Goal: Information Seeking & Learning: Learn about a topic

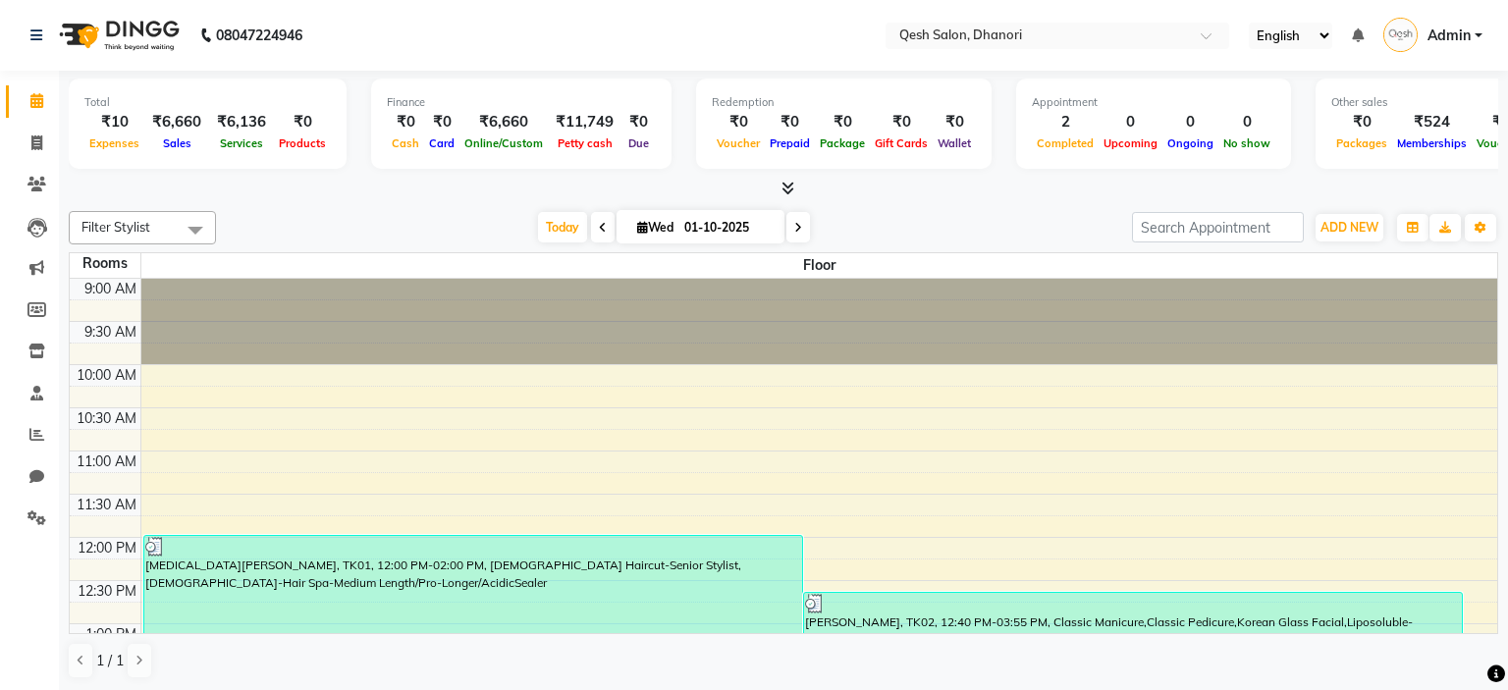
click at [2, 434] on li "Reports" at bounding box center [29, 435] width 59 height 42
click at [38, 444] on span at bounding box center [37, 435] width 34 height 23
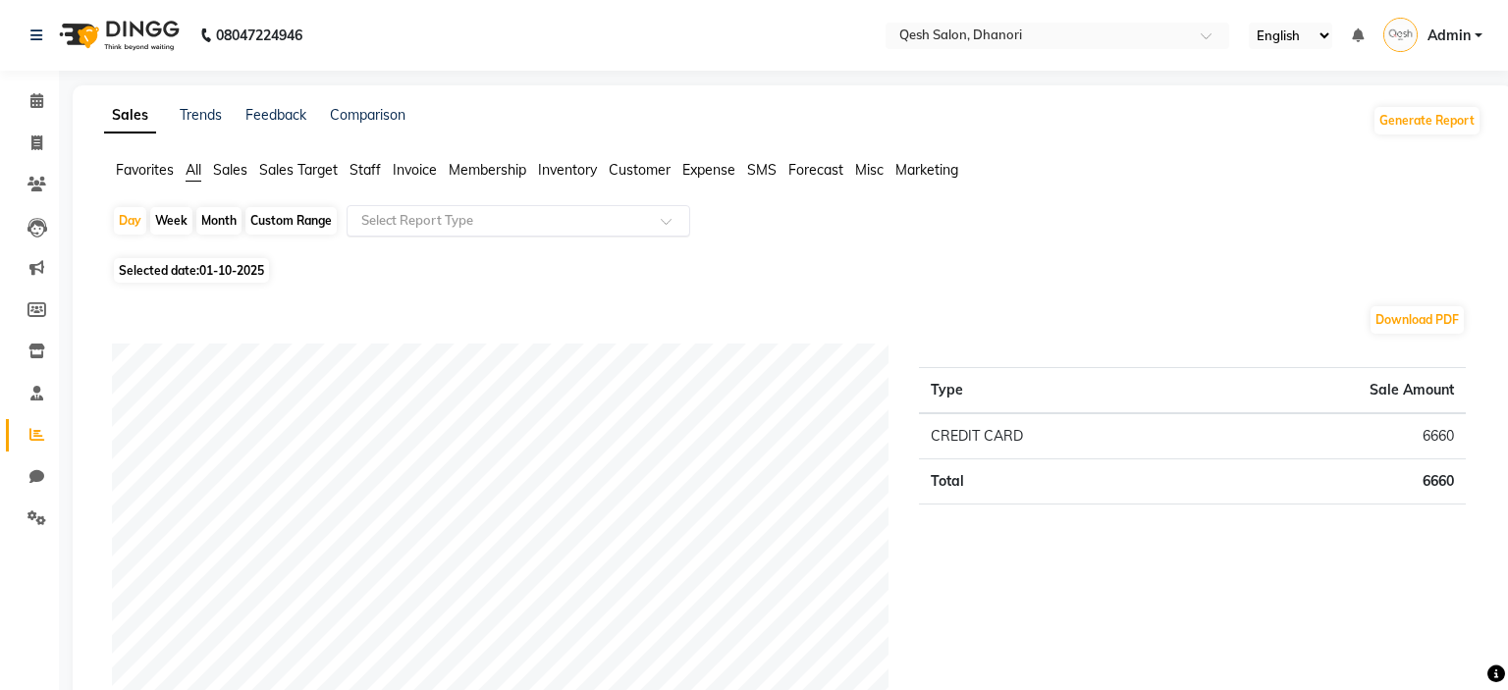
click at [536, 231] on div "Select Report Type" at bounding box center [519, 220] width 344 height 31
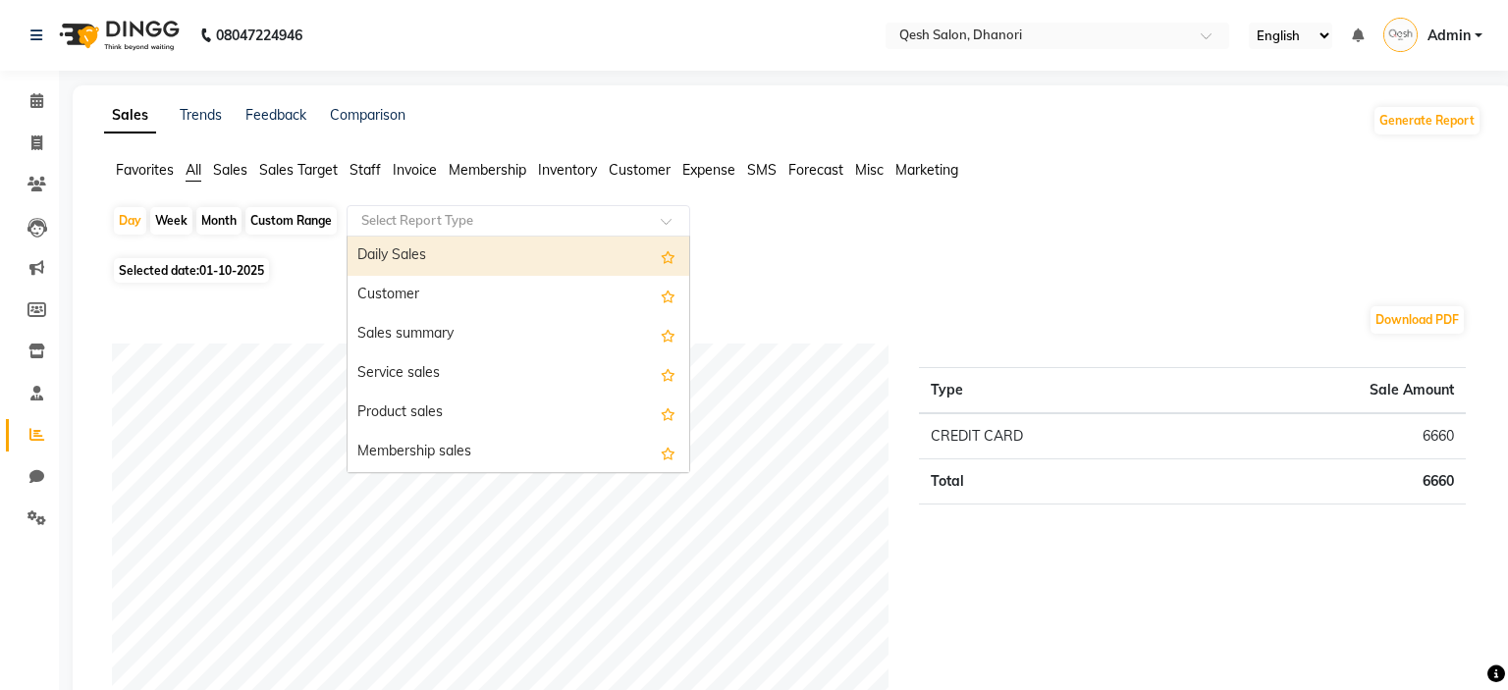
click at [559, 210] on div "Select Report Type" at bounding box center [519, 220] width 344 height 31
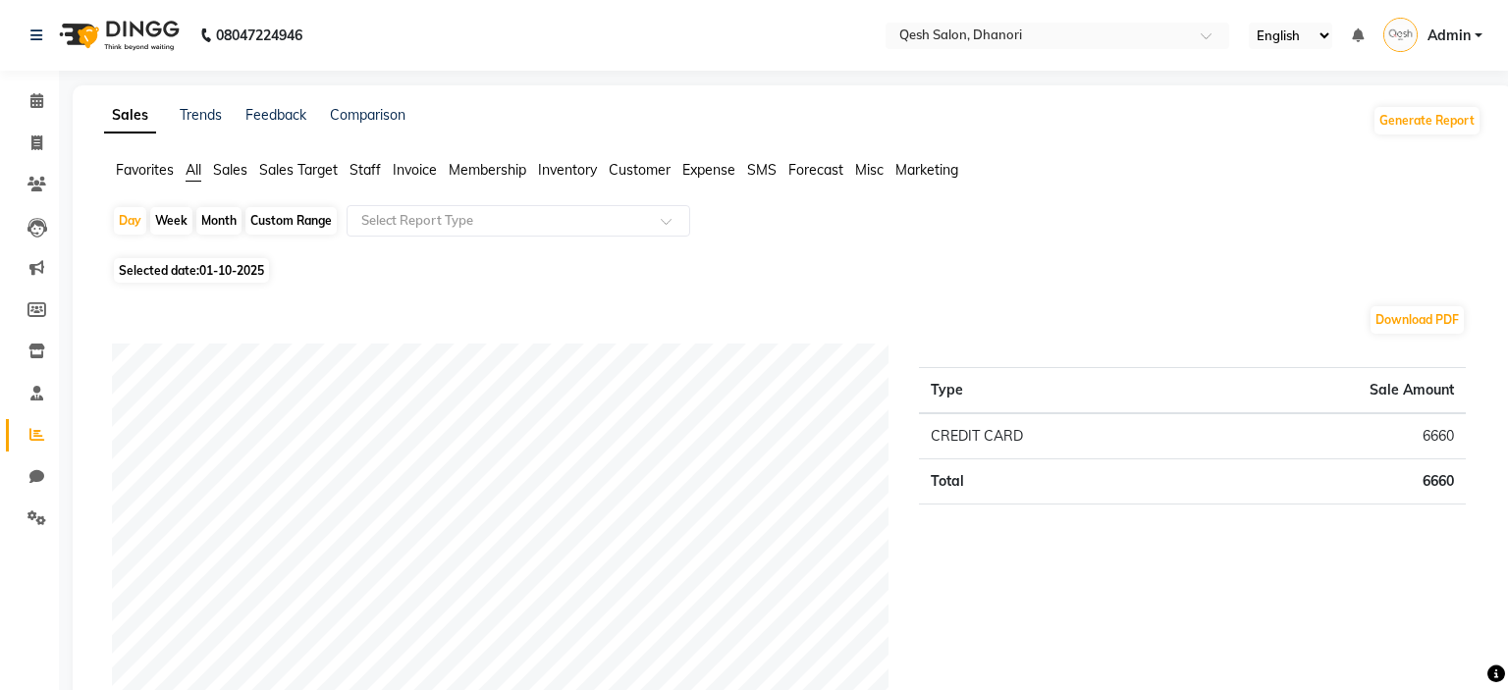
click at [952, 280] on div "Selected date: [DATE]" at bounding box center [796, 270] width 1369 height 21
click at [204, 218] on div "Month" at bounding box center [218, 220] width 45 height 27
select select "10"
select select "2025"
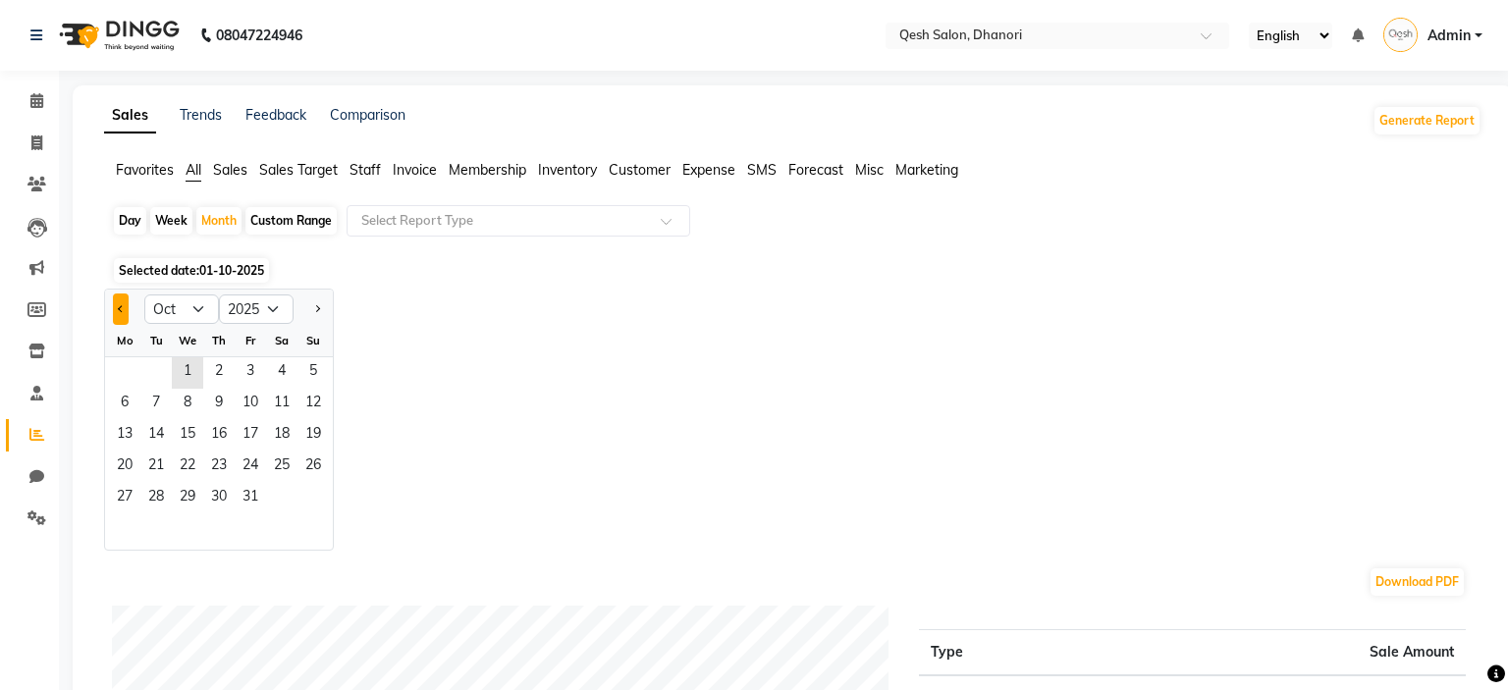
click at [124, 317] on button "Previous month" at bounding box center [121, 309] width 16 height 31
select select "9"
click at [127, 377] on span "1" at bounding box center [124, 372] width 31 height 31
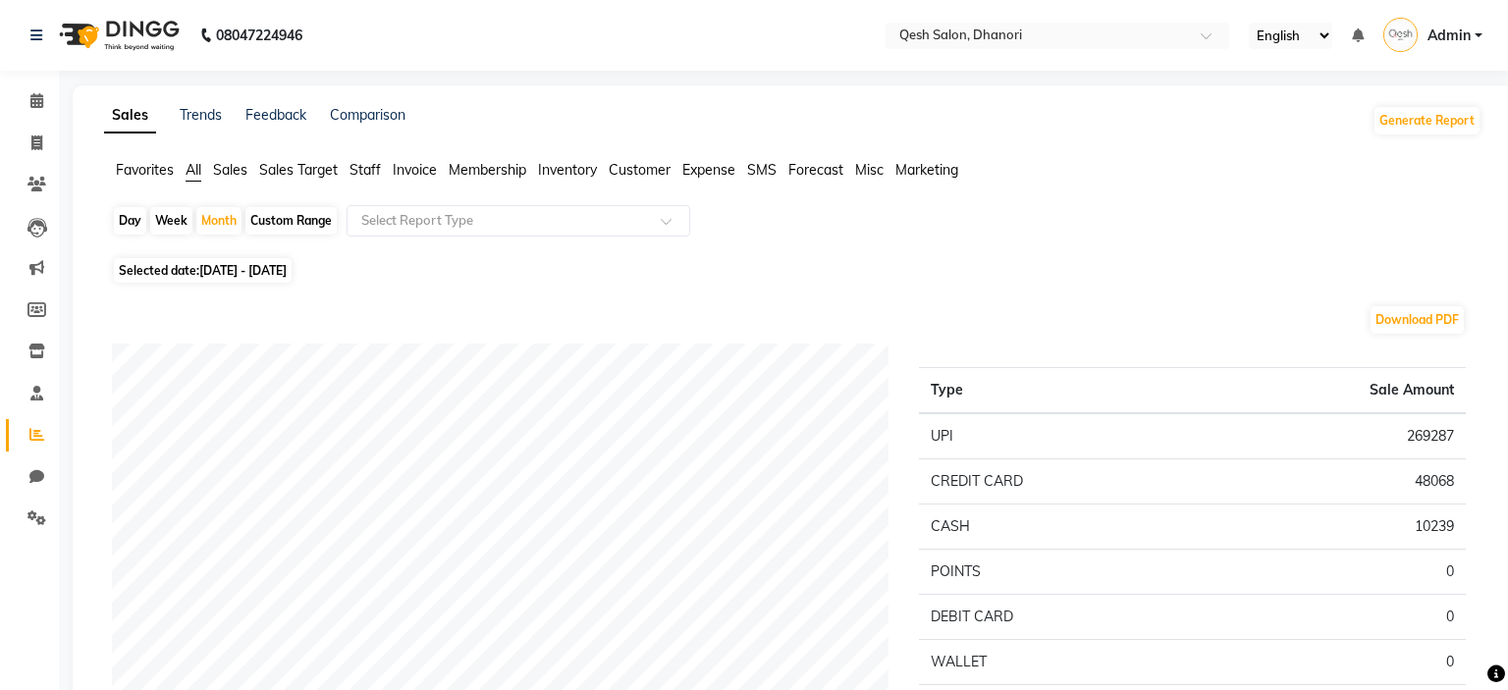
click at [925, 240] on div "Day Week Month Custom Range Select Report Type" at bounding box center [793, 228] width 1362 height 47
click at [287, 267] on span "[DATE] - [DATE]" at bounding box center [242, 270] width 87 height 15
select select "9"
select select "2025"
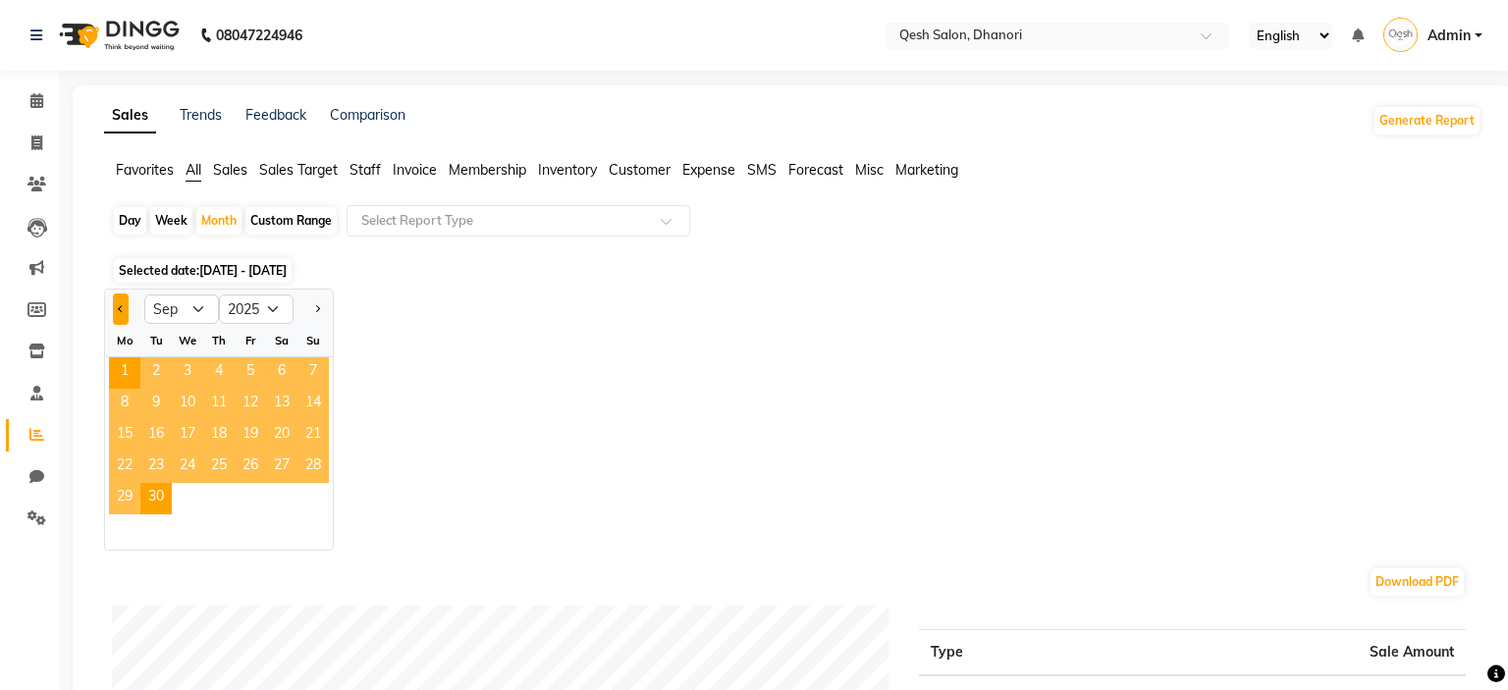
click at [118, 309] on button "Previous month" at bounding box center [121, 309] width 16 height 31
select select "8"
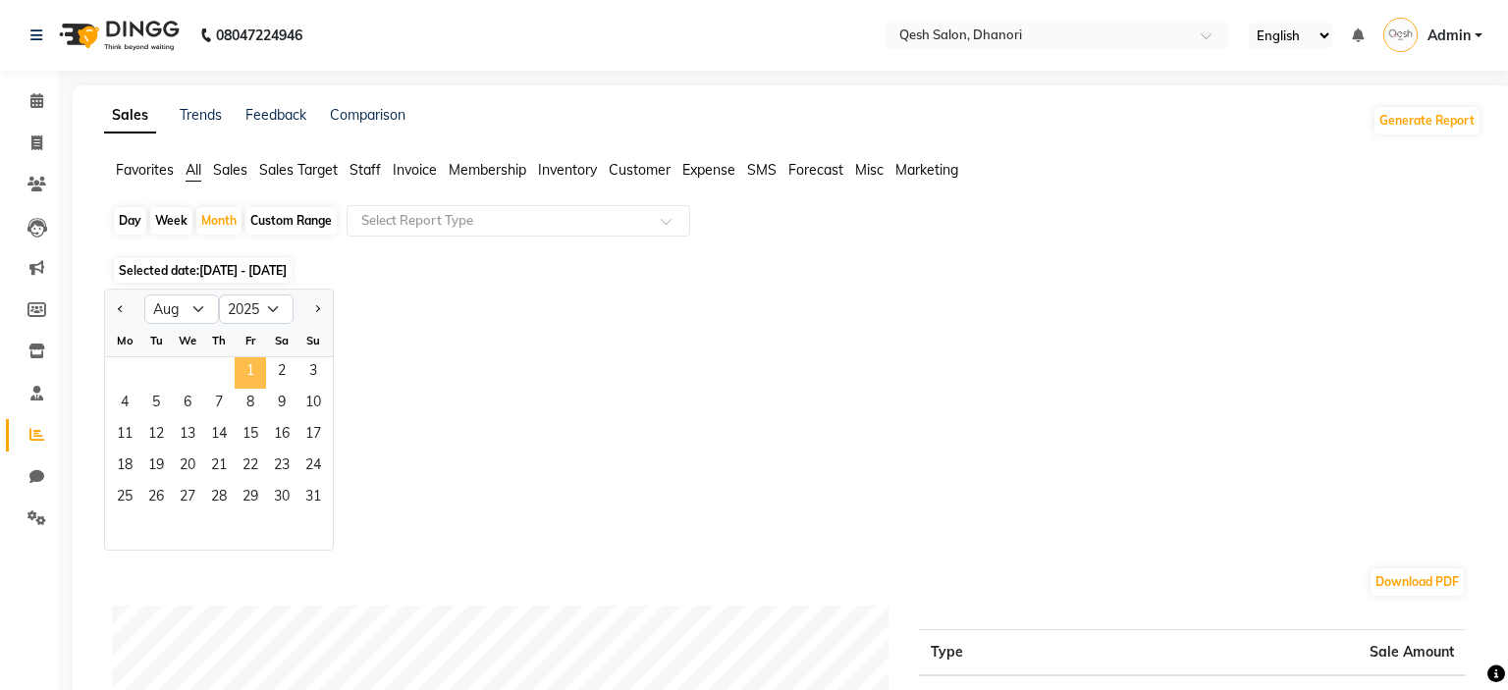
drag, startPoint x: 251, startPoint y: 376, endPoint x: 931, endPoint y: 284, distance: 685.6
click at [249, 375] on span "1" at bounding box center [250, 372] width 31 height 31
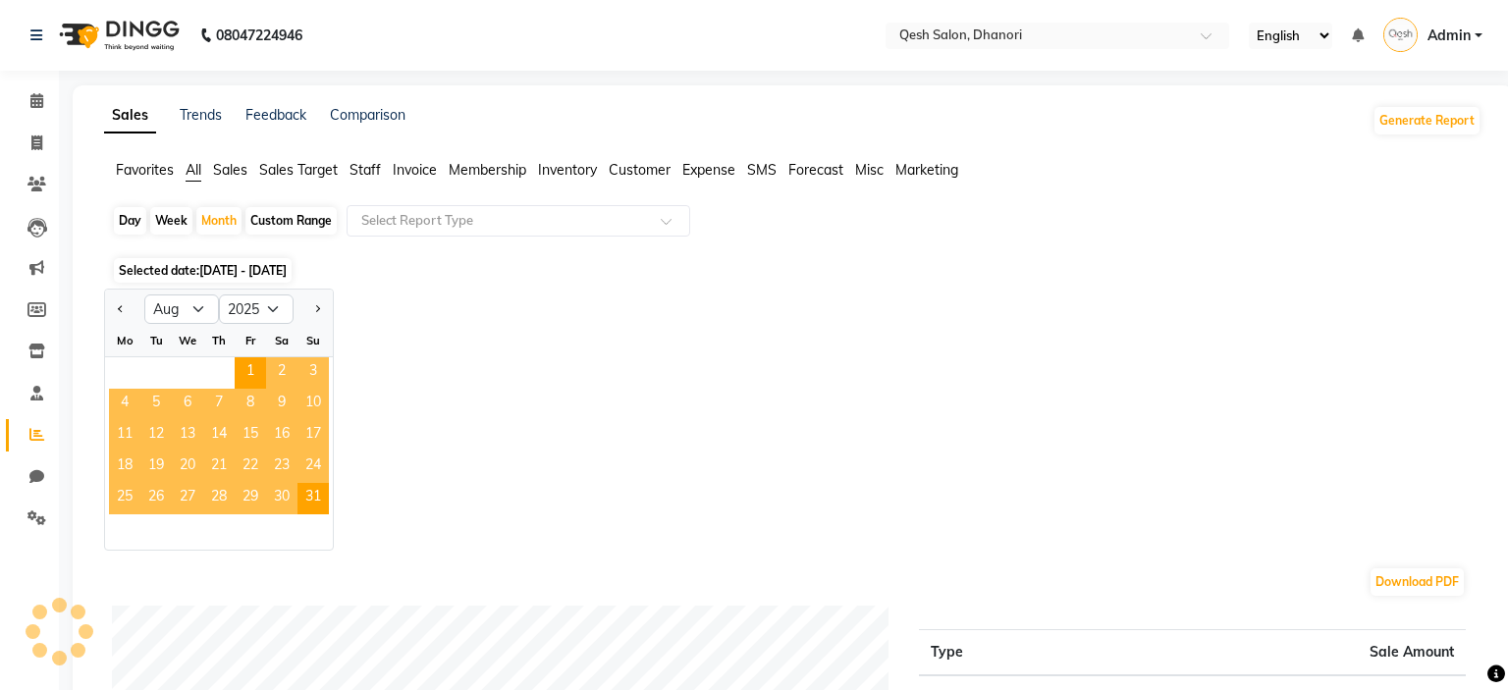
click at [1059, 246] on div "Day Week Month Custom Range Select Report Type" at bounding box center [793, 228] width 1362 height 47
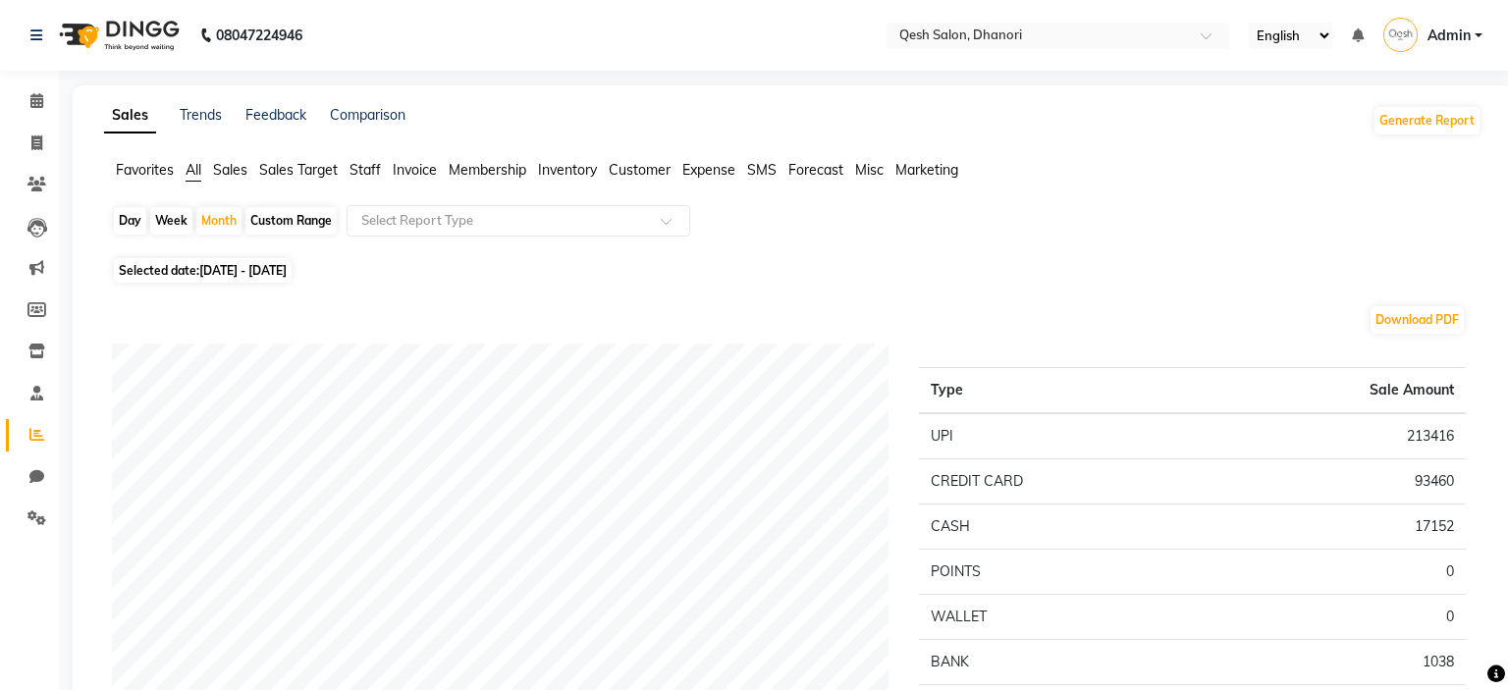
click at [287, 275] on span "[DATE] - [DATE]" at bounding box center [242, 270] width 87 height 15
select select "8"
select select "2025"
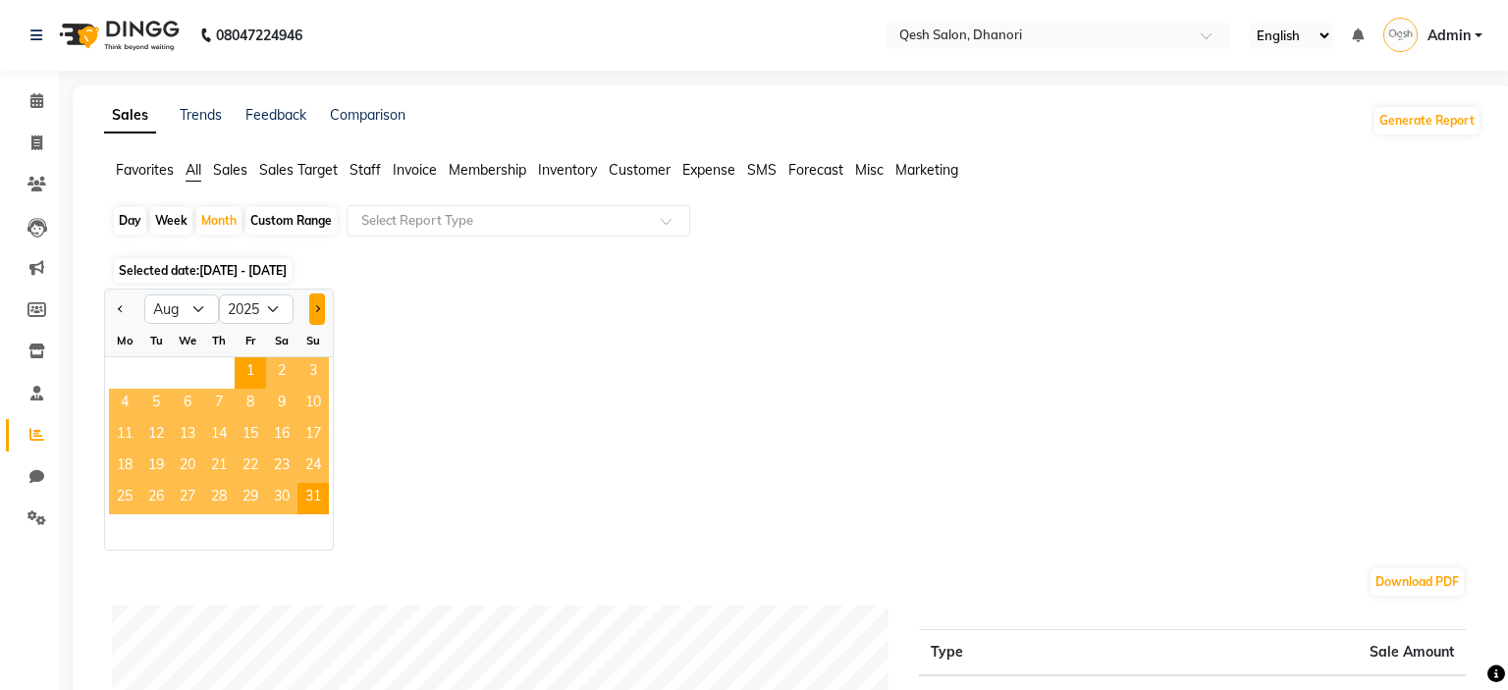
click at [324, 312] on button "Next month" at bounding box center [317, 309] width 16 height 31
select select "9"
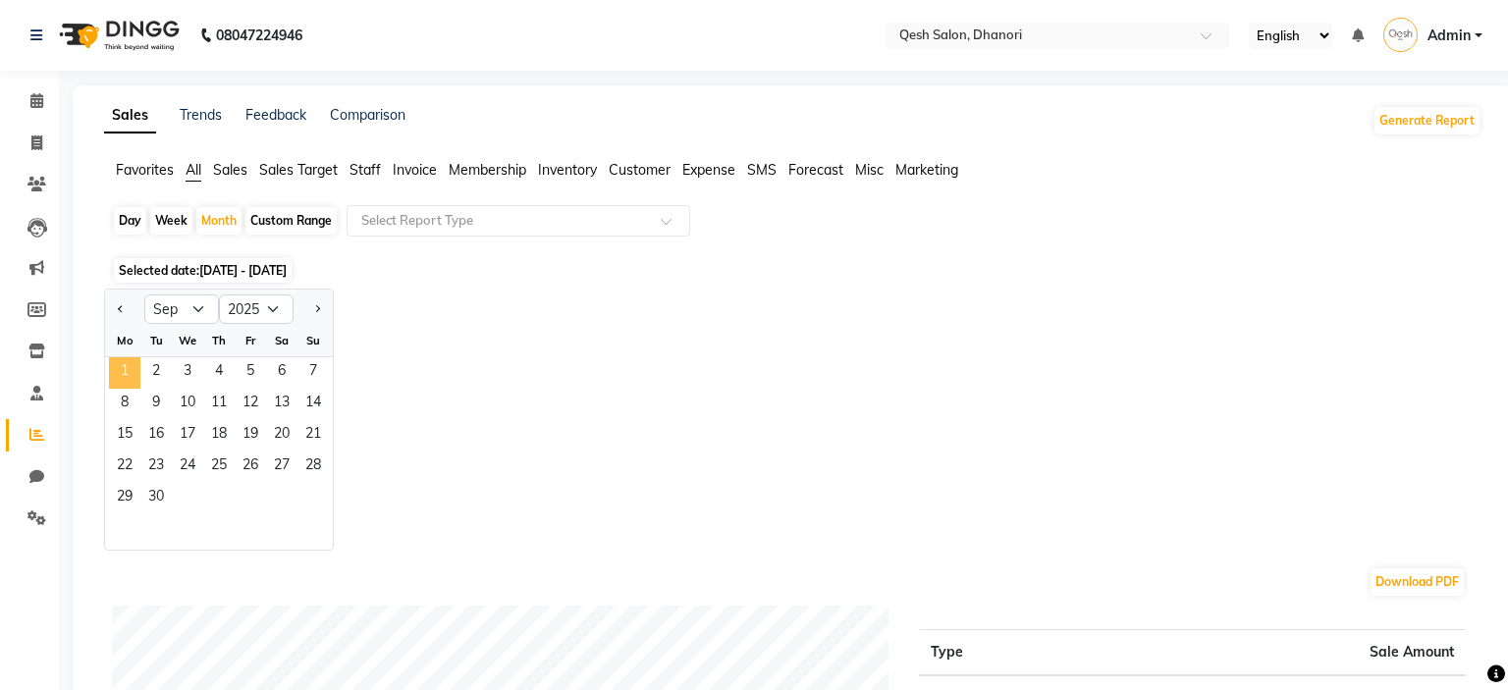
click at [132, 368] on span "1" at bounding box center [124, 372] width 31 height 31
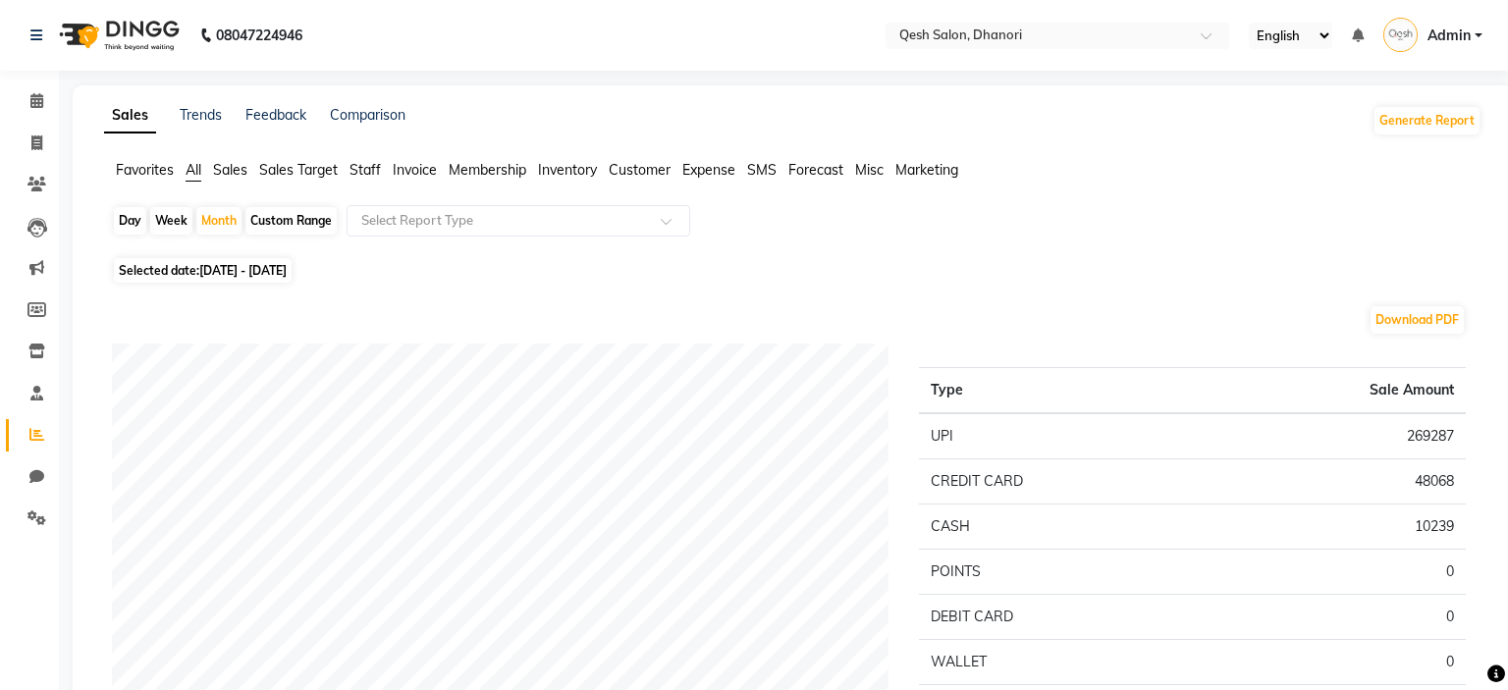
click at [1122, 263] on div "Selected date: [DATE] - [DATE]" at bounding box center [796, 270] width 1369 height 21
click at [301, 220] on div "Custom Range" at bounding box center [290, 220] width 91 height 27
select select "9"
select select "2025"
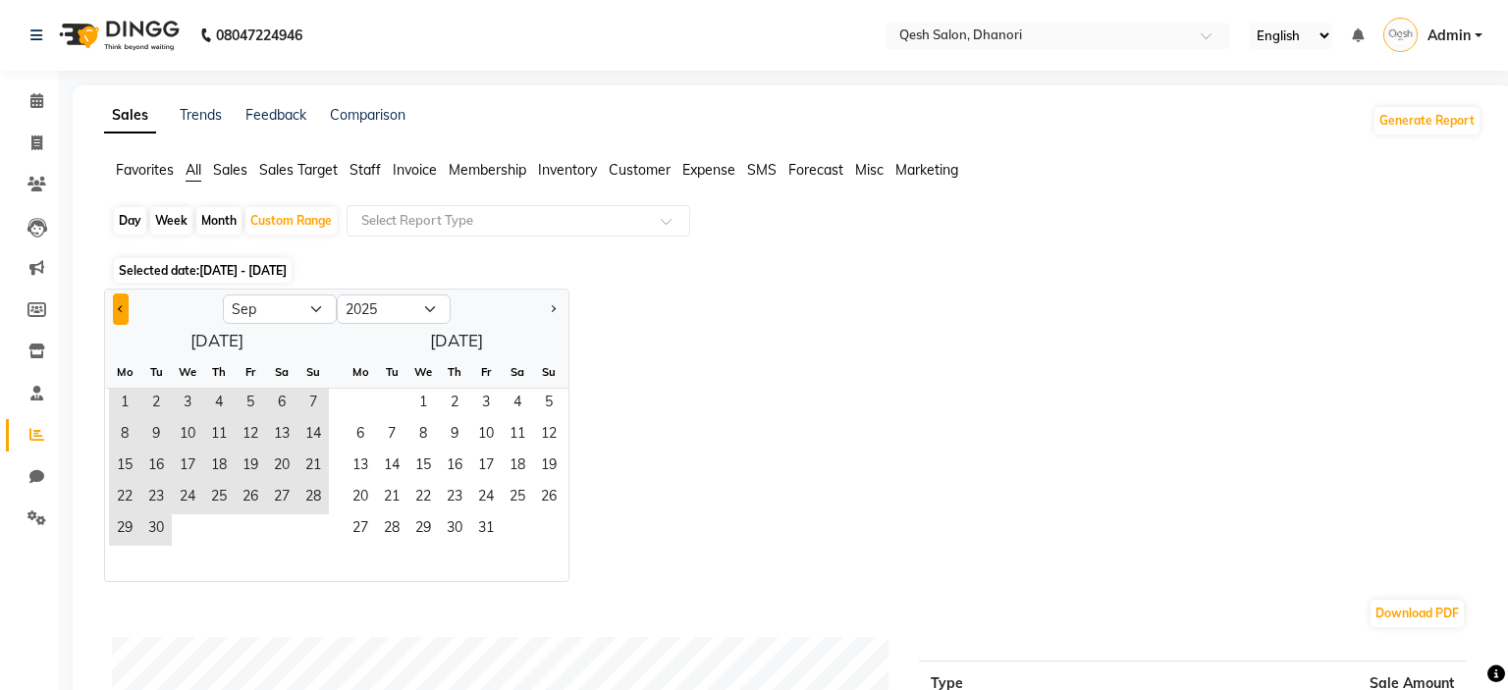
click at [124, 304] on button "Previous month" at bounding box center [121, 309] width 16 height 31
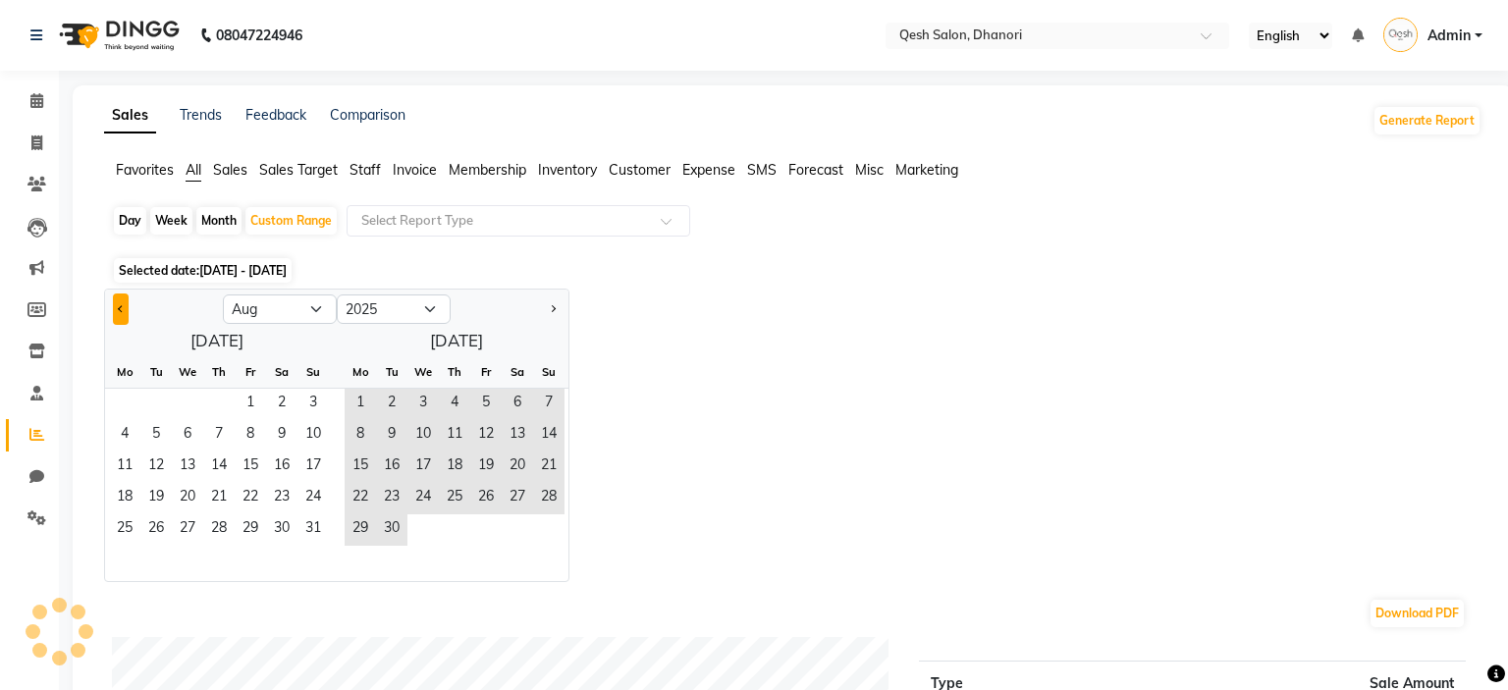
click at [124, 304] on button "Previous month" at bounding box center [121, 309] width 16 height 31
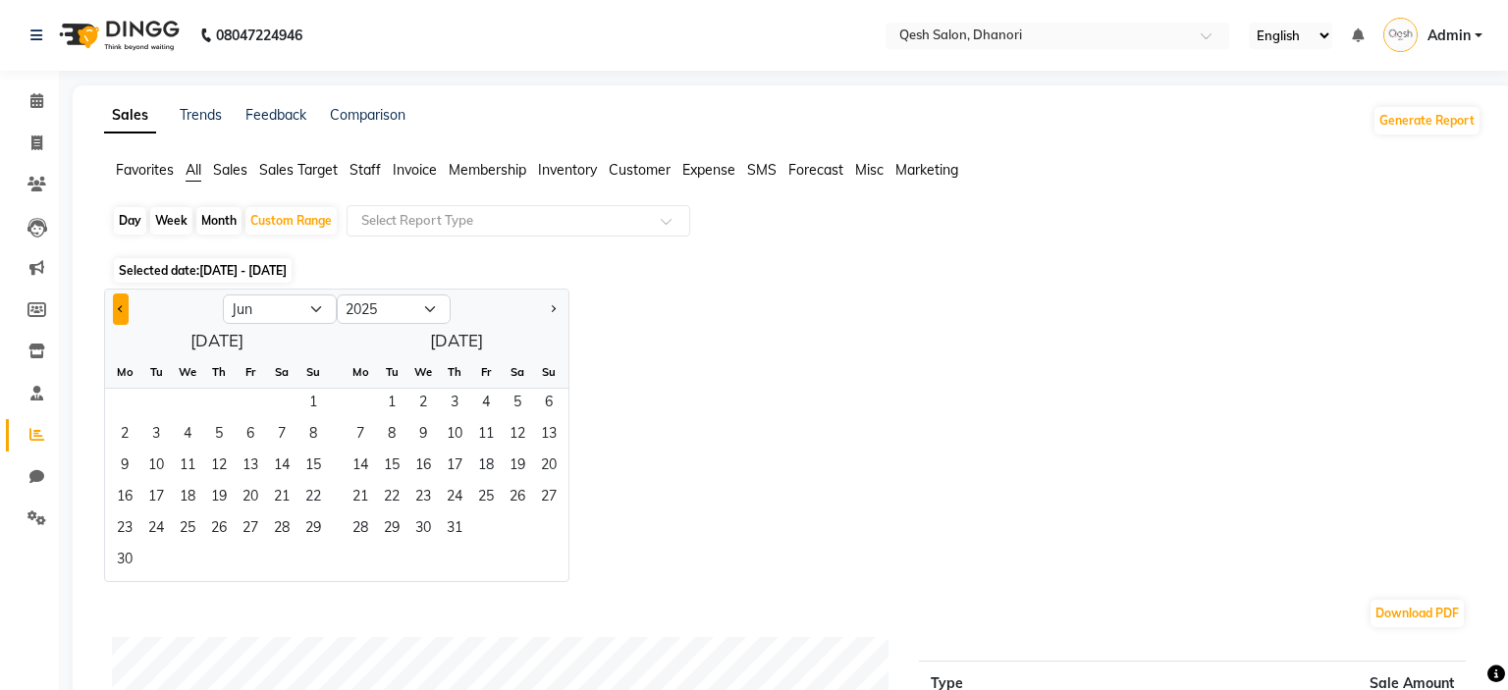
click at [124, 304] on button "Previous month" at bounding box center [121, 309] width 16 height 31
click at [561, 306] on div at bounding box center [510, 309] width 118 height 31
click at [557, 308] on button "Next month" at bounding box center [553, 309] width 16 height 31
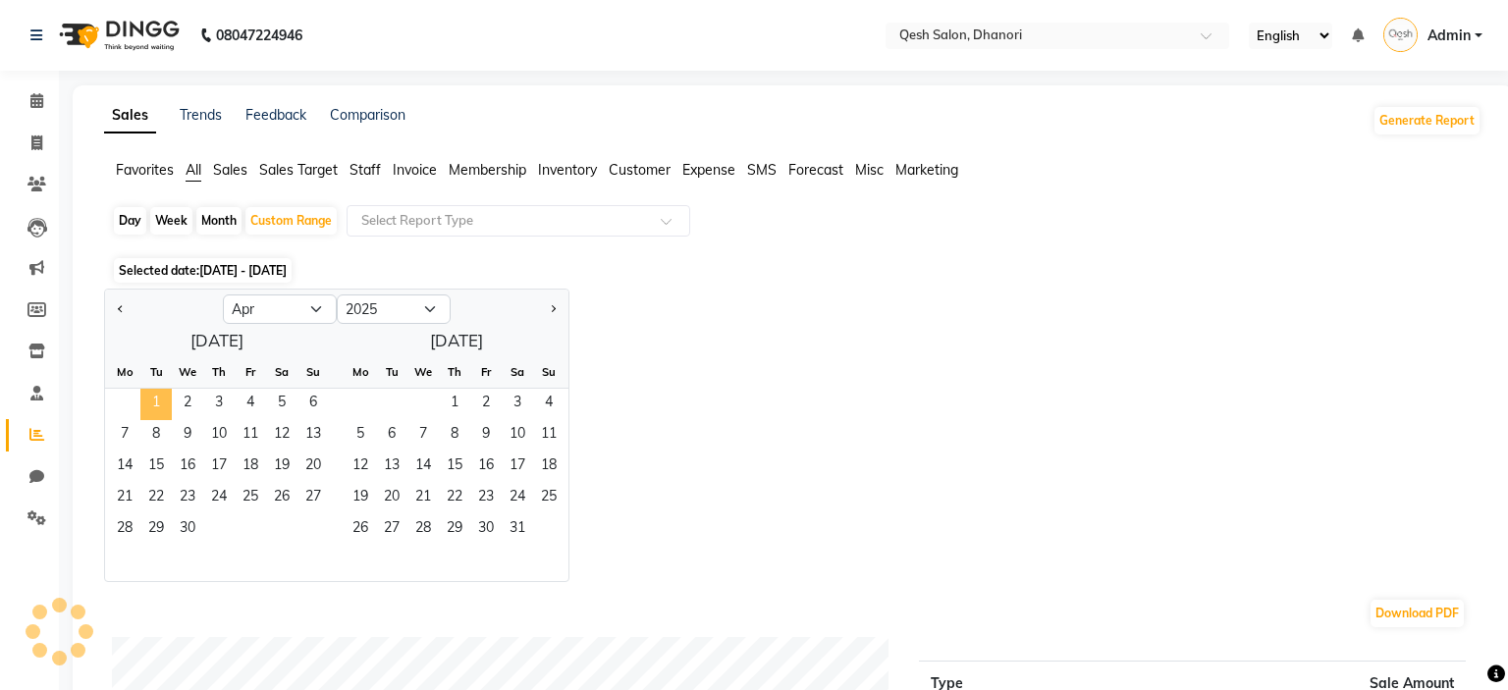
click at [155, 406] on span "1" at bounding box center [155, 404] width 31 height 31
click at [555, 312] on button "Next month" at bounding box center [553, 309] width 16 height 31
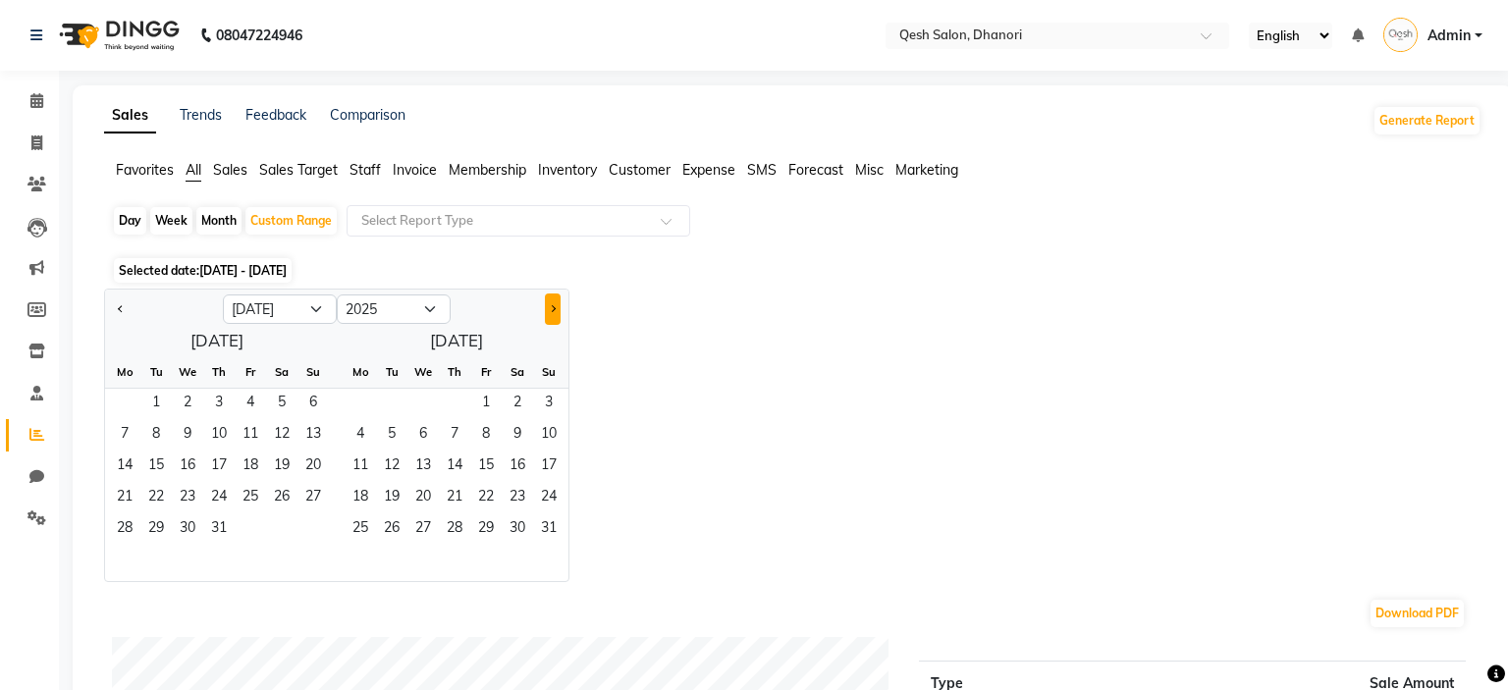
select select "8"
click at [312, 536] on span "31" at bounding box center [312, 529] width 31 height 31
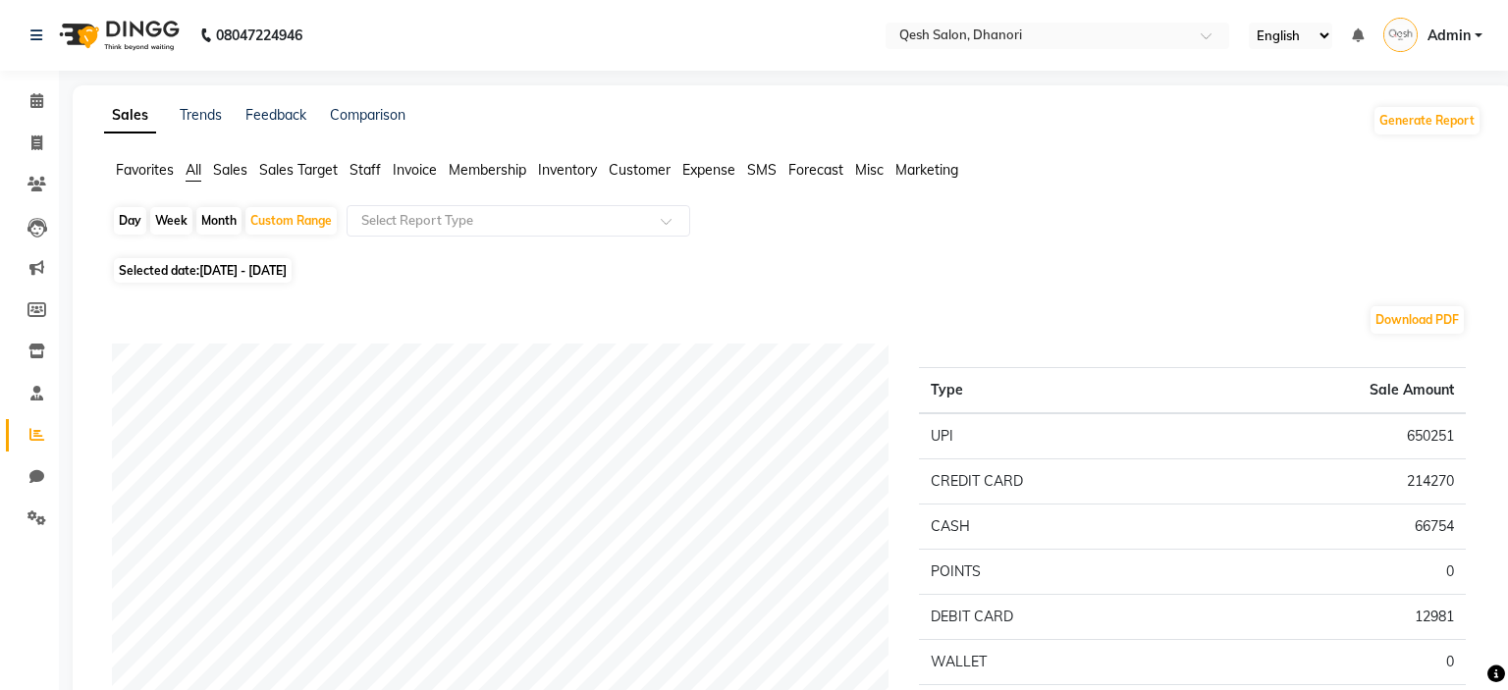
click at [567, 211] on input "text" at bounding box center [498, 221] width 283 height 20
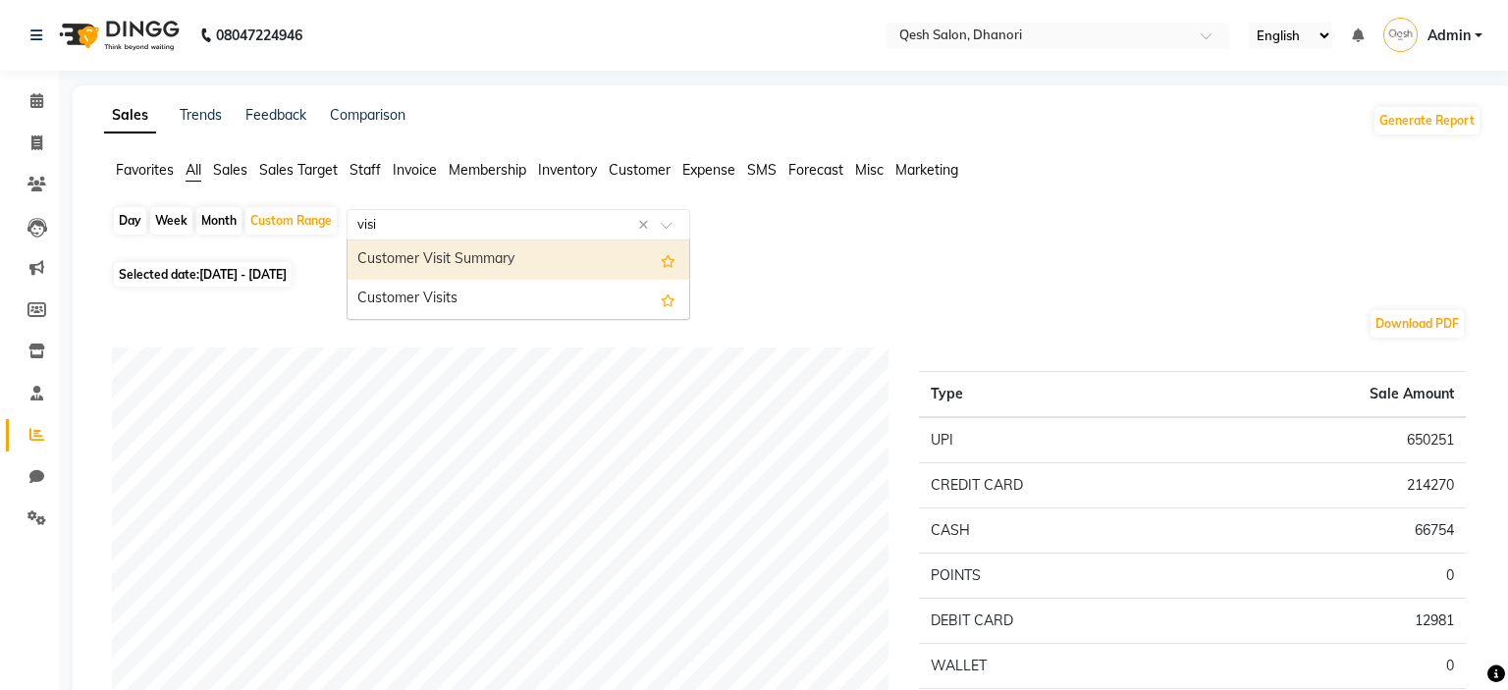
type input "visit"
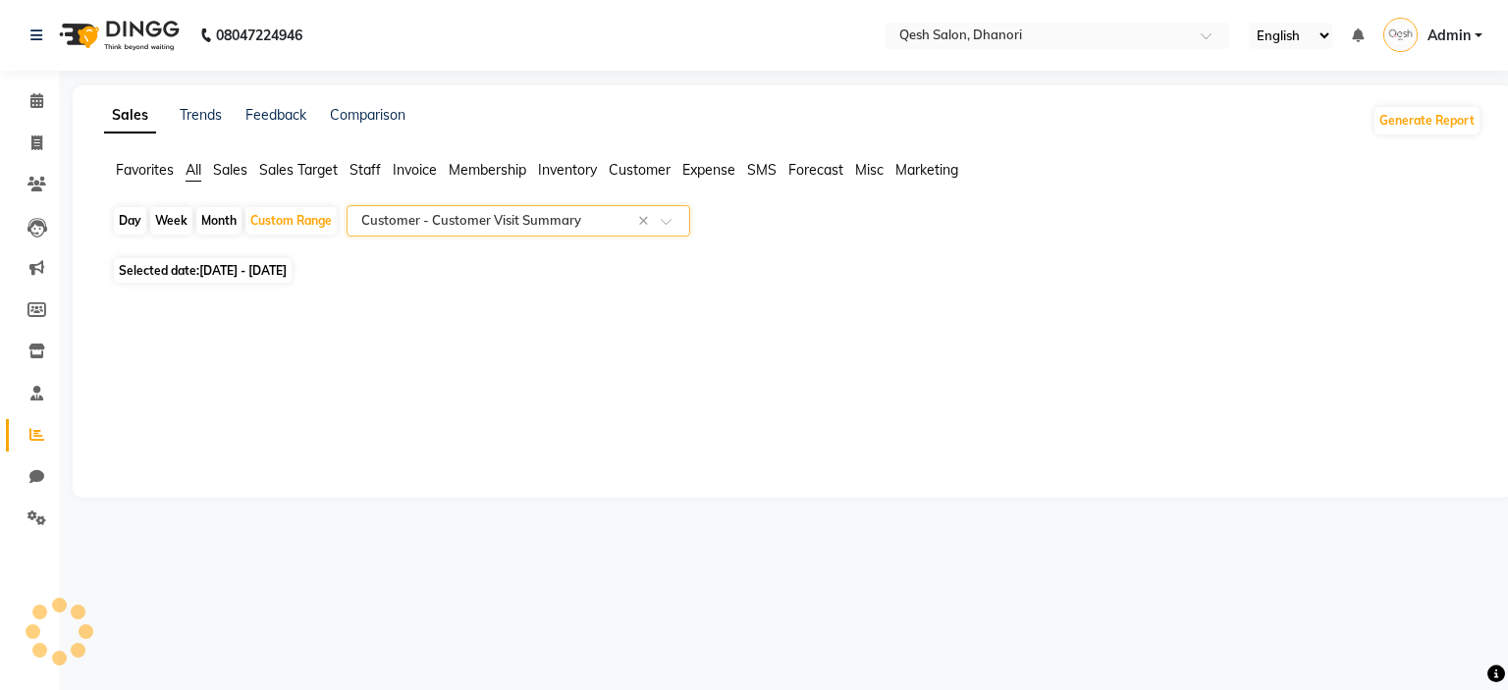
select select "full_report"
select select "csv"
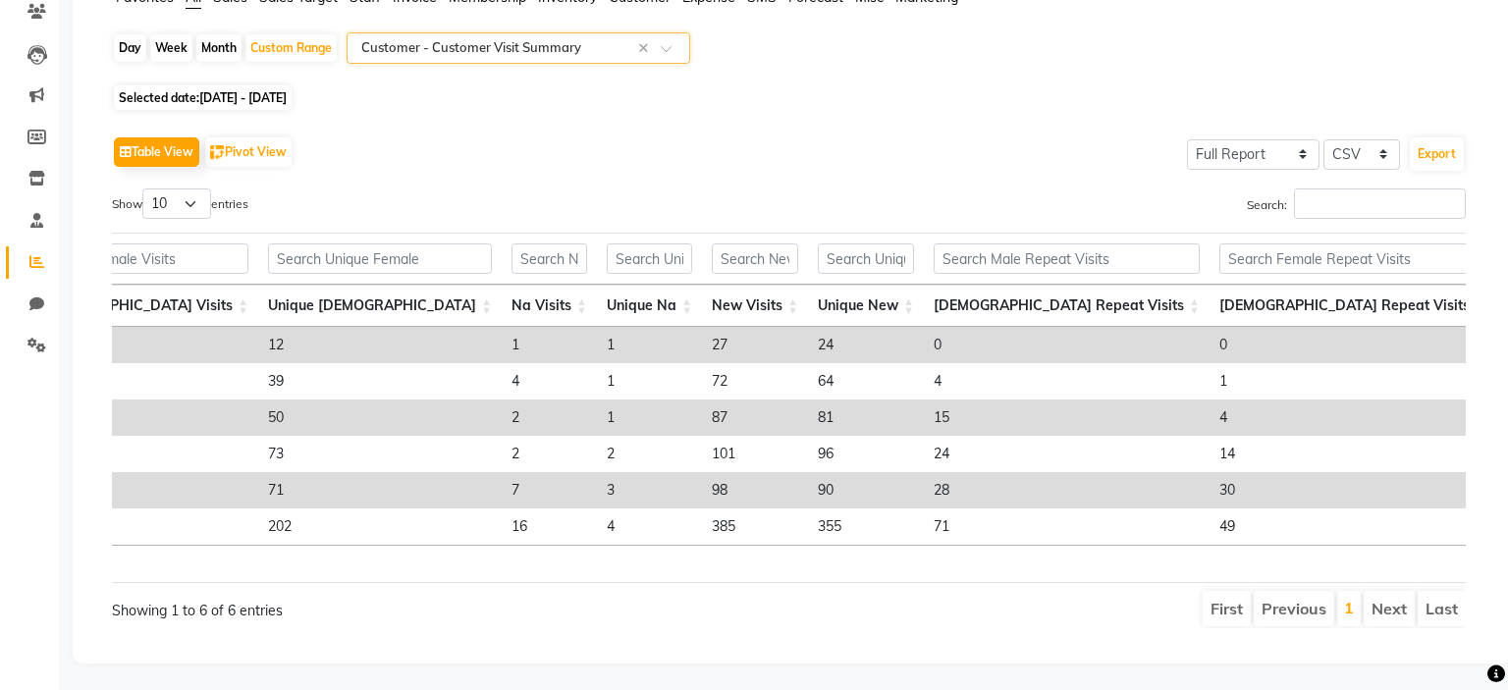
click at [277, 101] on span "[DATE] - [DATE]" at bounding box center [242, 97] width 87 height 15
select select "4"
select select "2025"
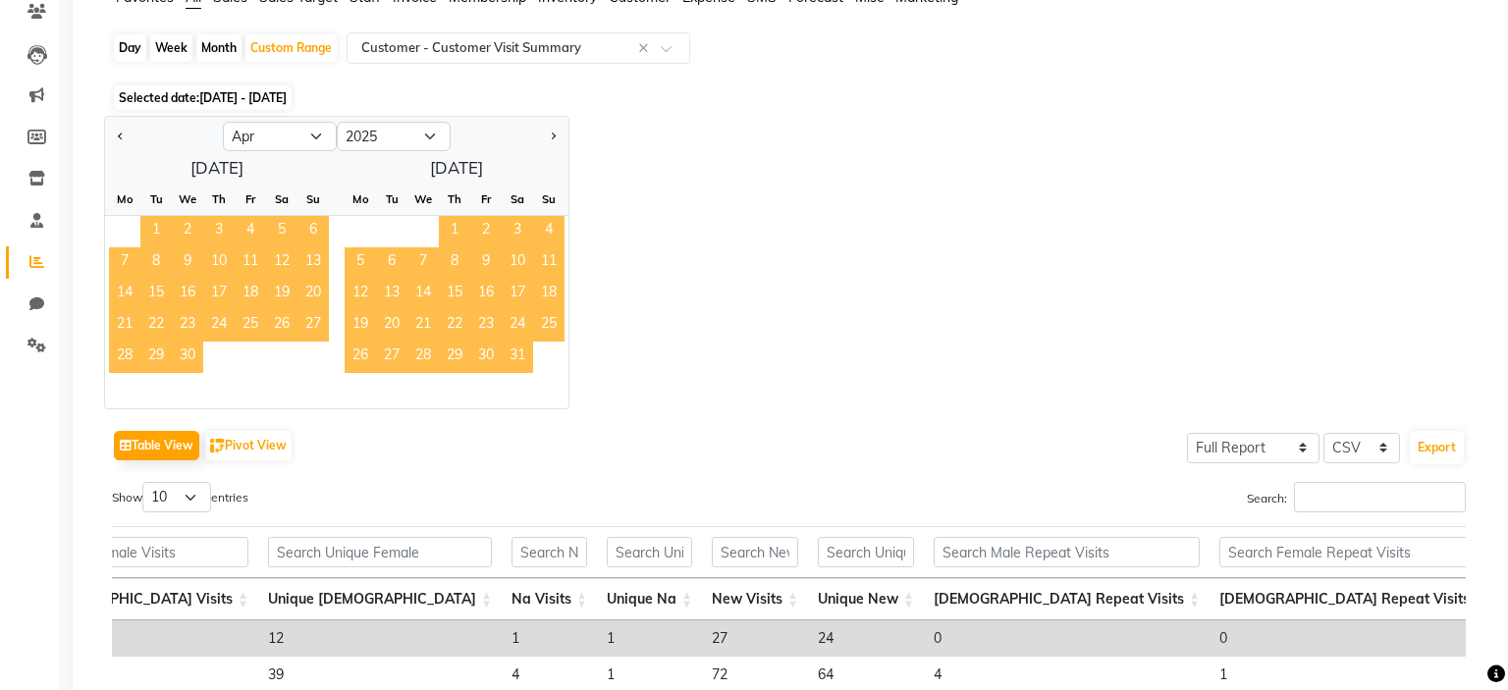
click at [151, 229] on span "1" at bounding box center [155, 231] width 31 height 31
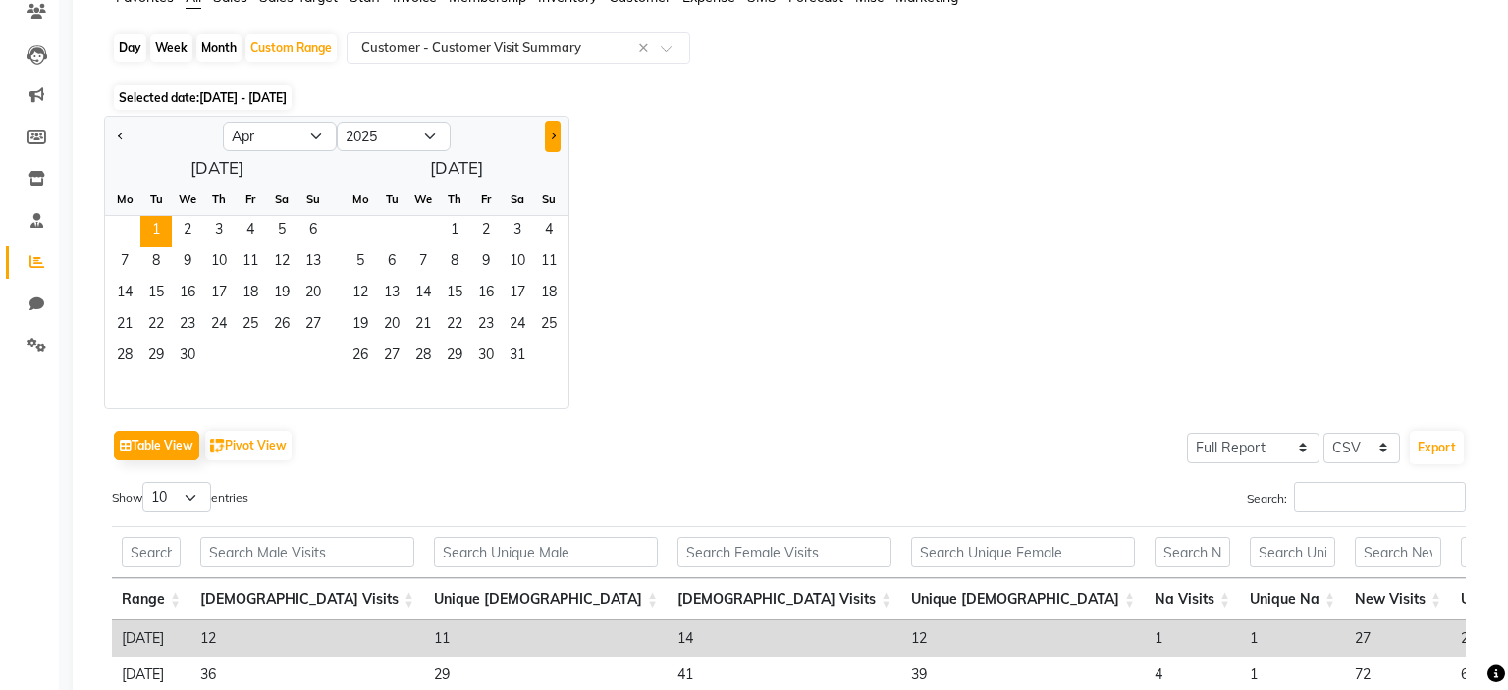
click at [548, 135] on button "Next month" at bounding box center [553, 136] width 16 height 31
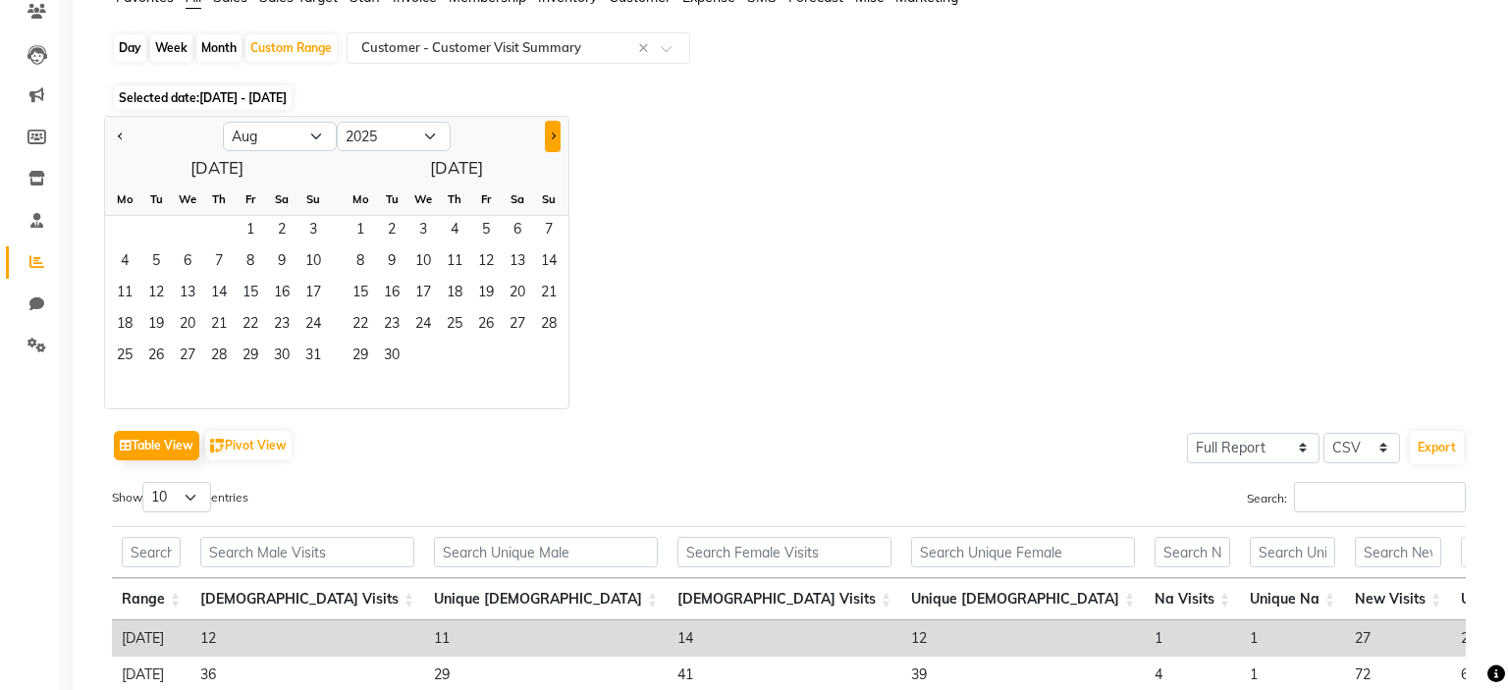
select select "9"
click at [159, 355] on span "30" at bounding box center [155, 357] width 31 height 31
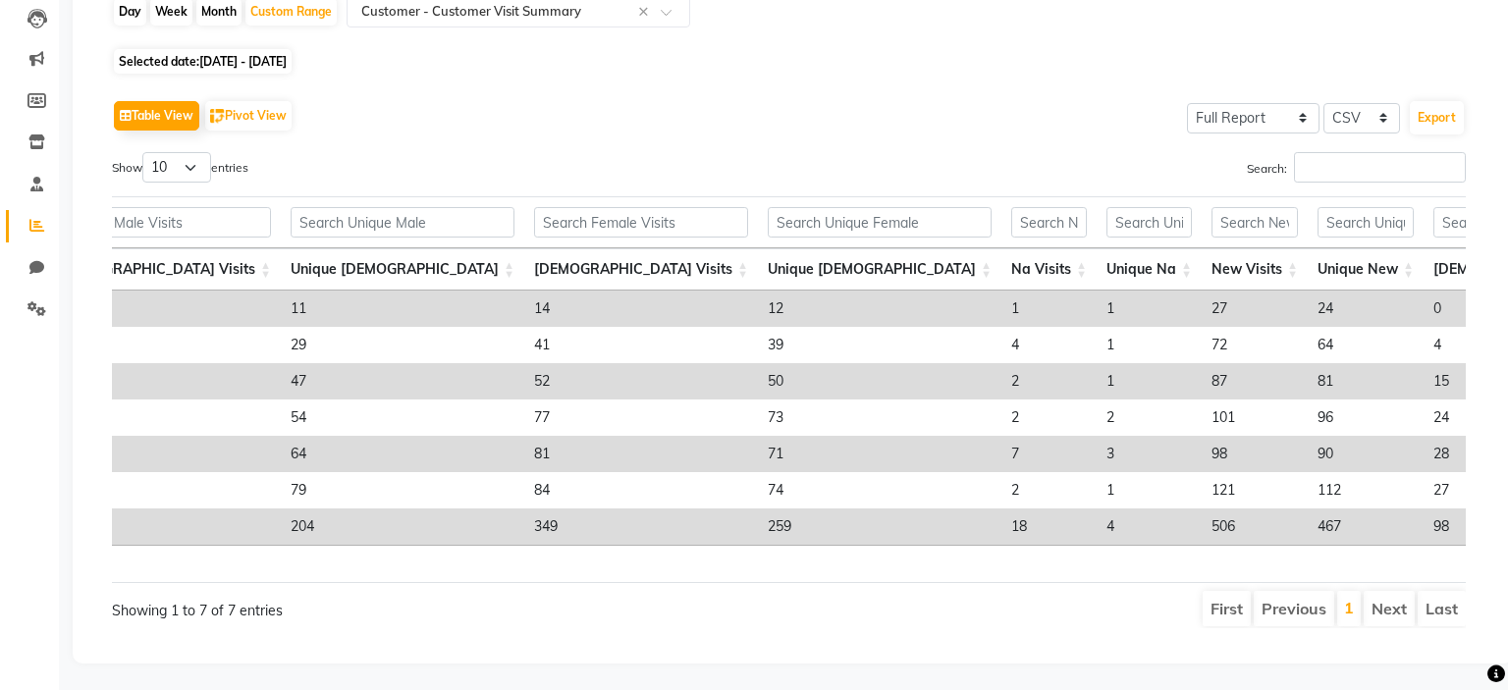
scroll to position [0, 170]
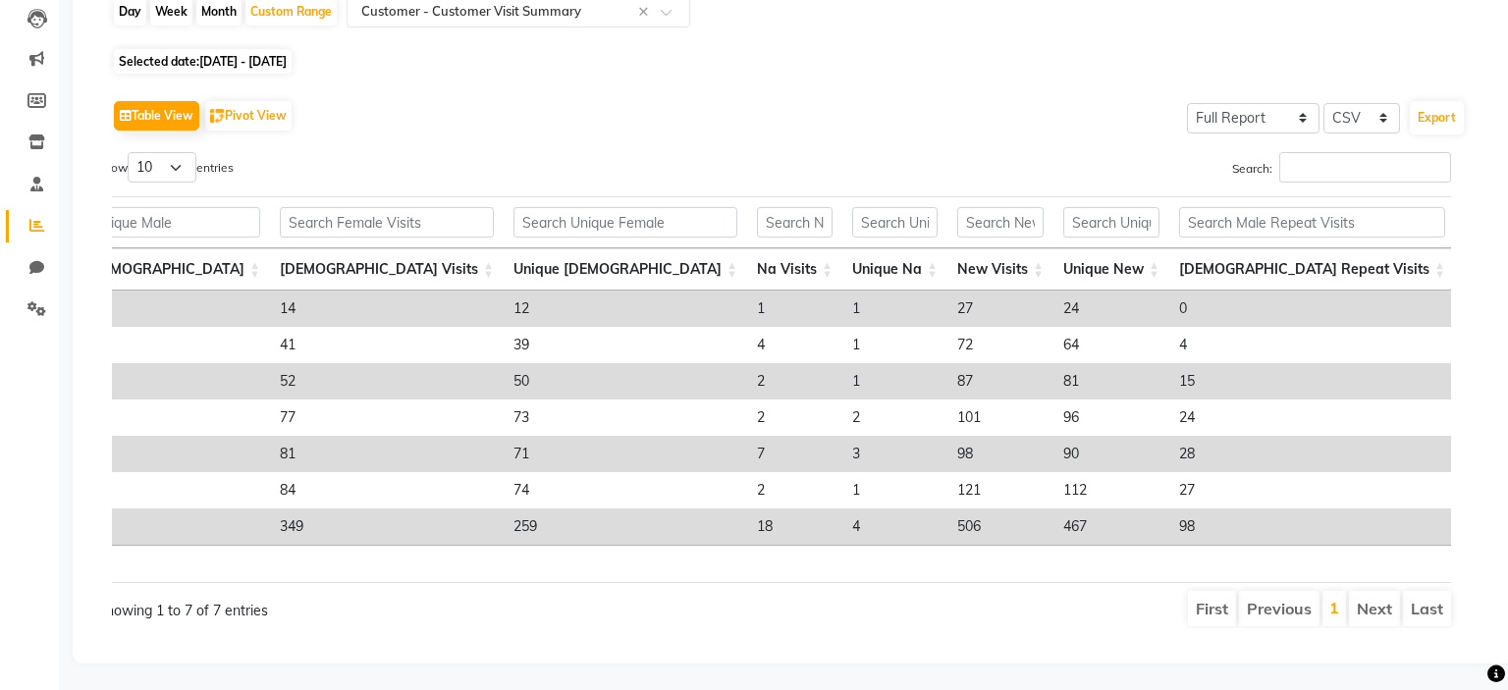
click at [260, 64] on span "[DATE] - [DATE]" at bounding box center [242, 61] width 87 height 15
select select "4"
select select "2025"
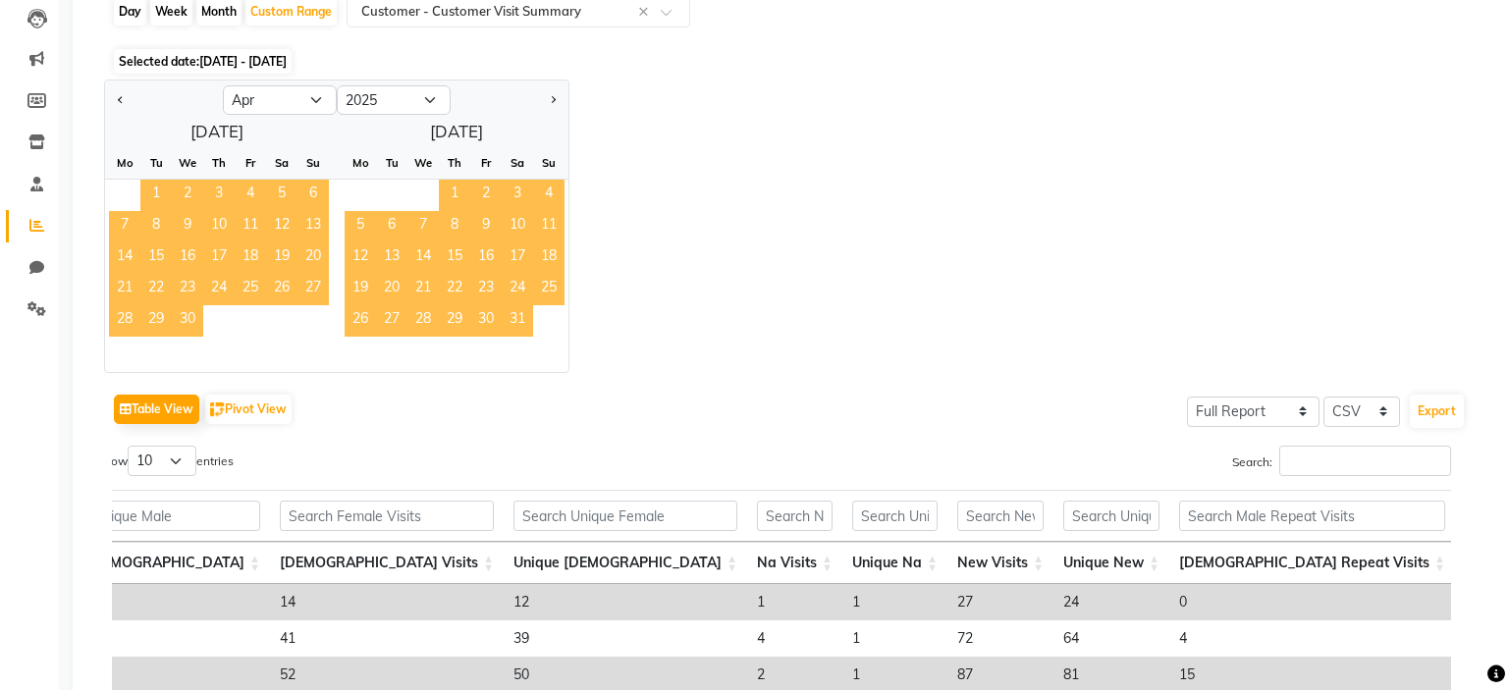
drag, startPoint x: 147, startPoint y: 197, endPoint x: 677, endPoint y: 113, distance: 536.8
click at [146, 198] on span "1" at bounding box center [155, 195] width 31 height 31
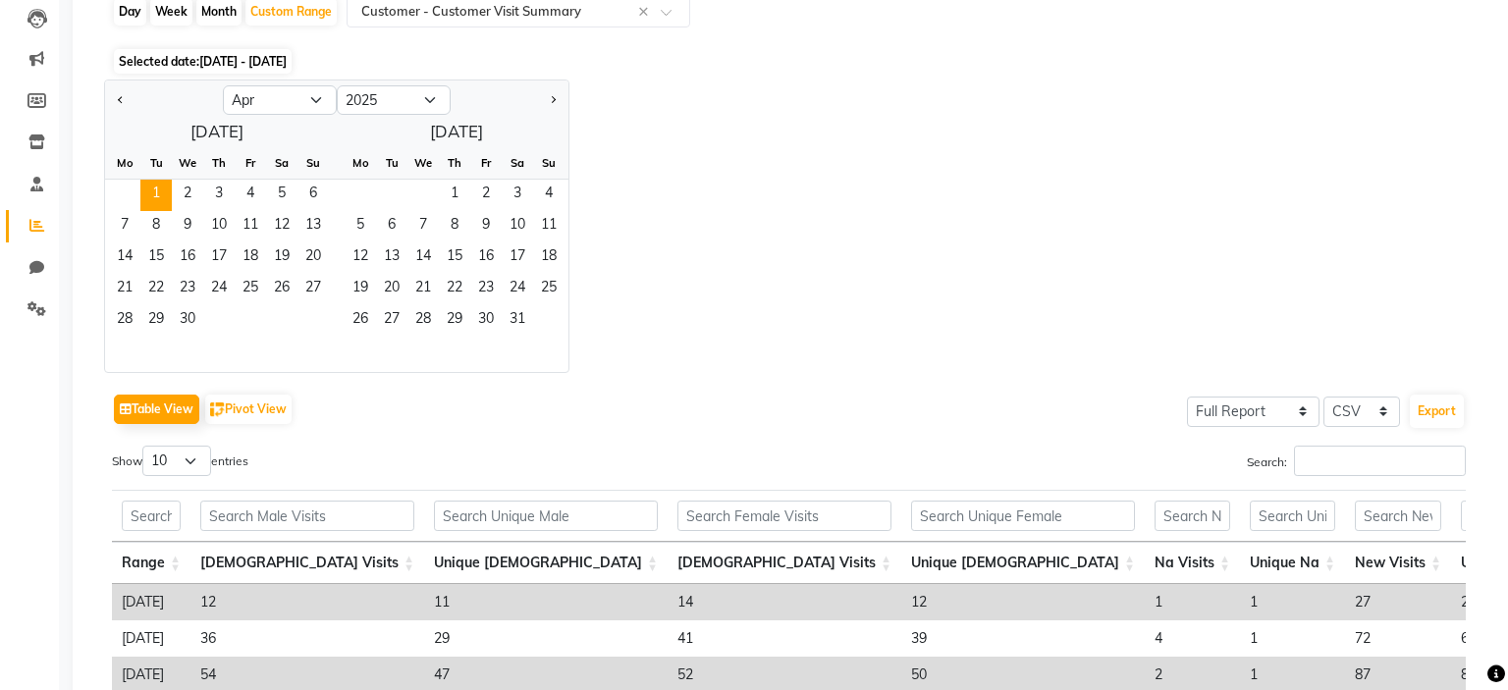
scroll to position [200, 0]
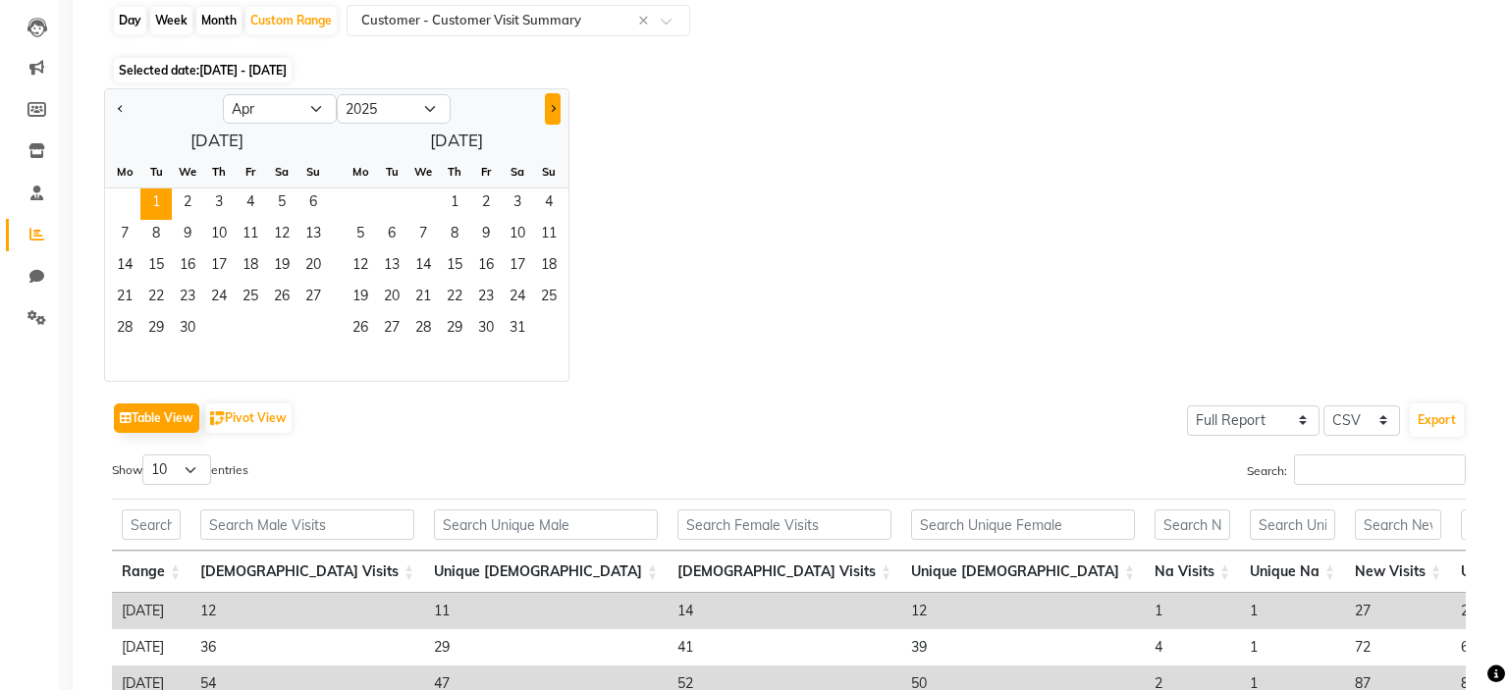
click at [536, 97] on div at bounding box center [510, 108] width 118 height 31
click at [562, 116] on div at bounding box center [510, 108] width 118 height 31
click at [555, 104] on button "Next month" at bounding box center [553, 108] width 16 height 31
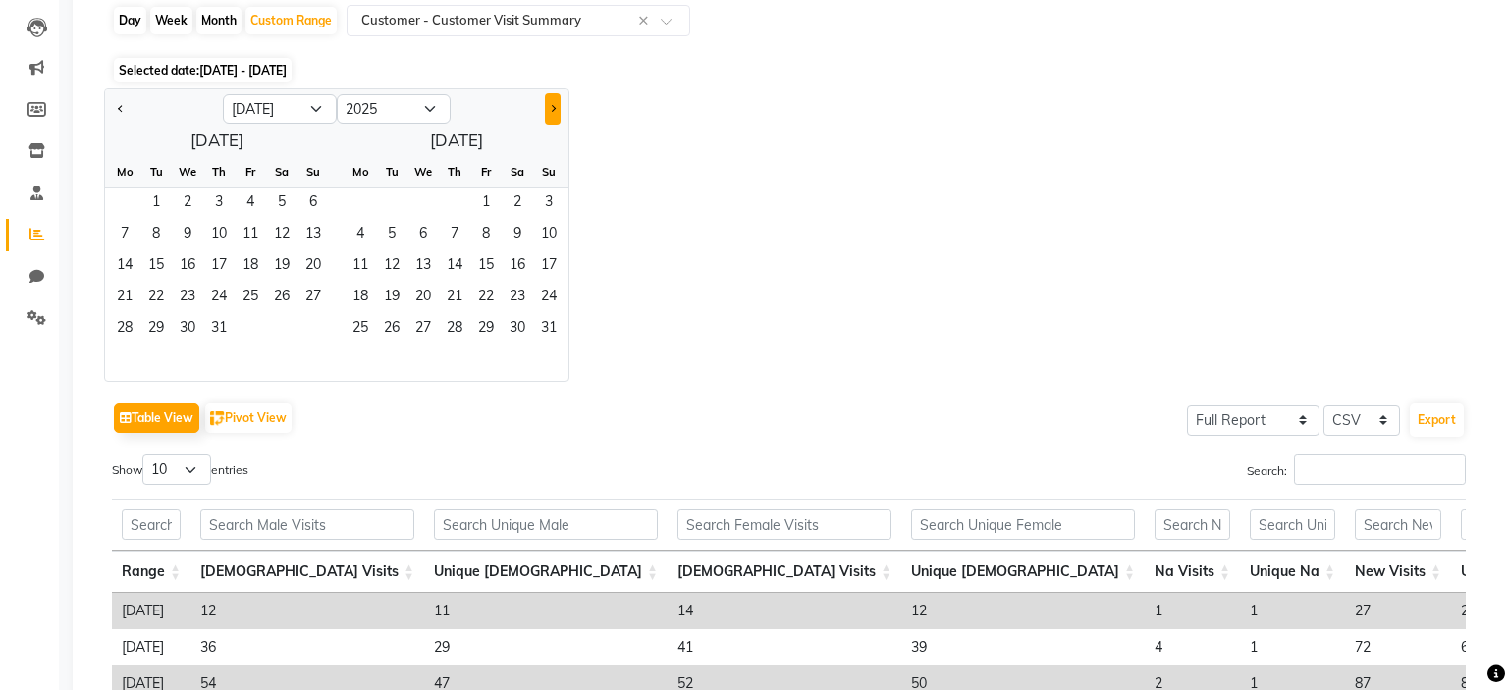
click at [555, 104] on button "Next month" at bounding box center [553, 108] width 16 height 31
select select "8"
drag, startPoint x: 294, startPoint y: 336, endPoint x: 304, endPoint y: 336, distance: 10.8
click at [294, 336] on span "30" at bounding box center [281, 329] width 31 height 31
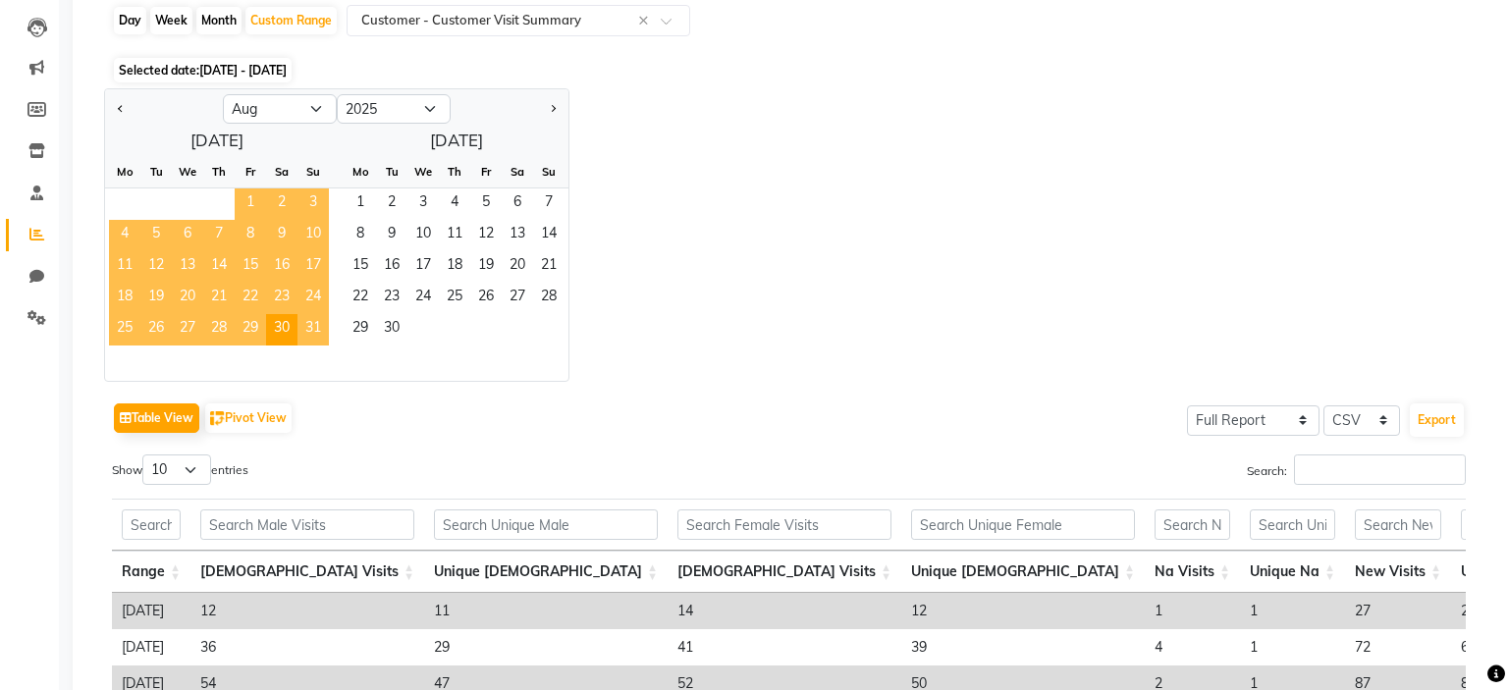
scroll to position [0, 0]
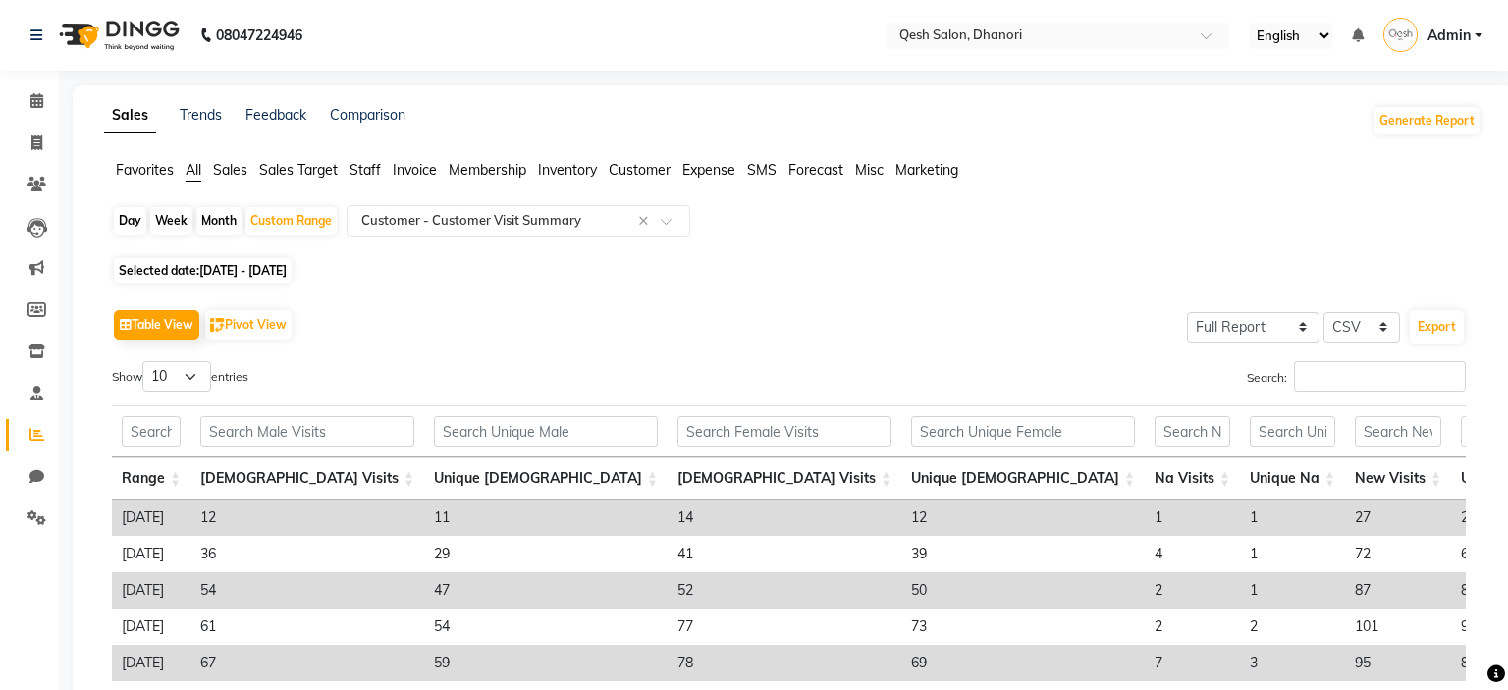
drag, startPoint x: 325, startPoint y: 255, endPoint x: 311, endPoint y: 275, distance: 24.0
click at [324, 255] on div "Day Week Month Custom Range Select Report Type × Customer - Customer Visit Summ…" at bounding box center [792, 511] width 1377 height 612
click at [292, 282] on span "Selected date: [DATE] - [DATE]" at bounding box center [203, 270] width 178 height 25
select select "4"
select select "2025"
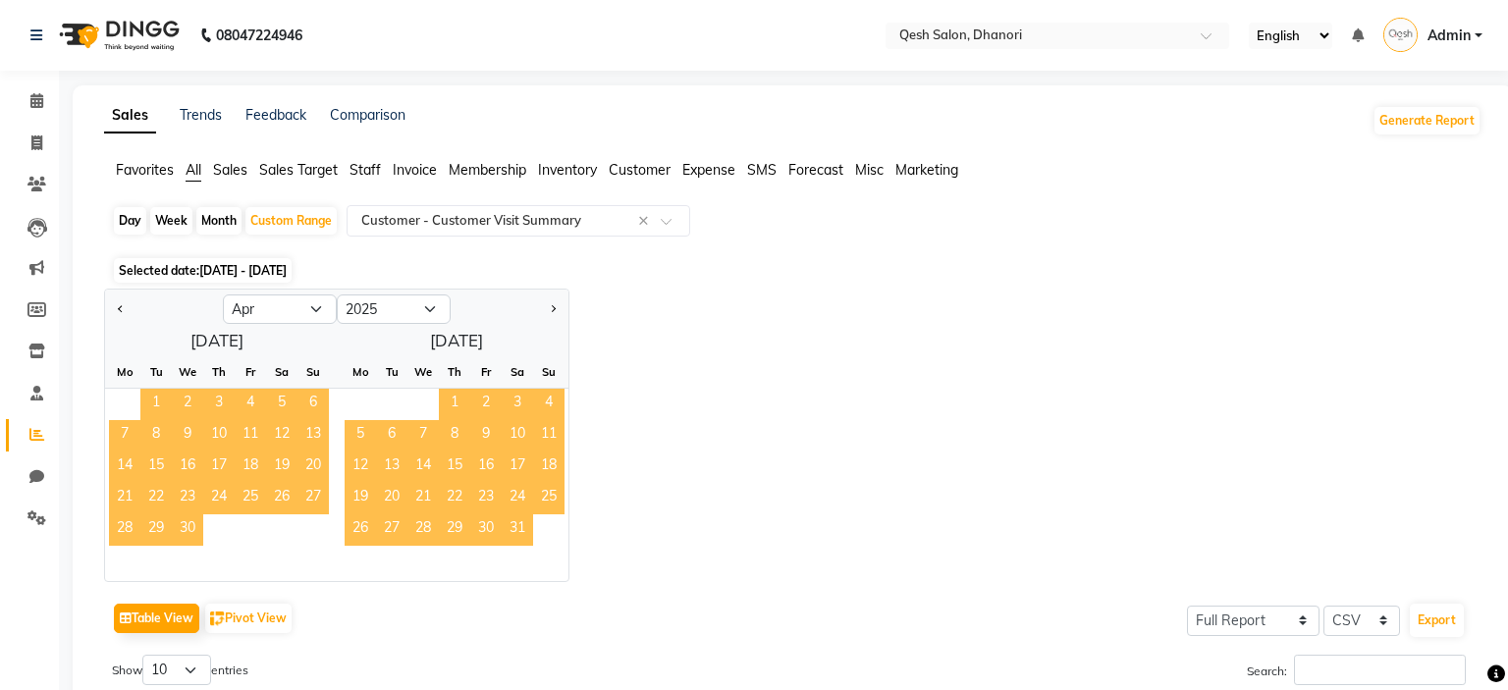
click at [144, 391] on span "1" at bounding box center [155, 404] width 31 height 31
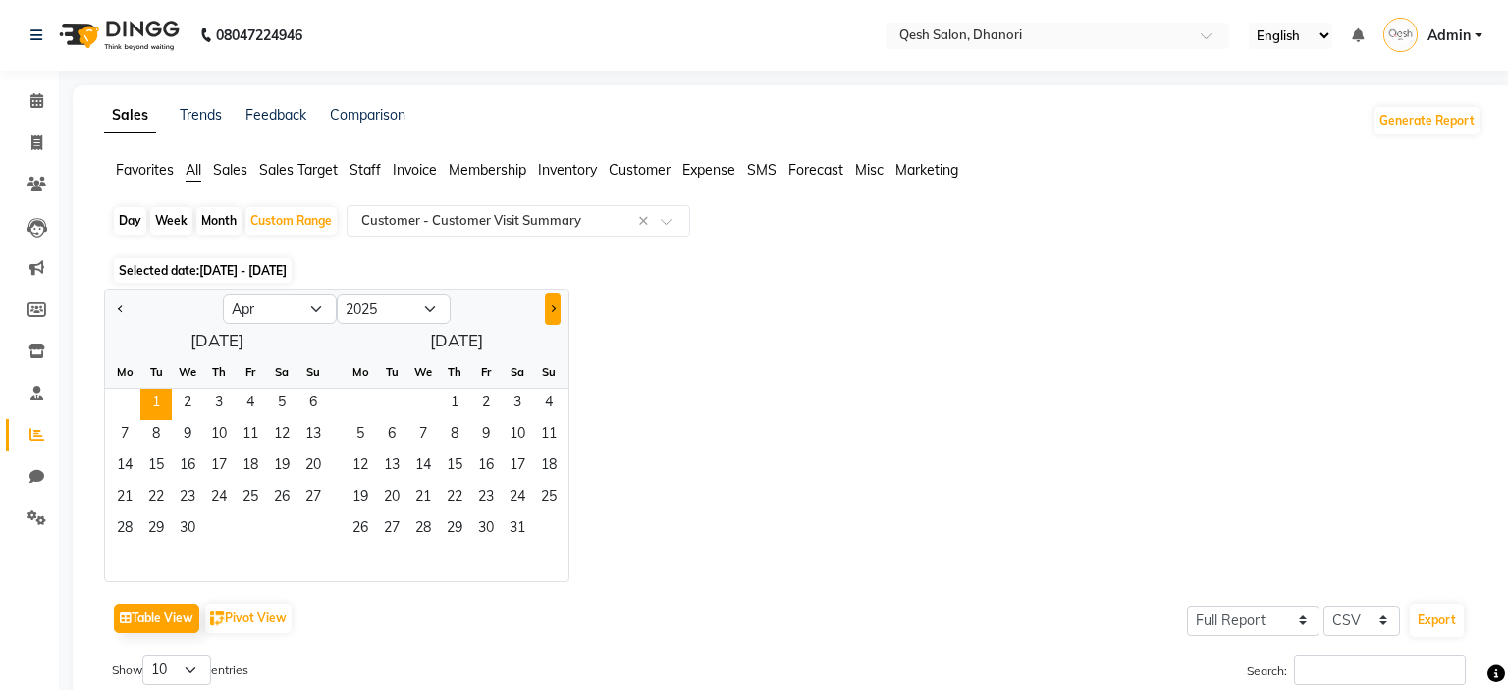
click at [549, 310] on button "Next month" at bounding box center [553, 309] width 16 height 31
select select "8"
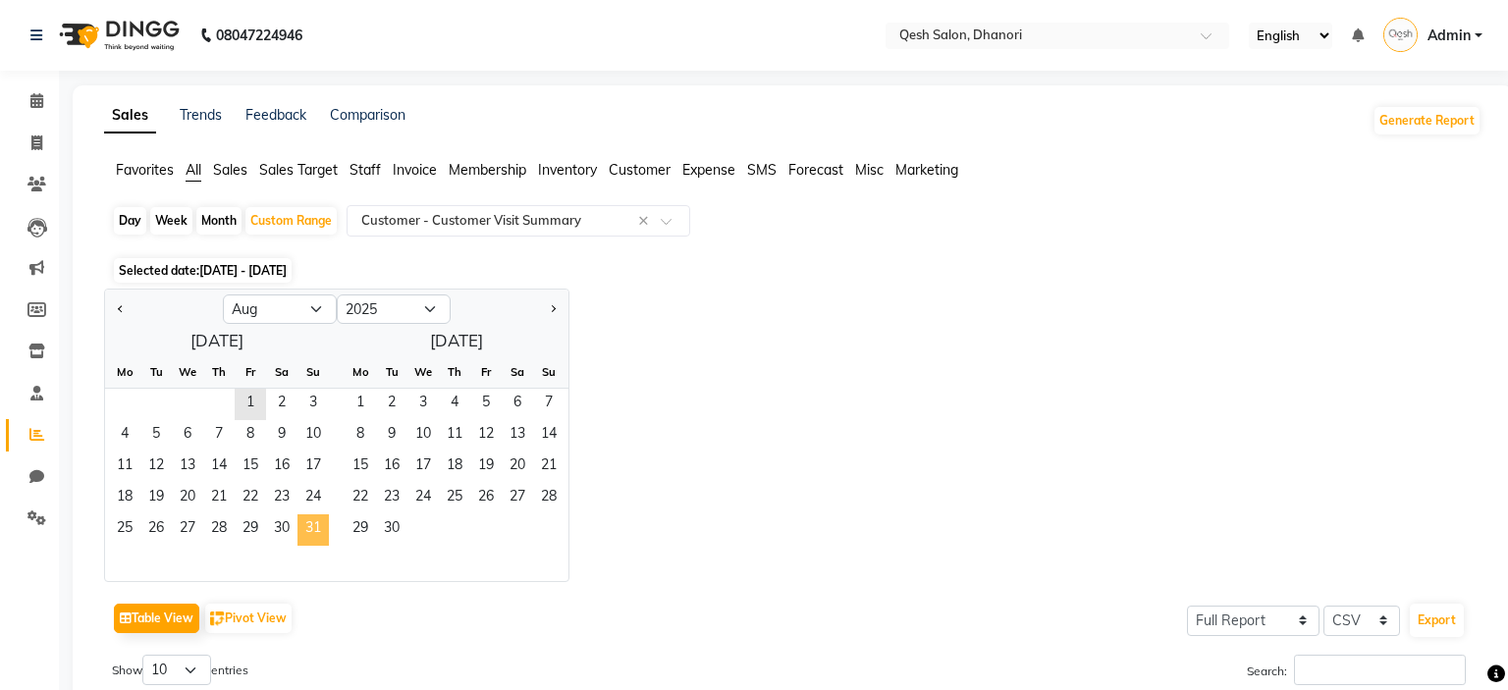
click at [324, 522] on span "31" at bounding box center [312, 529] width 31 height 31
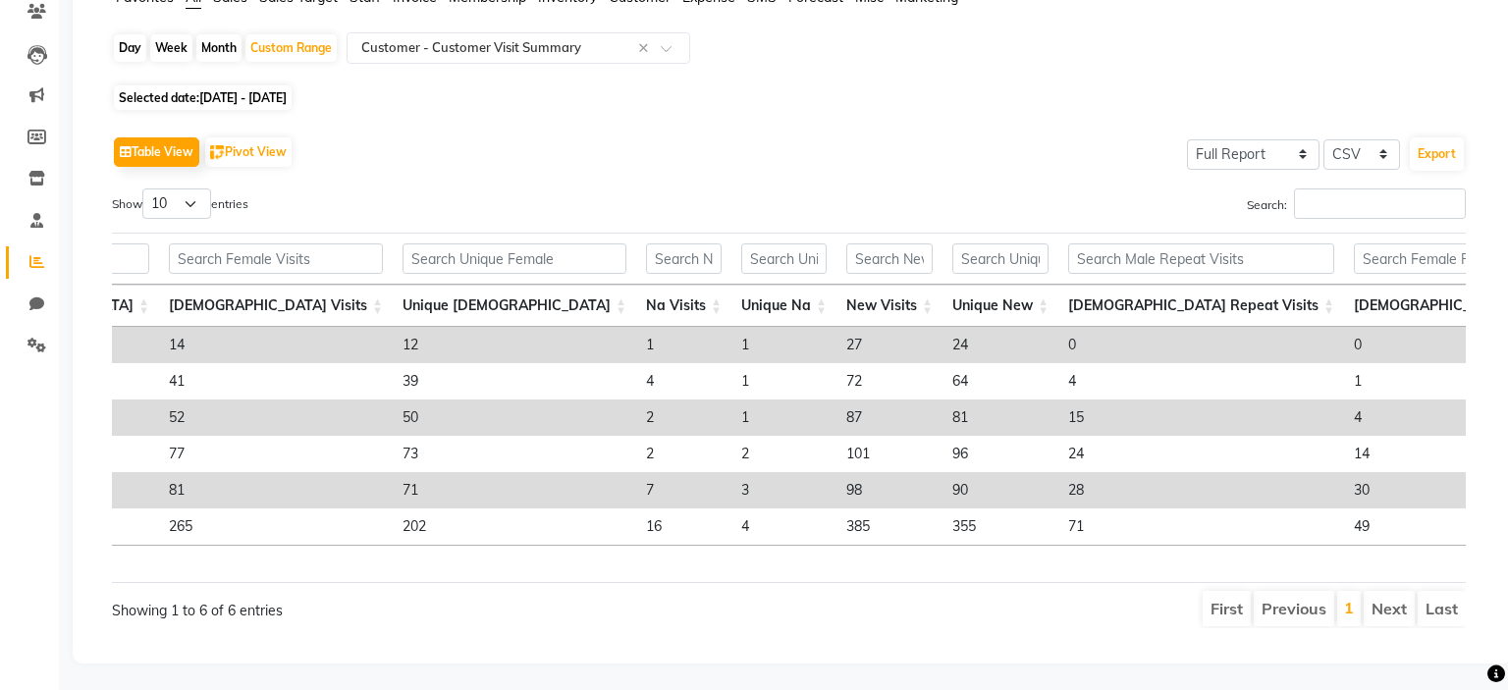
scroll to position [0, 635]
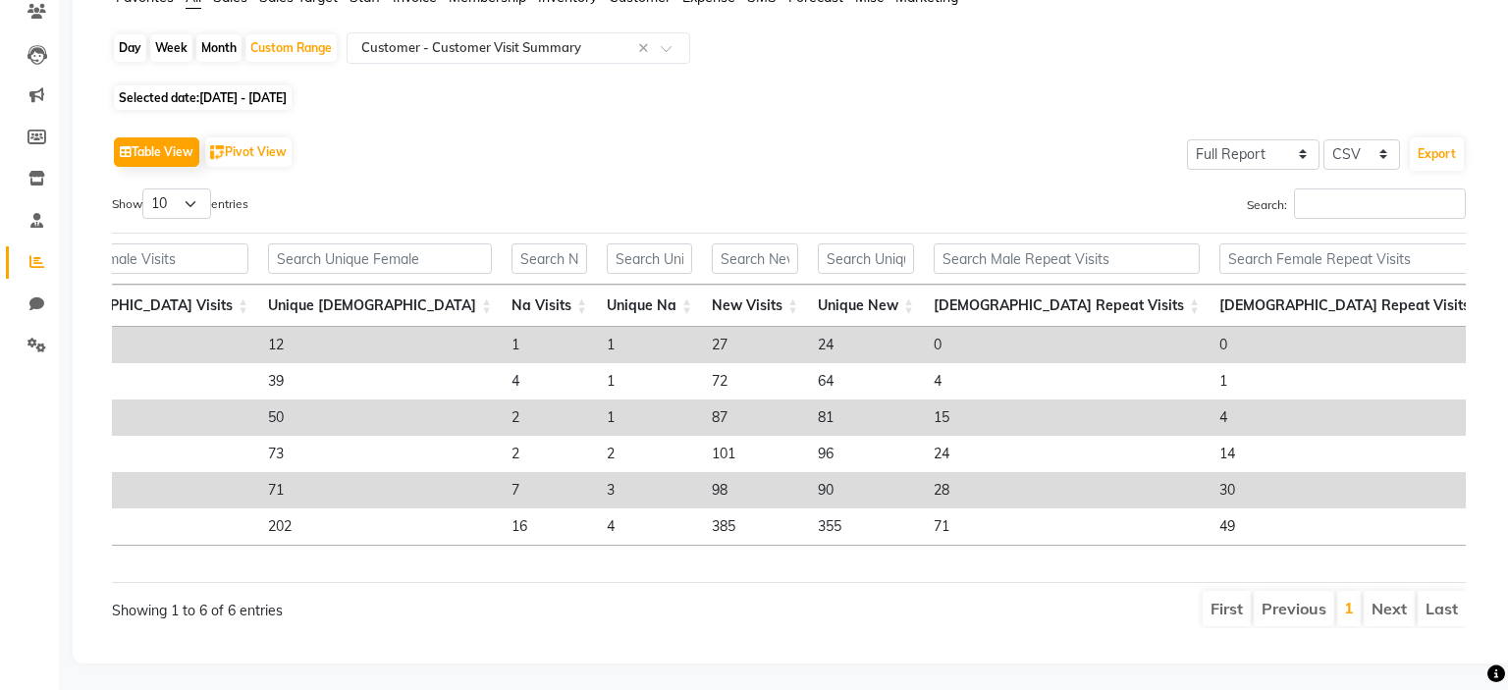
click at [287, 100] on span "[DATE] - [DATE]" at bounding box center [242, 97] width 87 height 15
select select "4"
select select "2025"
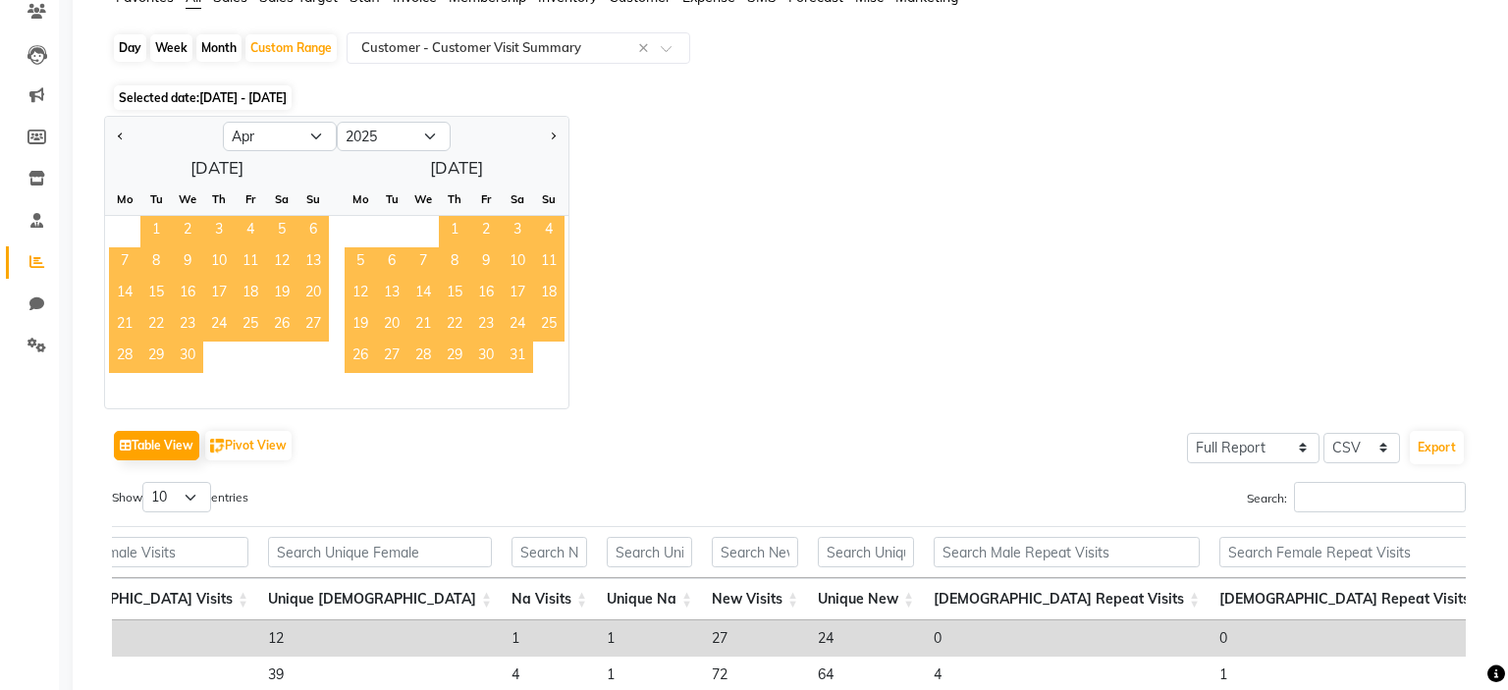
click at [144, 224] on span "1" at bounding box center [155, 231] width 31 height 31
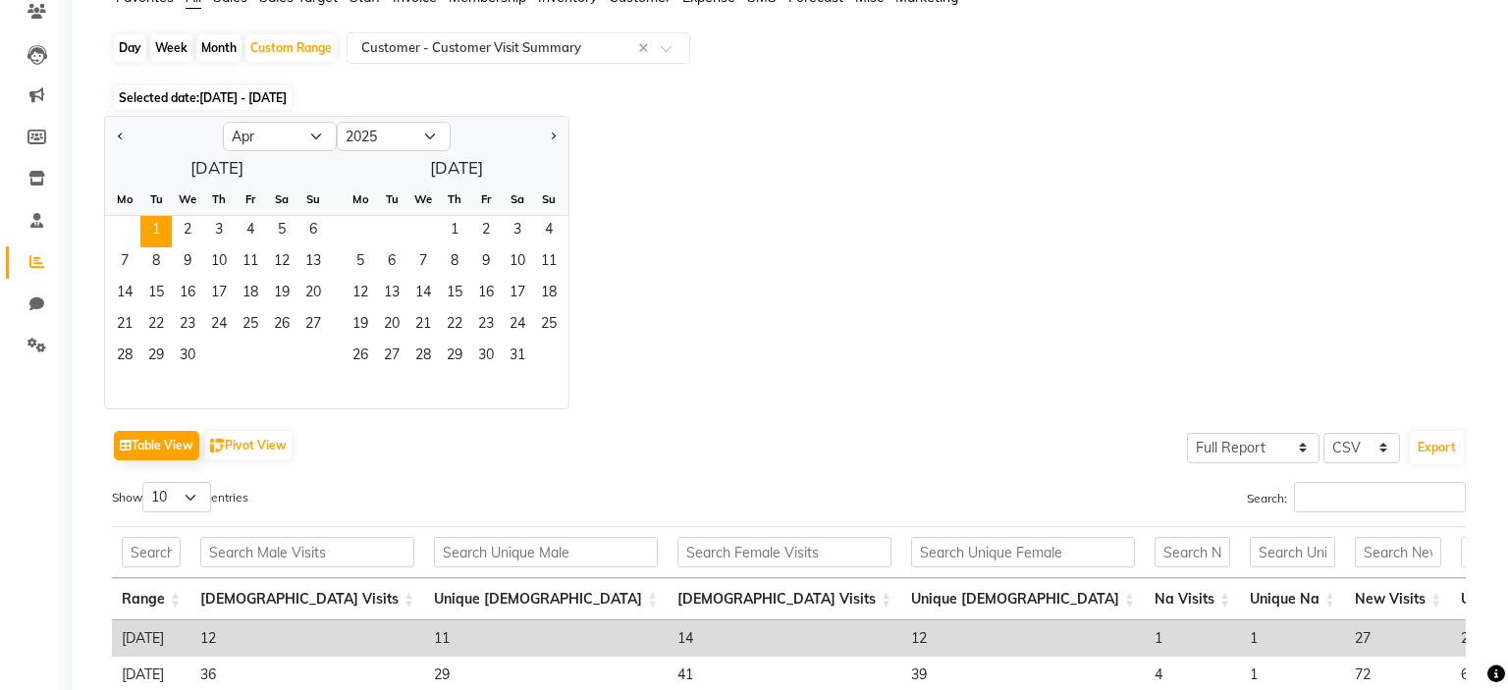
click at [561, 130] on div at bounding box center [510, 136] width 118 height 31
click at [547, 130] on button "Next month" at bounding box center [553, 136] width 16 height 31
select select "7"
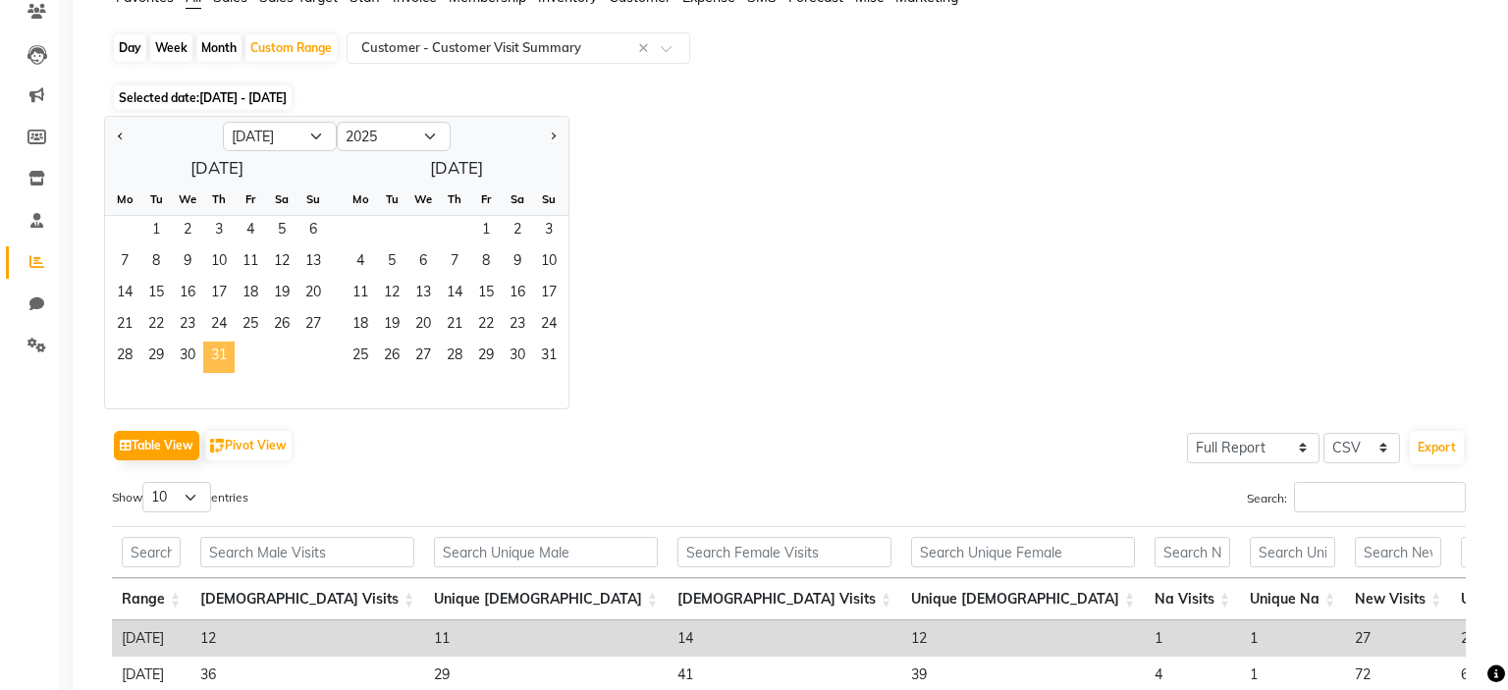
click at [216, 360] on span "31" at bounding box center [218, 357] width 31 height 31
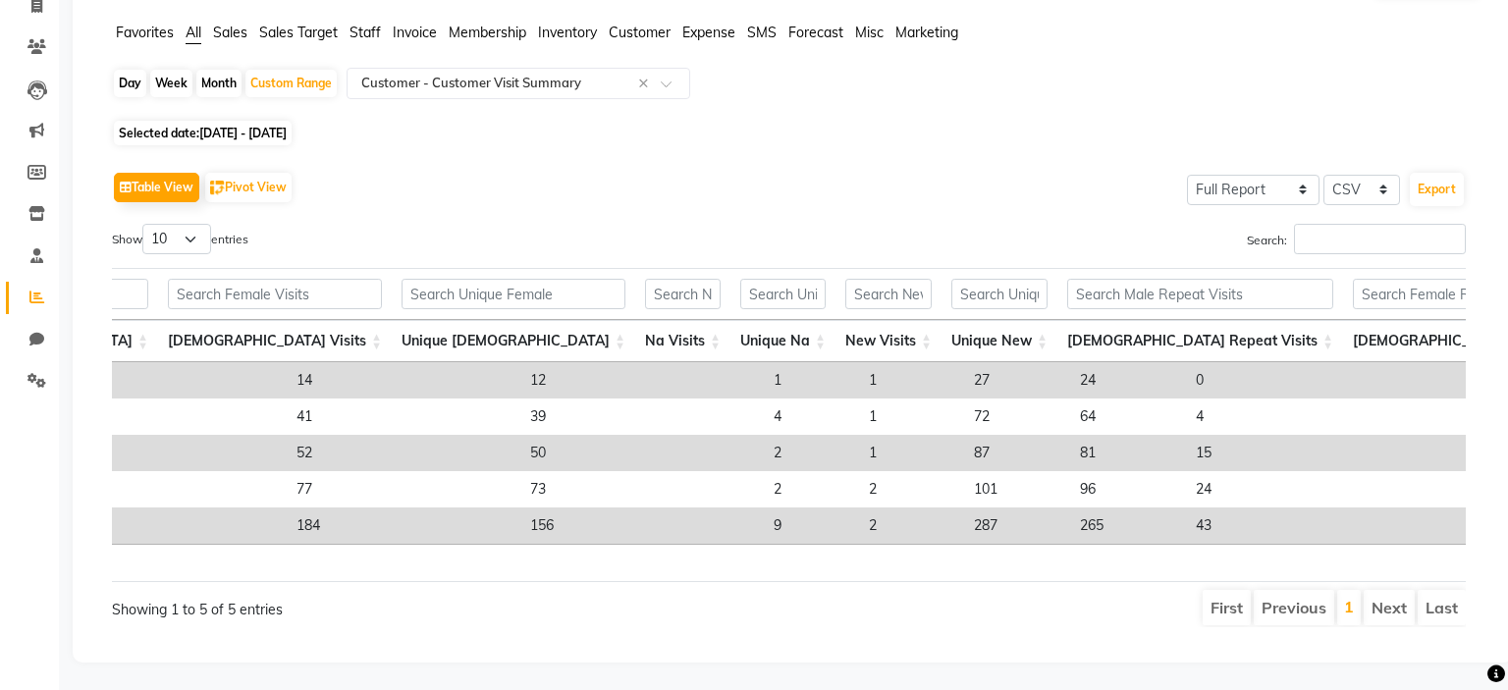
scroll to position [0, 509]
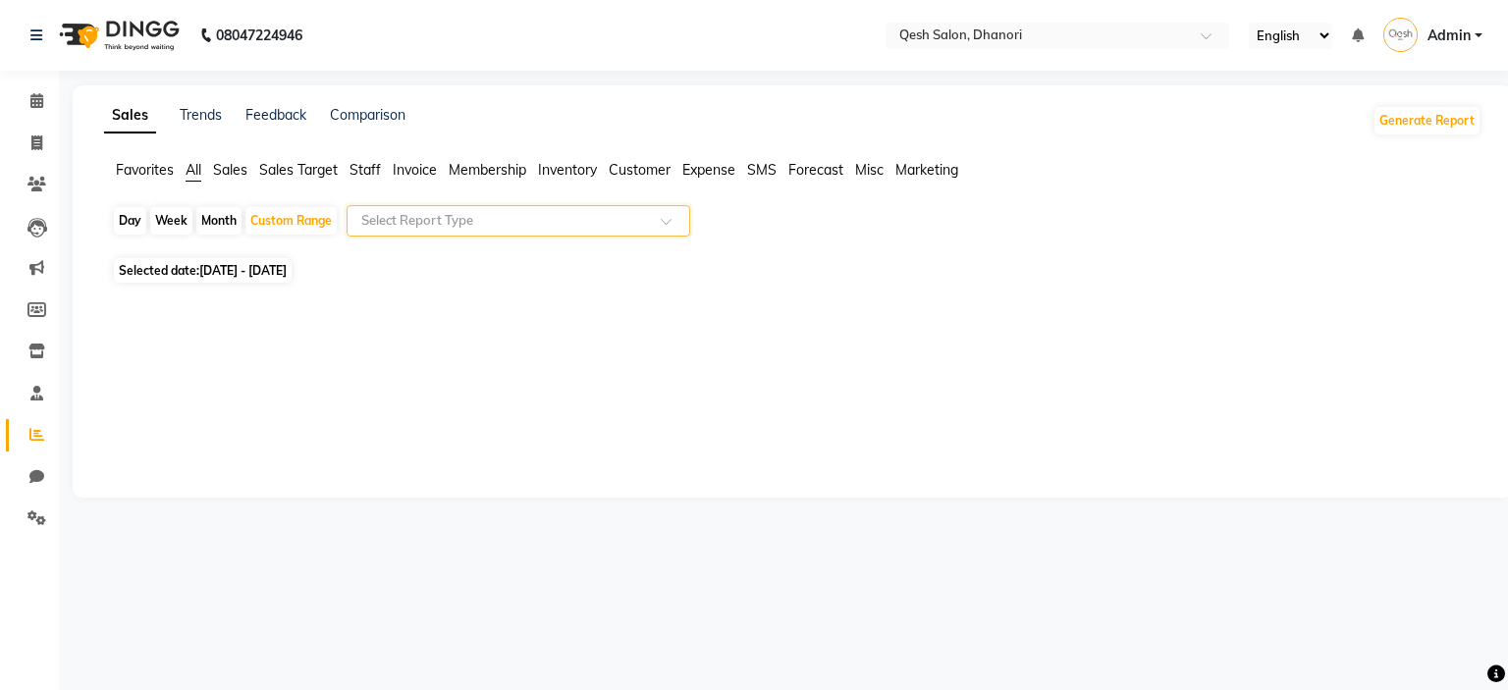
click at [600, 227] on input "text" at bounding box center [498, 221] width 283 height 20
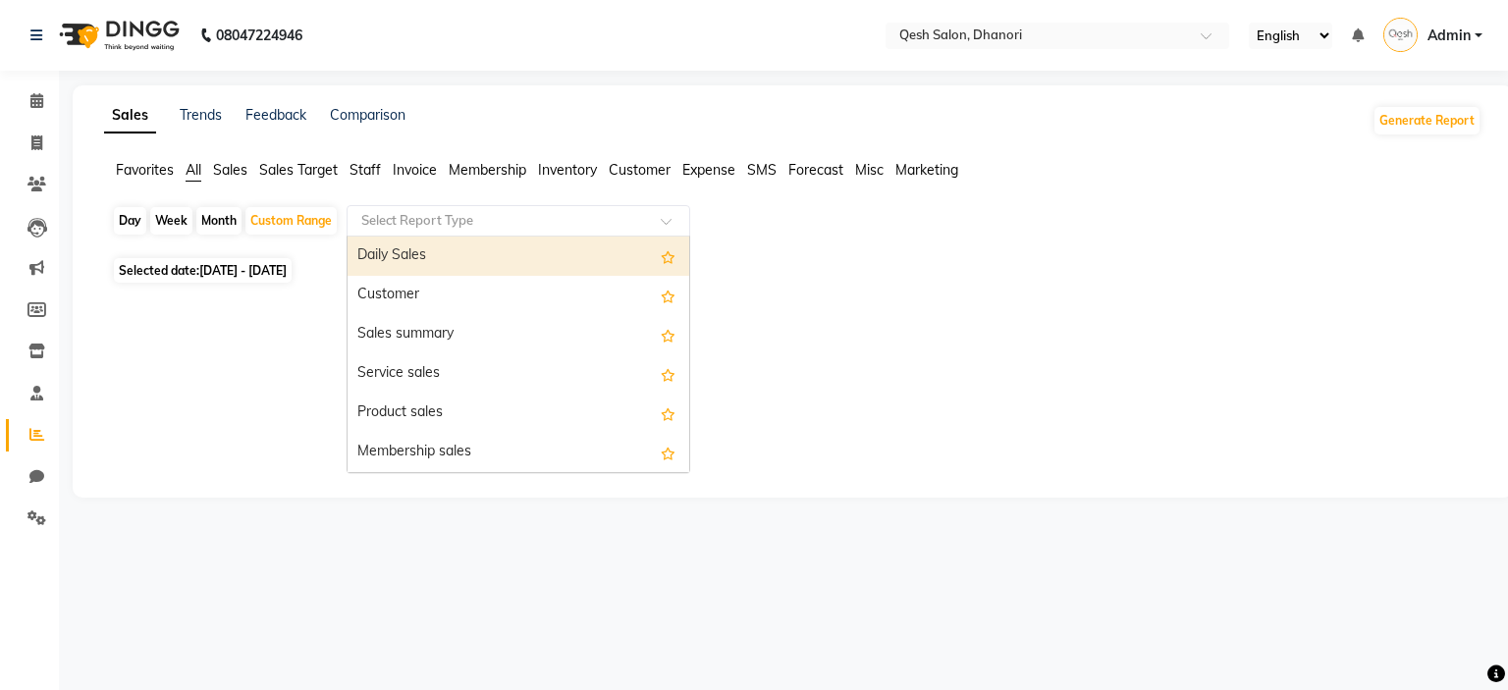
click at [600, 227] on input "text" at bounding box center [498, 221] width 283 height 20
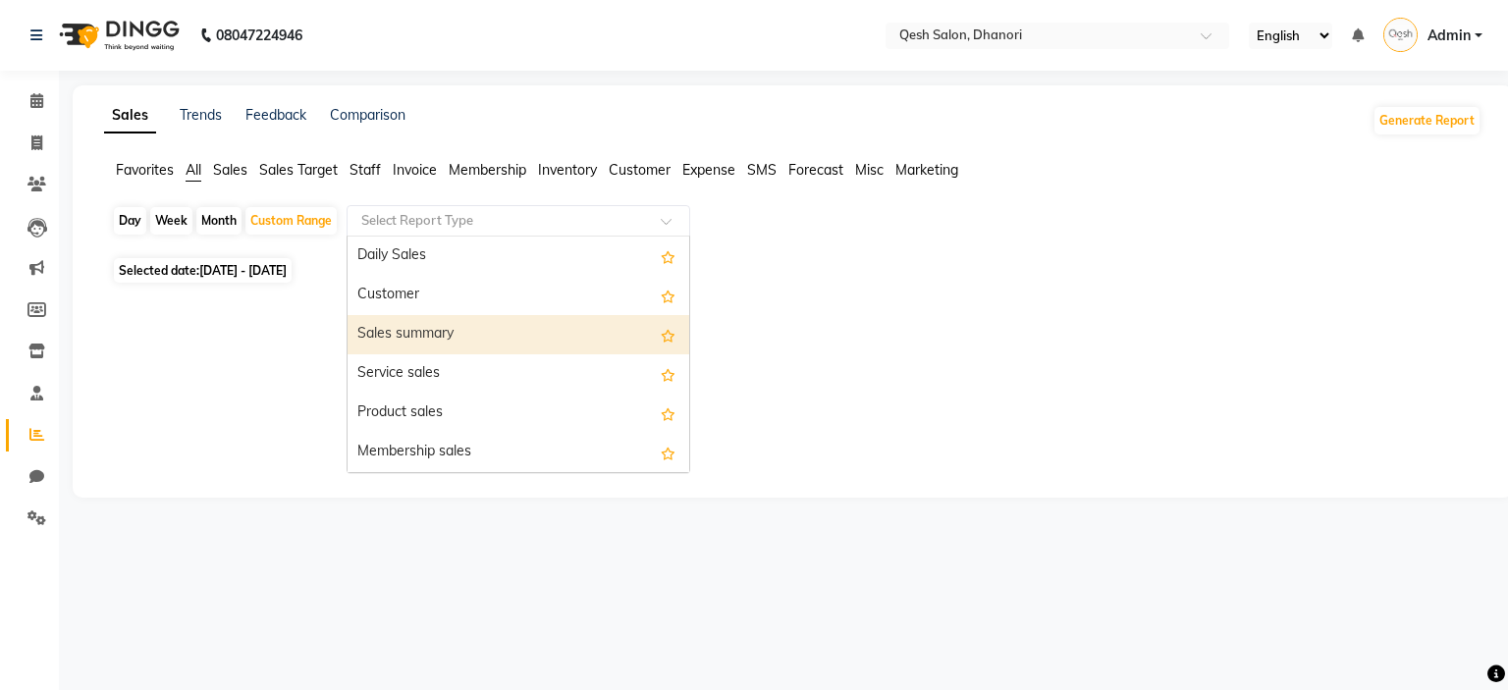
click at [479, 348] on div "Sales summary" at bounding box center [519, 334] width 342 height 39
select select "full_report"
select select "csv"
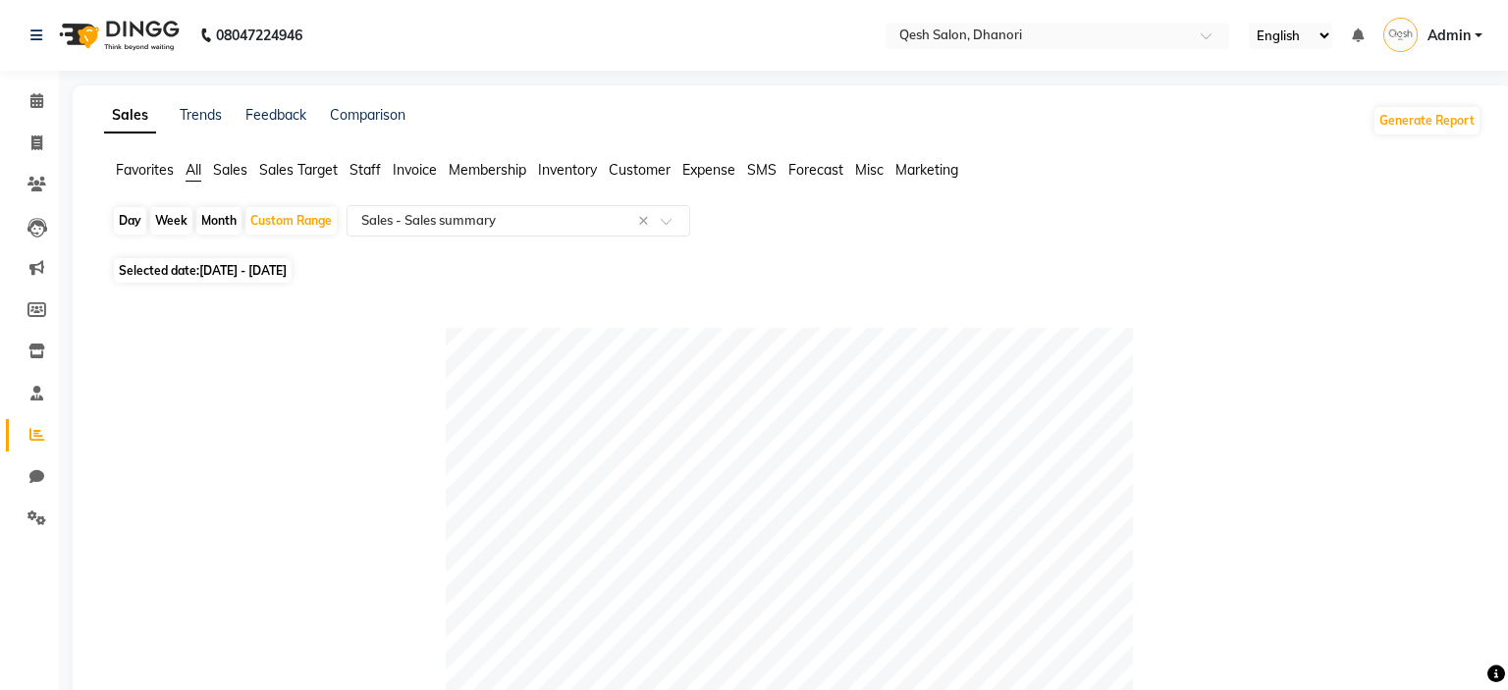
click at [287, 268] on span "[DATE] - [DATE]" at bounding box center [242, 270] width 87 height 15
select select "4"
select select "2025"
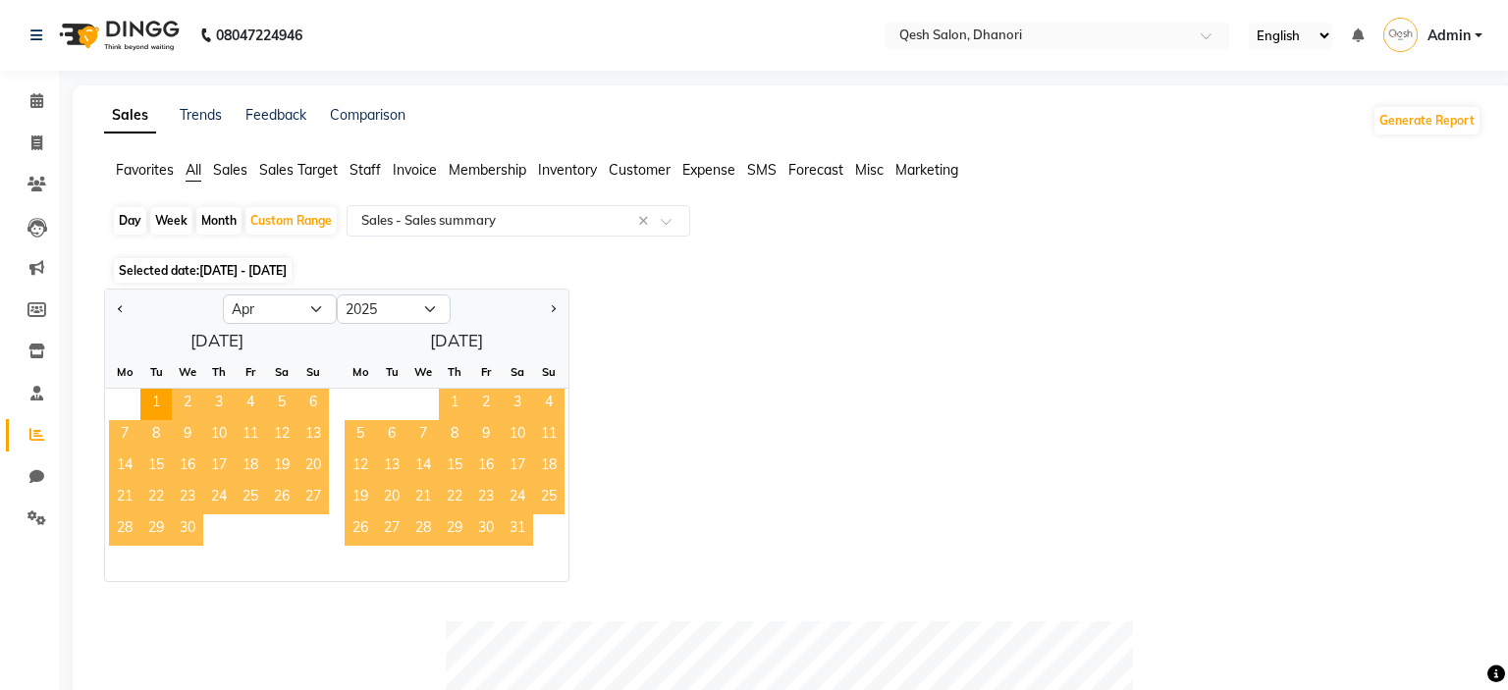
click at [621, 294] on div "Jan Feb Mar Apr May Jun [DATE] Aug Sep Oct Nov [DATE] 2016 2017 2018 2019 2020 …" at bounding box center [792, 436] width 1377 height 294
click at [234, 230] on div "Month" at bounding box center [218, 220] width 45 height 27
select select "4"
select select "2025"
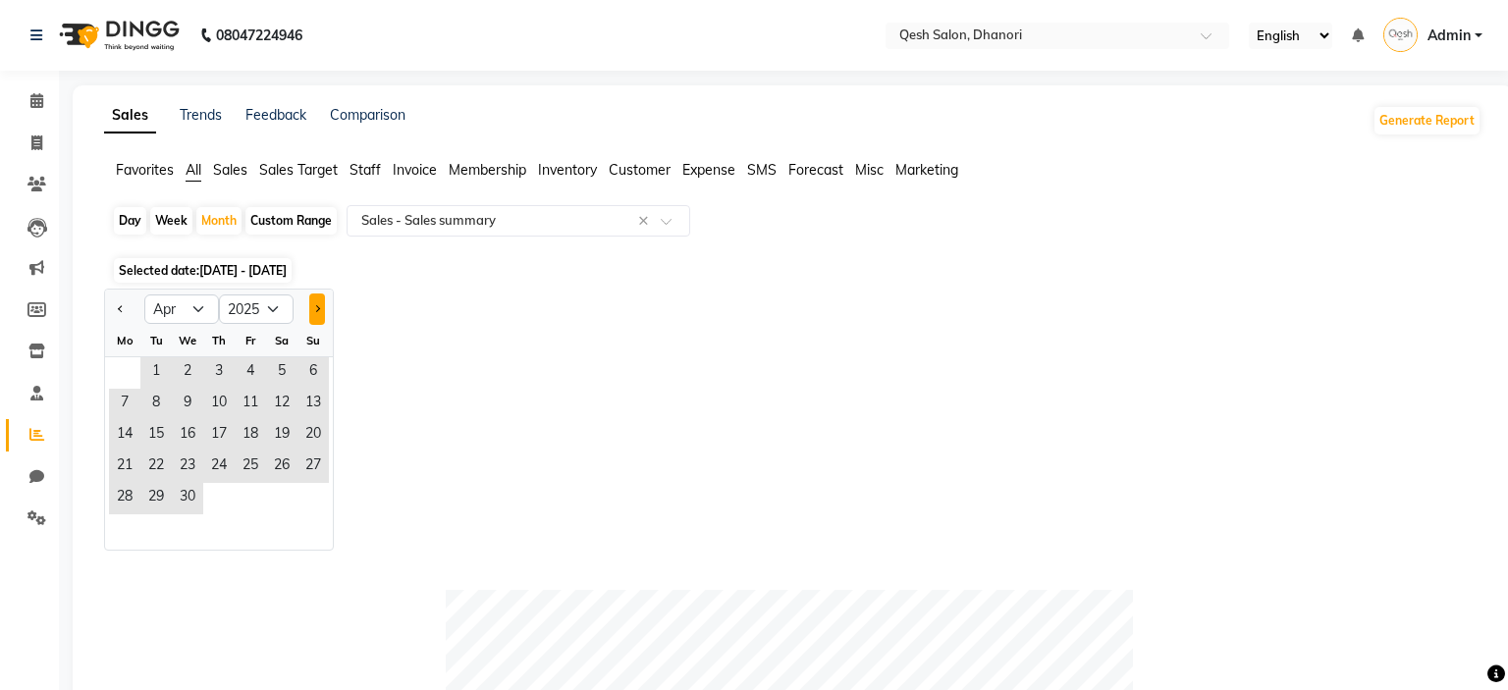
click at [324, 308] on button "Next month" at bounding box center [317, 309] width 16 height 31
click at [320, 312] on button "Next month" at bounding box center [317, 309] width 16 height 31
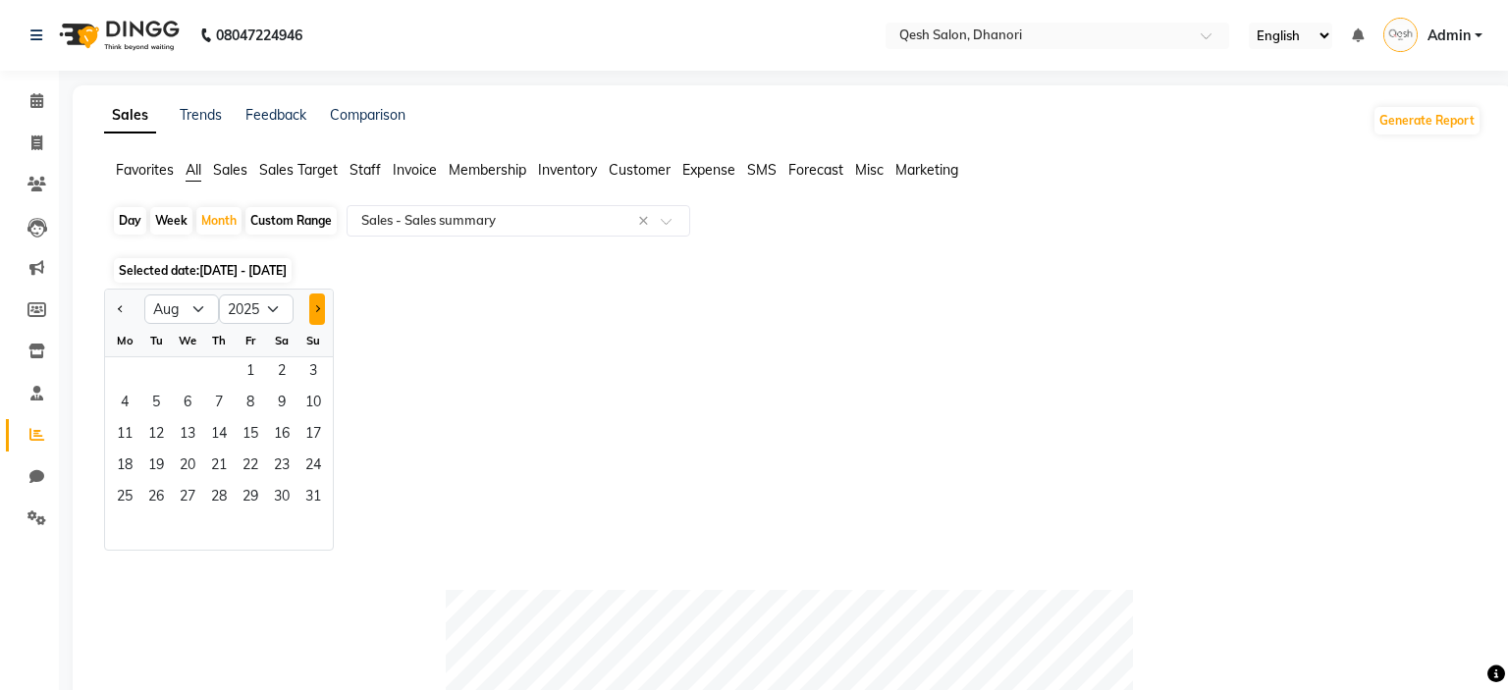
click at [320, 312] on button "Next month" at bounding box center [317, 309] width 16 height 31
select select "9"
click at [135, 375] on span "1" at bounding box center [124, 372] width 31 height 31
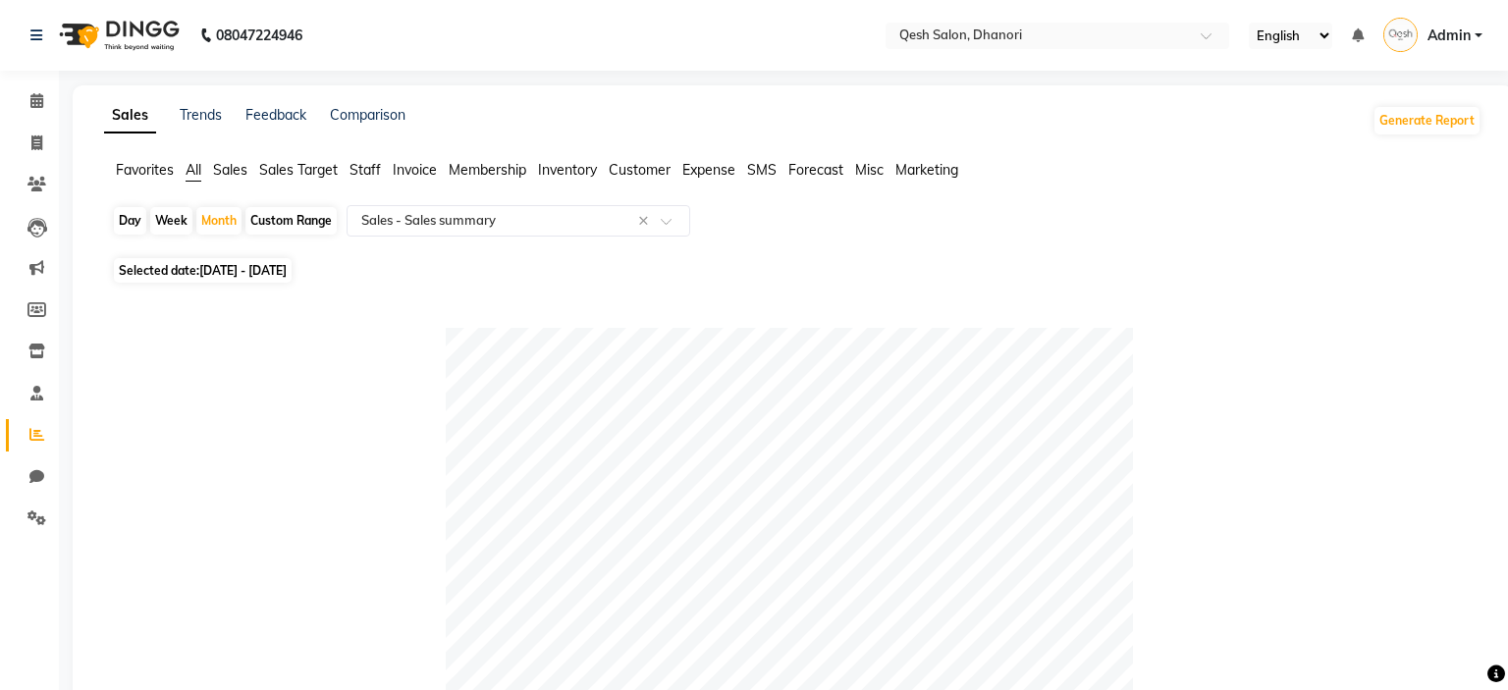
click at [301, 230] on div "Custom Range" at bounding box center [290, 220] width 91 height 27
select select "9"
select select "2025"
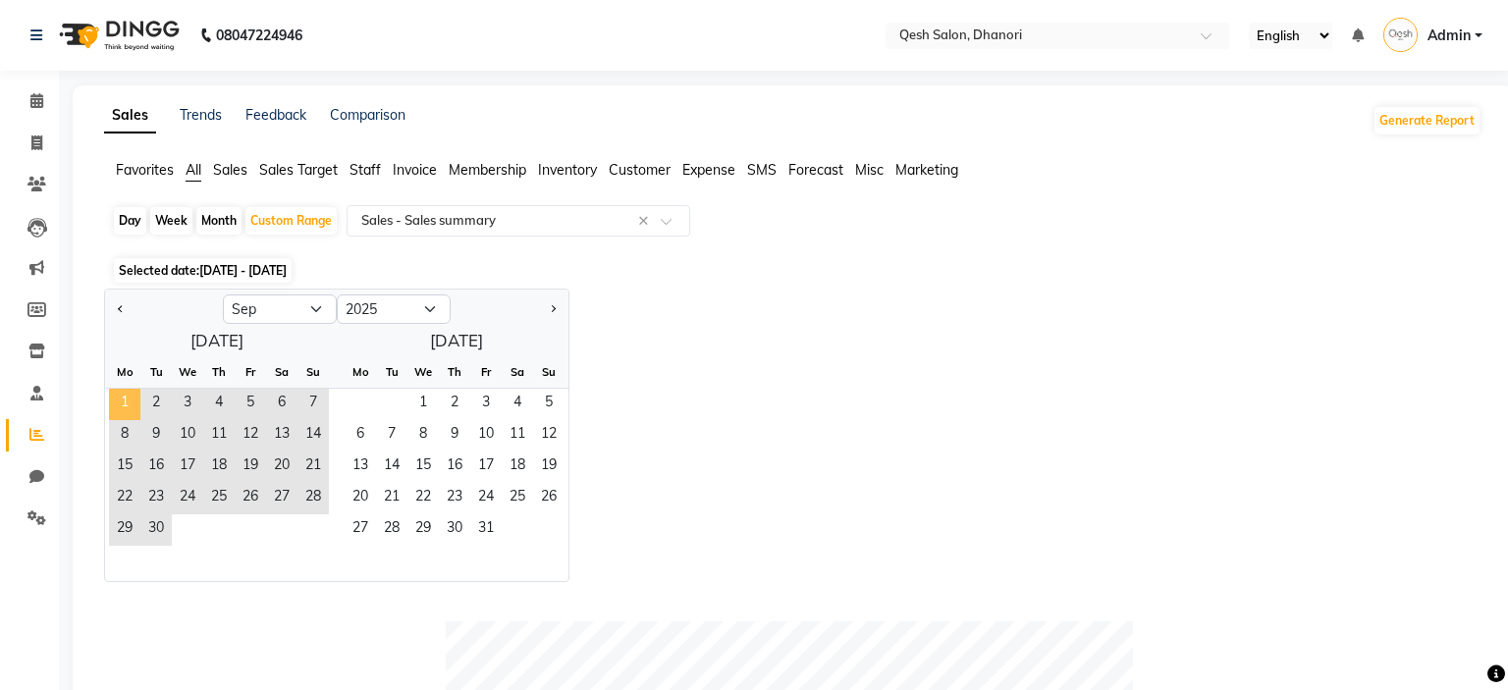
click at [132, 394] on span "1" at bounding box center [124, 404] width 31 height 31
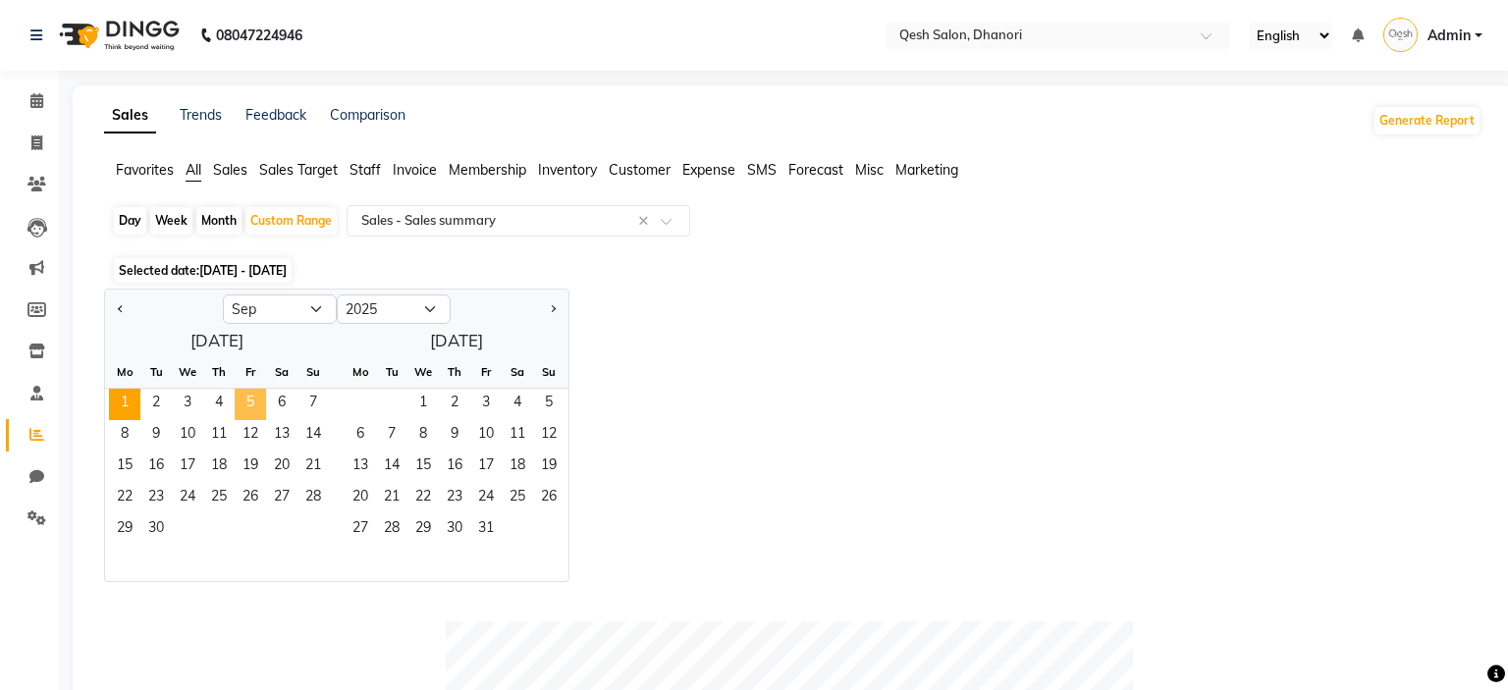
click at [257, 403] on span "5" at bounding box center [250, 404] width 31 height 31
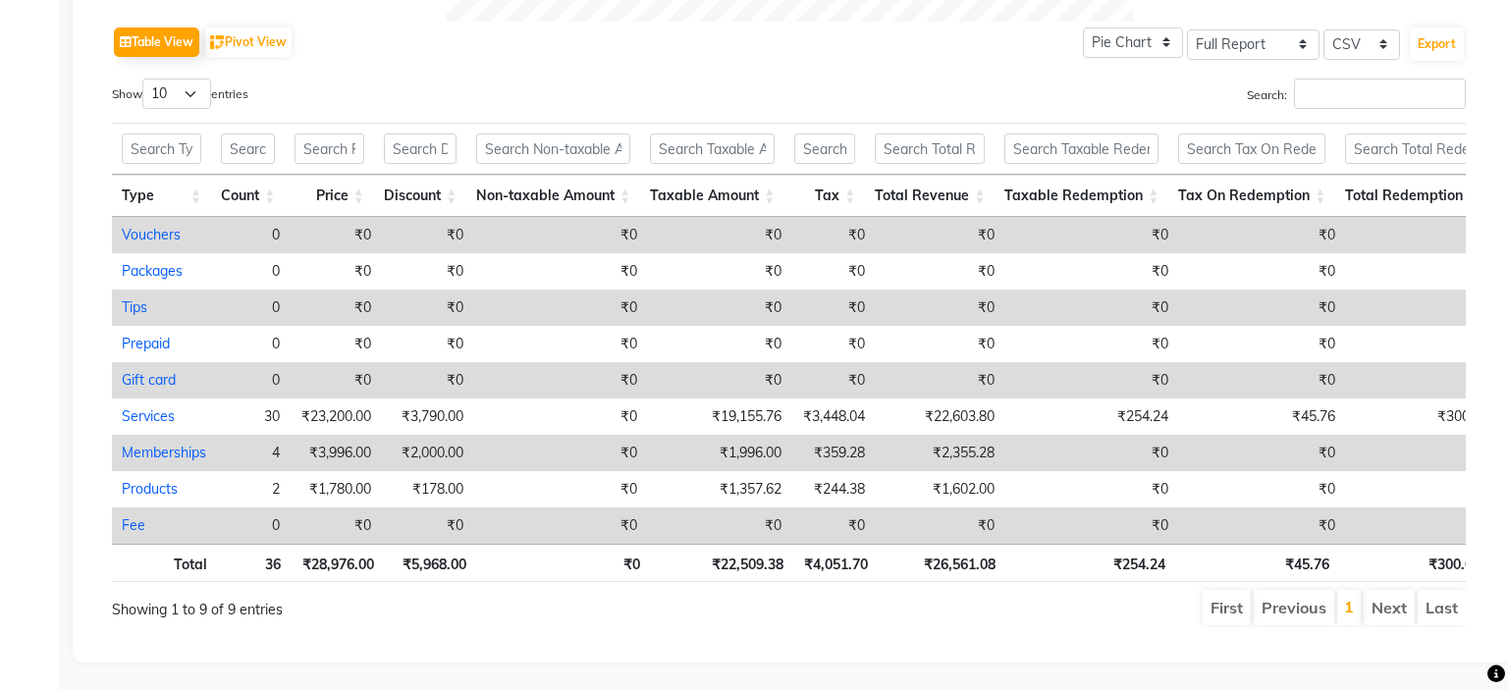
scroll to position [164, 0]
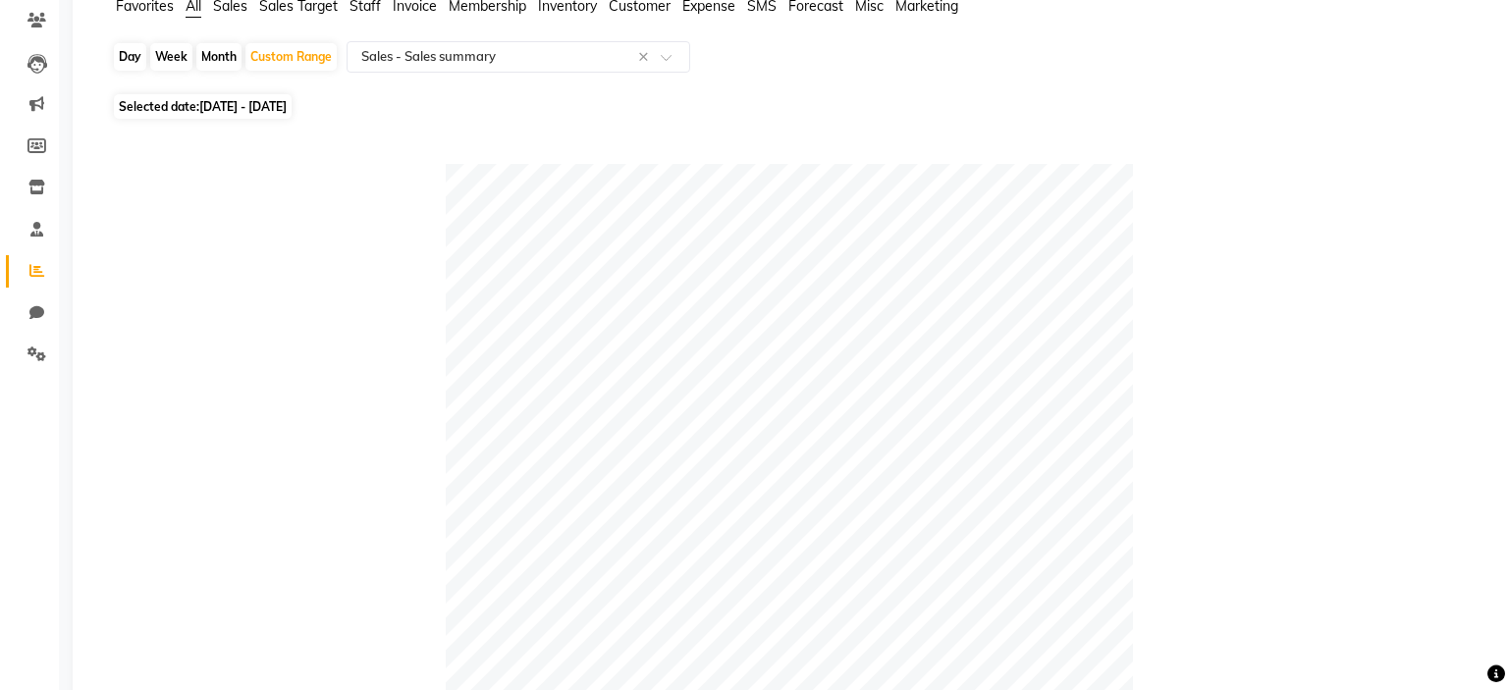
click at [235, 107] on span "[DATE] - [DATE]" at bounding box center [242, 106] width 87 height 15
select select "9"
select select "2025"
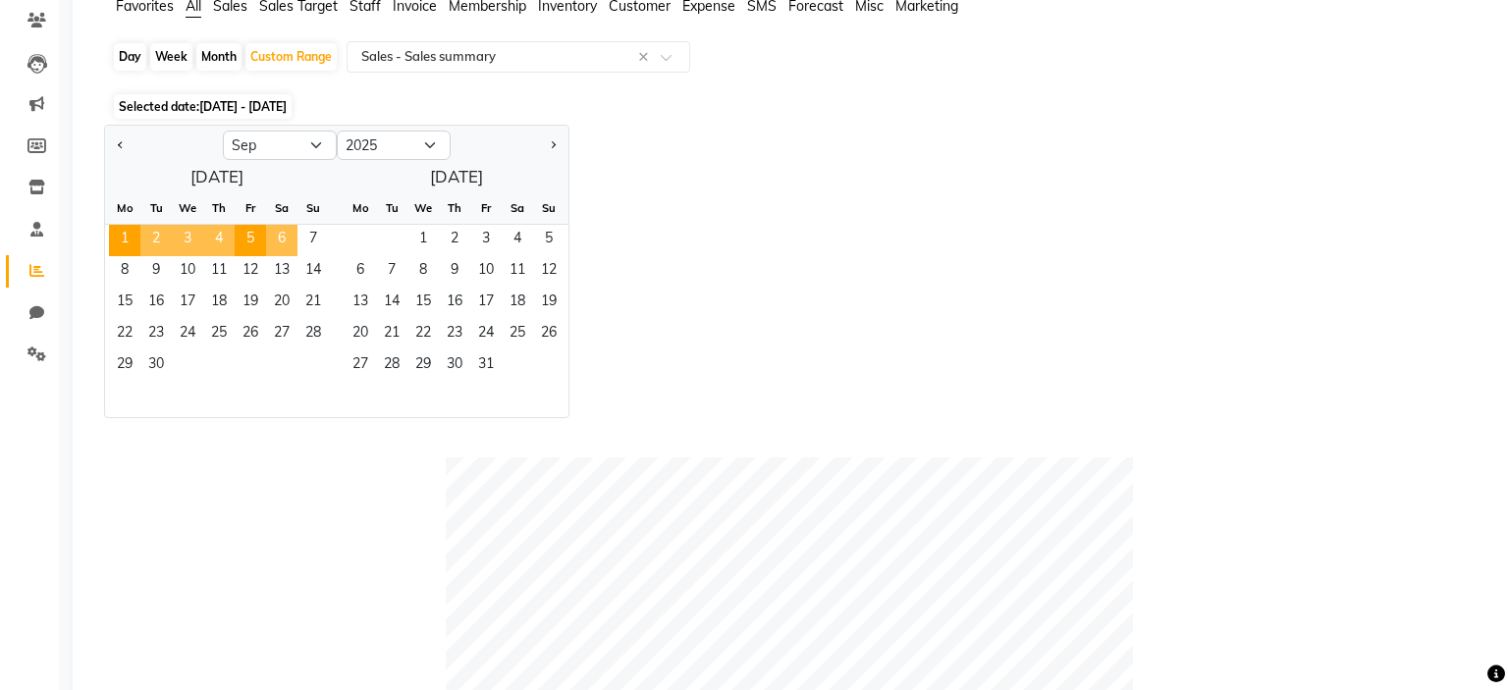
click at [288, 238] on span "6" at bounding box center [281, 240] width 31 height 31
click at [312, 238] on span "7" at bounding box center [312, 240] width 31 height 31
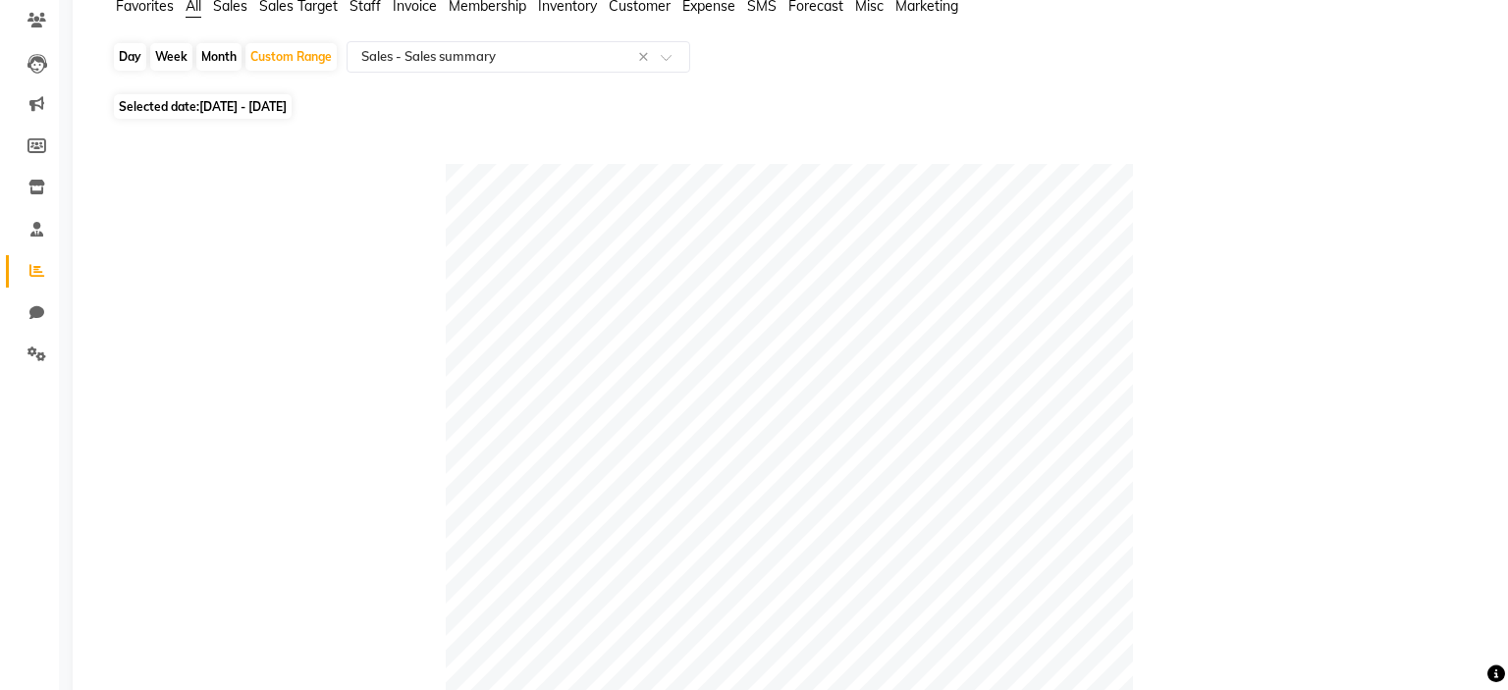
click at [287, 112] on span "[DATE] - [DATE]" at bounding box center [242, 106] width 87 height 15
select select "9"
select select "2025"
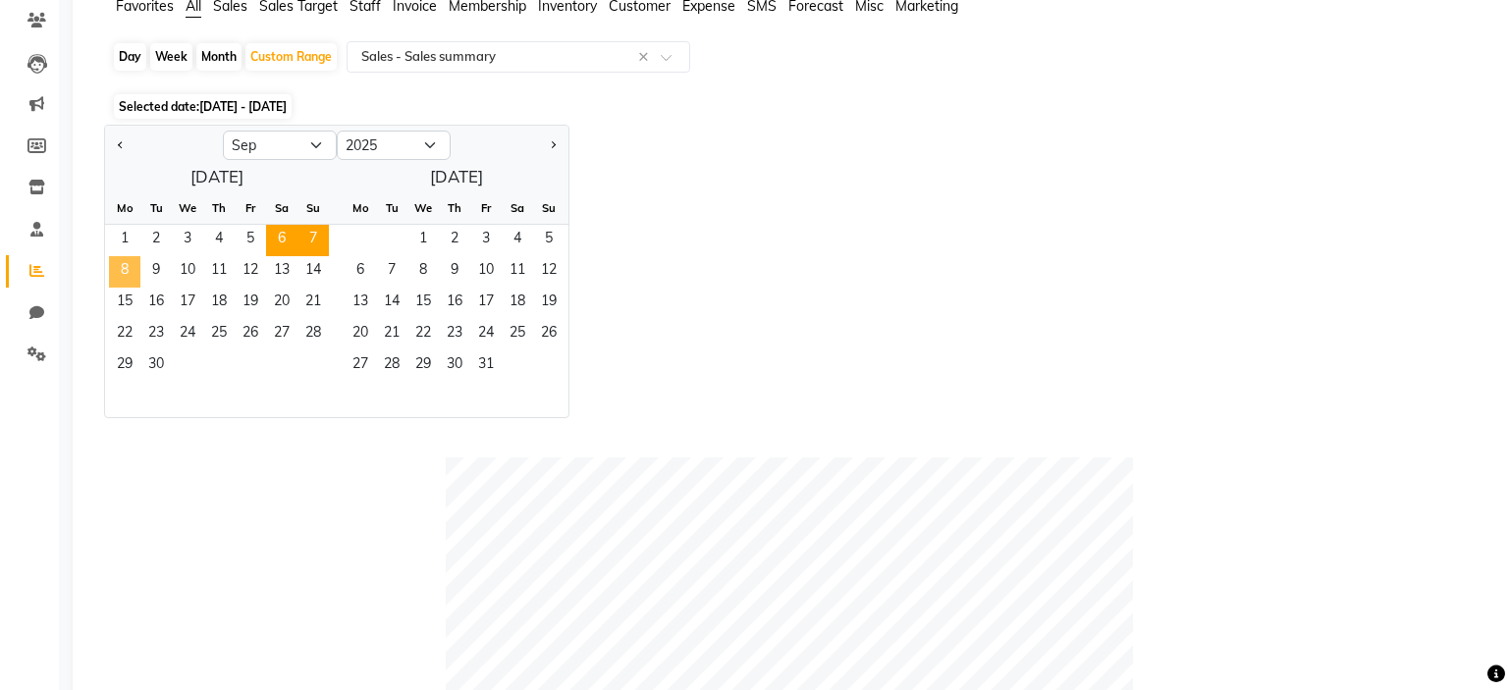
click at [121, 279] on span "8" at bounding box center [124, 271] width 31 height 31
click at [255, 270] on span "12" at bounding box center [250, 271] width 31 height 31
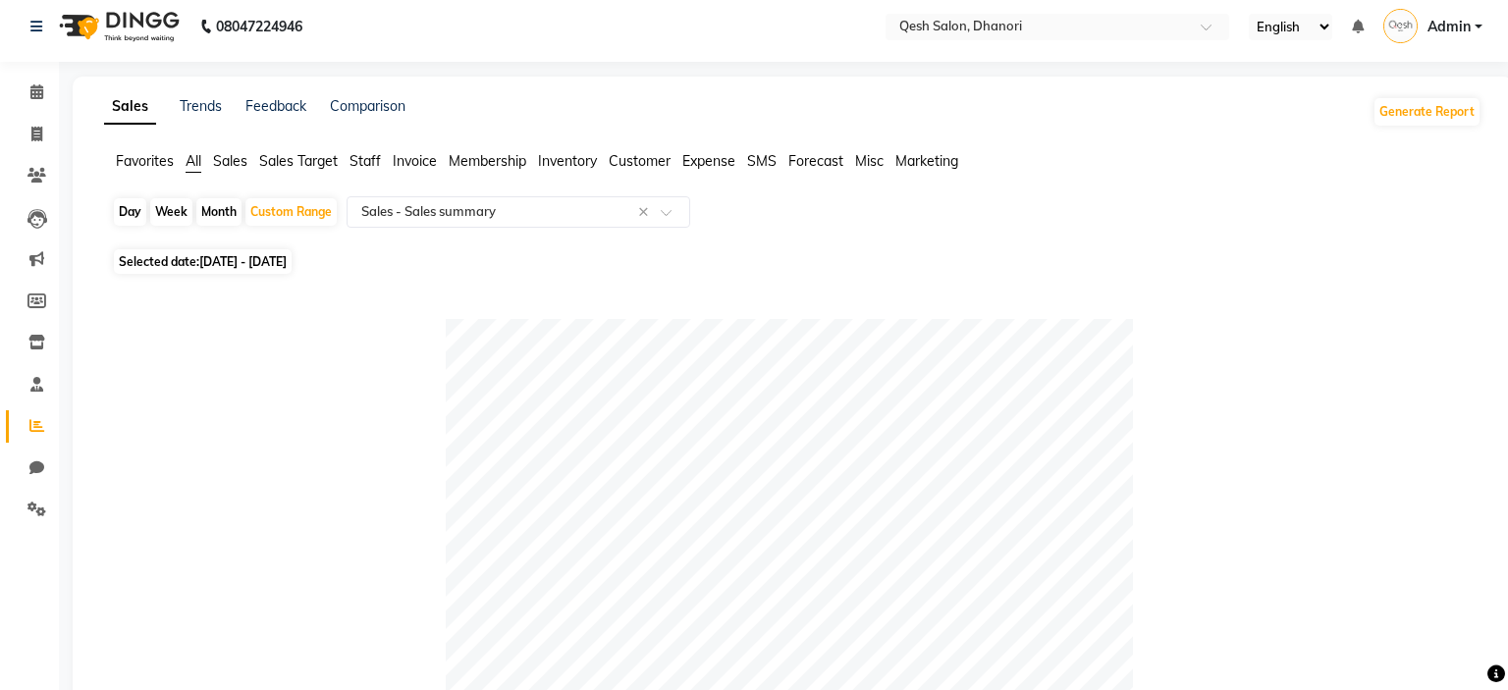
scroll to position [0, 0]
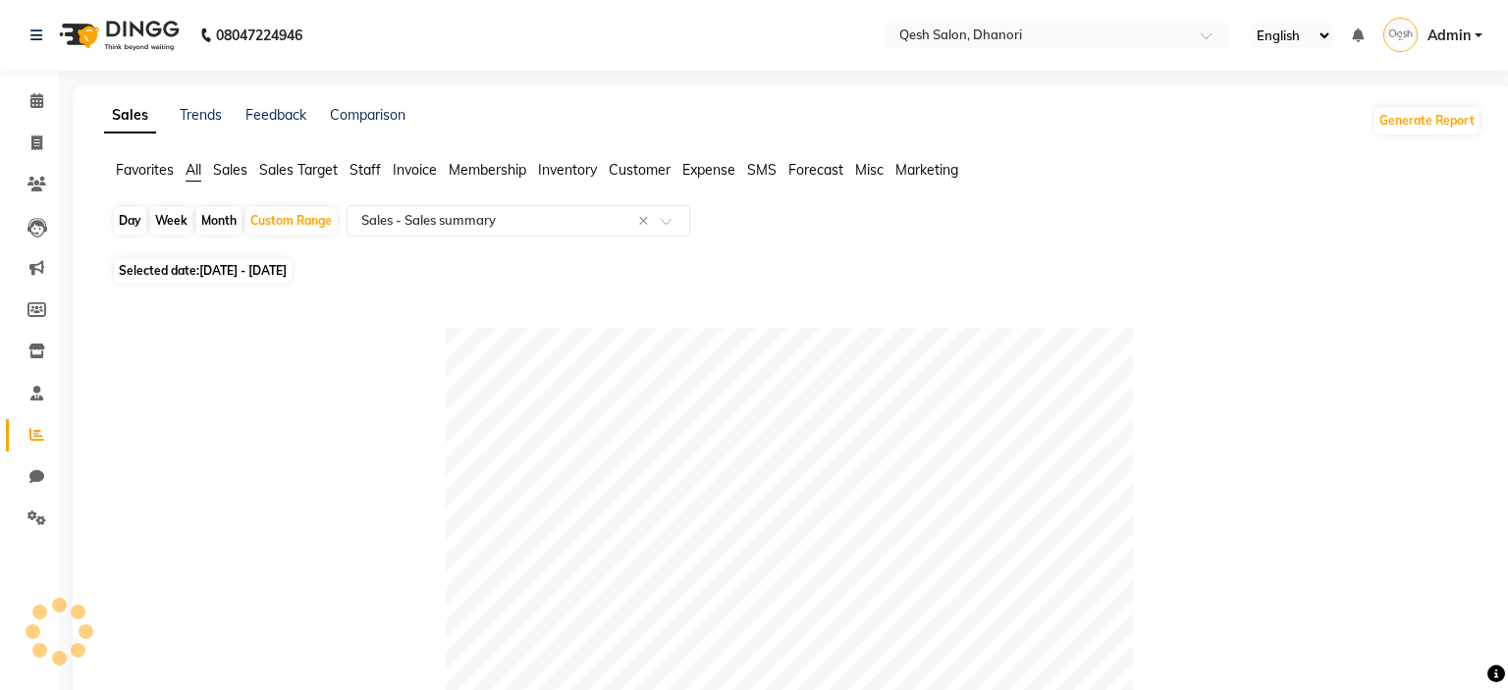
click at [158, 272] on span "Selected date: [DATE] - [DATE]" at bounding box center [203, 270] width 178 height 25
select select "9"
select select "2025"
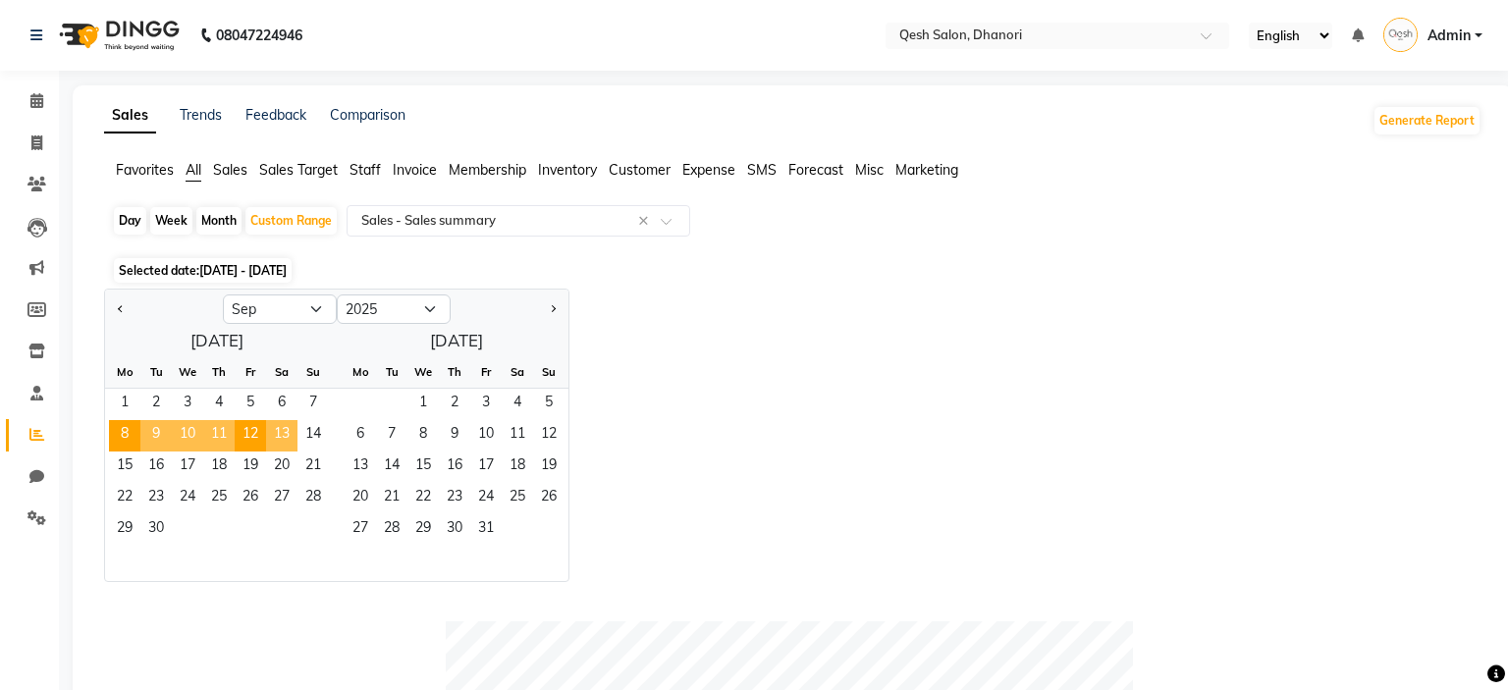
click at [285, 430] on span "13" at bounding box center [281, 435] width 31 height 31
click at [302, 431] on span "14" at bounding box center [312, 435] width 31 height 31
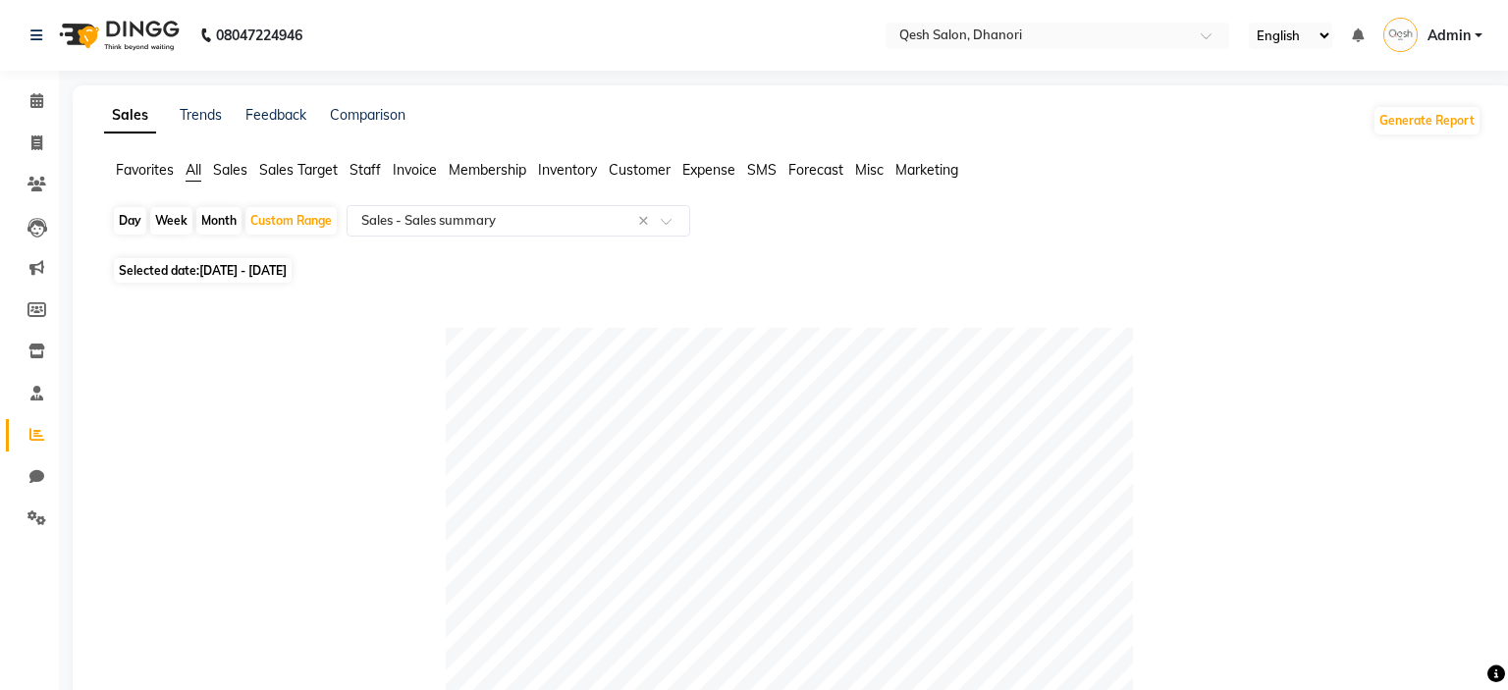
click at [254, 263] on span "Selected date: [DATE] - [DATE]" at bounding box center [203, 270] width 178 height 25
select select "9"
select select "2025"
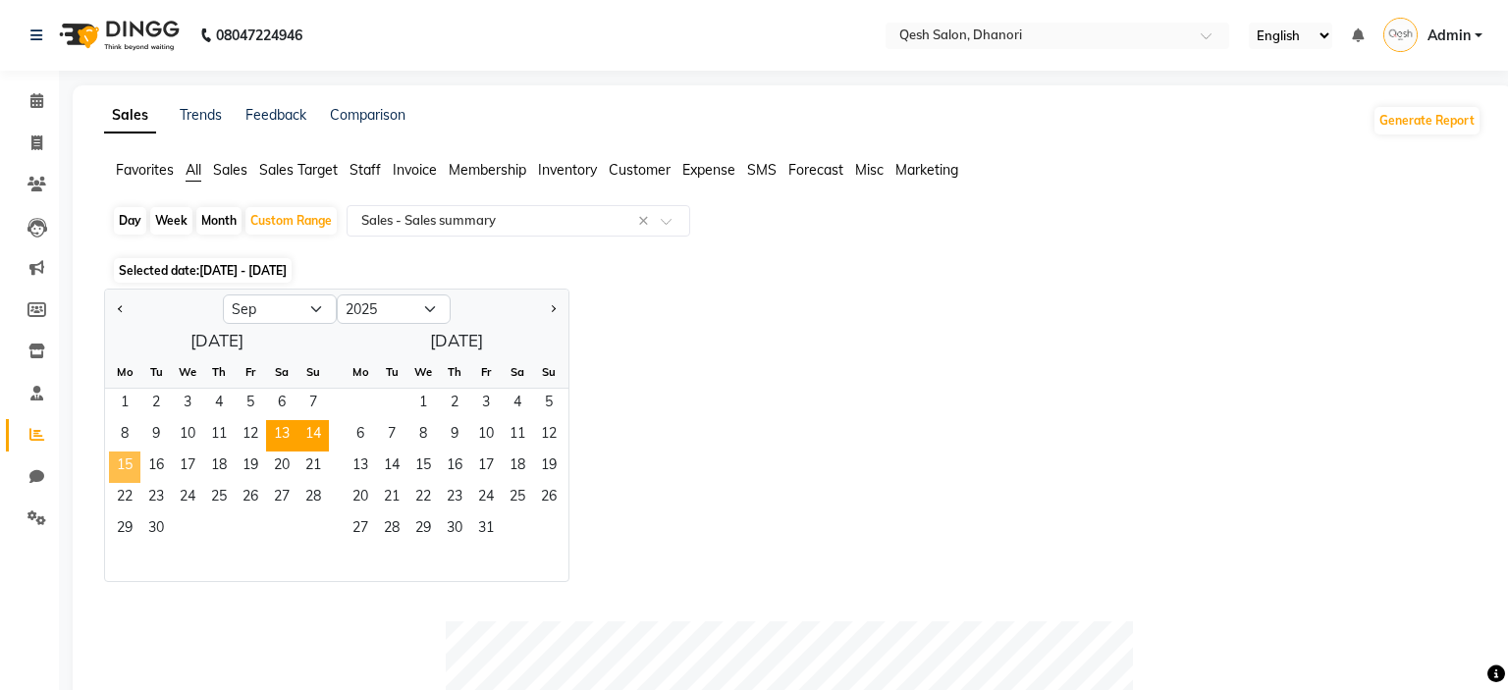
click at [120, 466] on span "15" at bounding box center [124, 467] width 31 height 31
click at [255, 461] on span "19" at bounding box center [250, 467] width 31 height 31
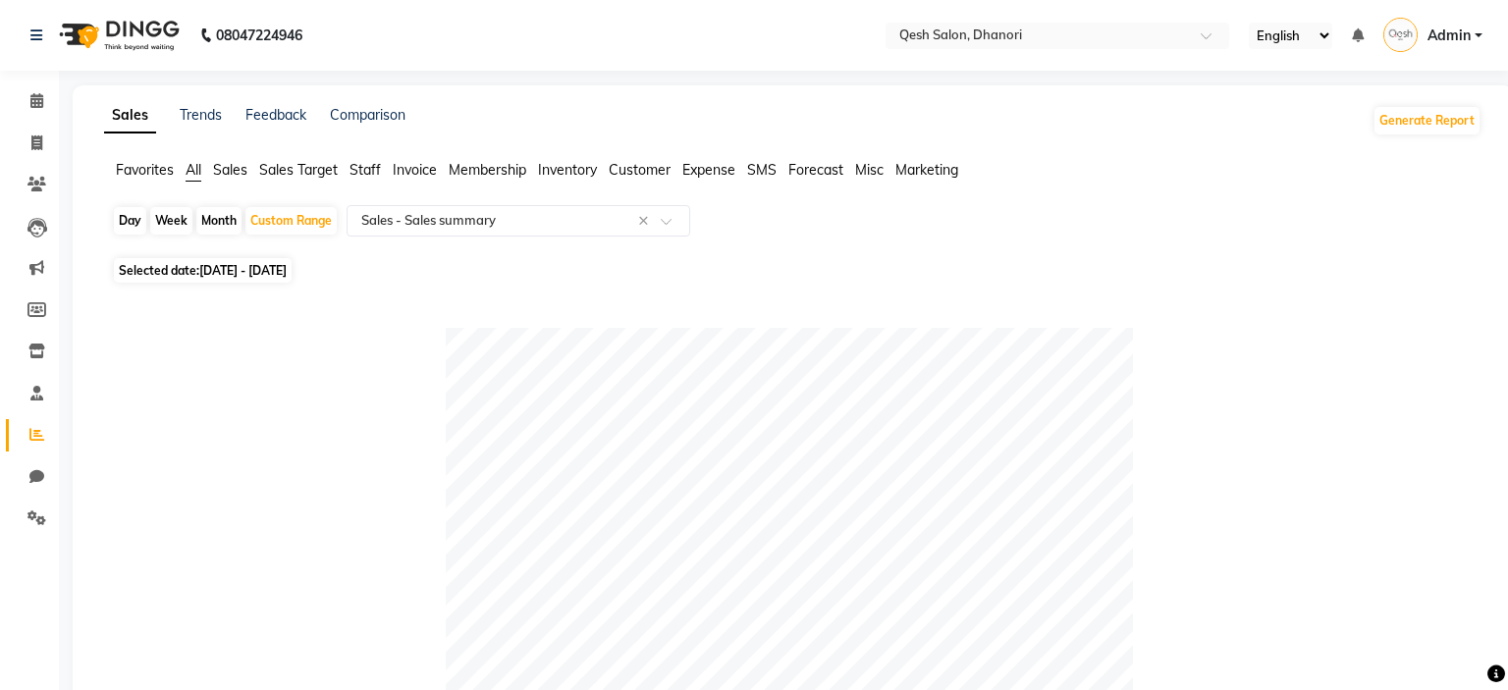
click at [287, 267] on span "[DATE] - [DATE]" at bounding box center [242, 270] width 87 height 15
select select "9"
select select "2025"
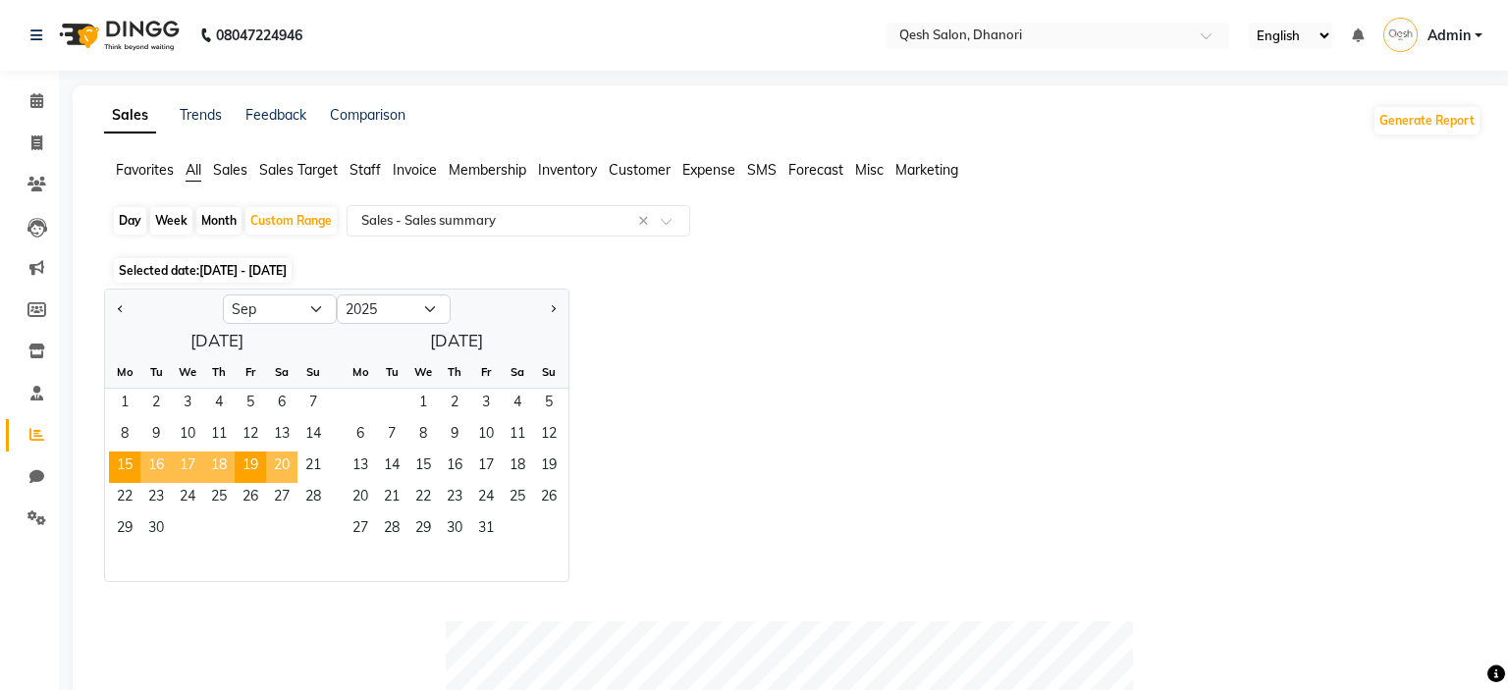
click at [283, 468] on span "20" at bounding box center [281, 467] width 31 height 31
click at [318, 465] on span "21" at bounding box center [312, 467] width 31 height 31
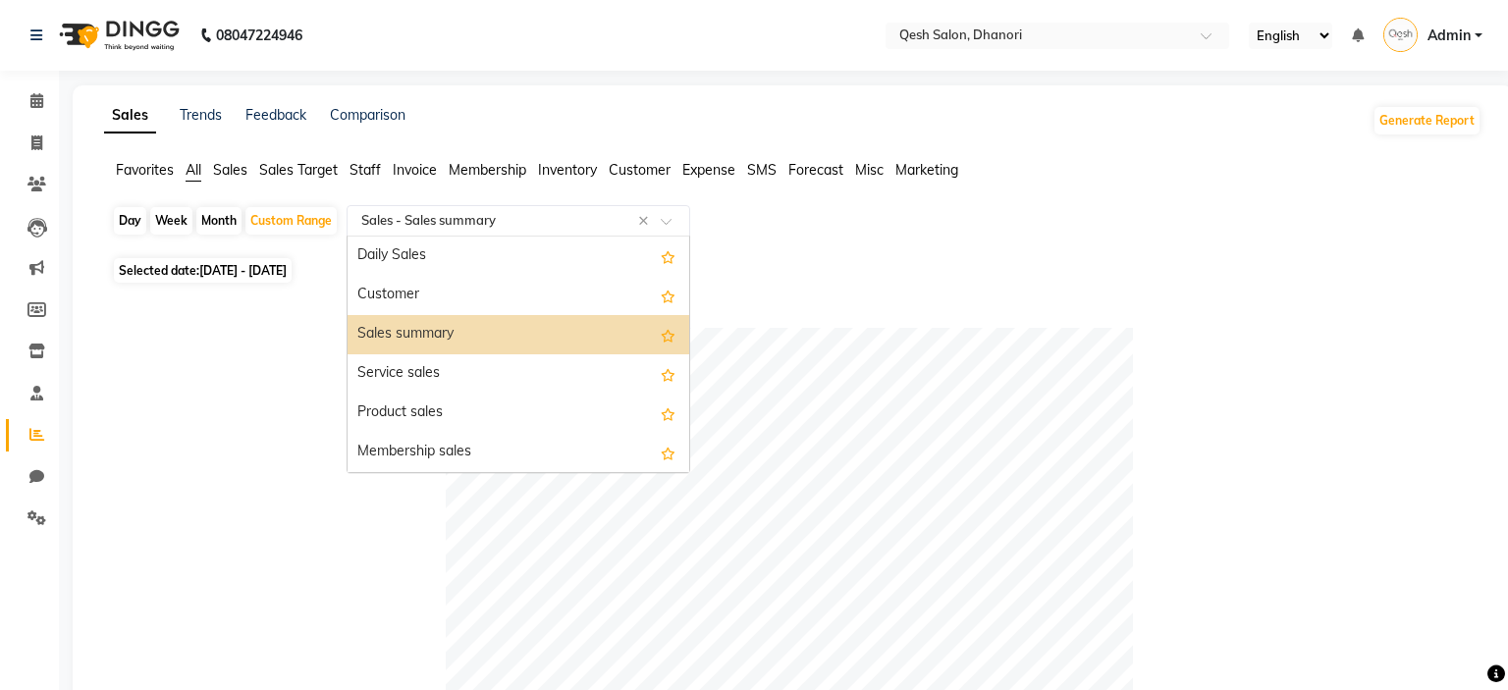
click at [431, 226] on input "text" at bounding box center [498, 221] width 283 height 20
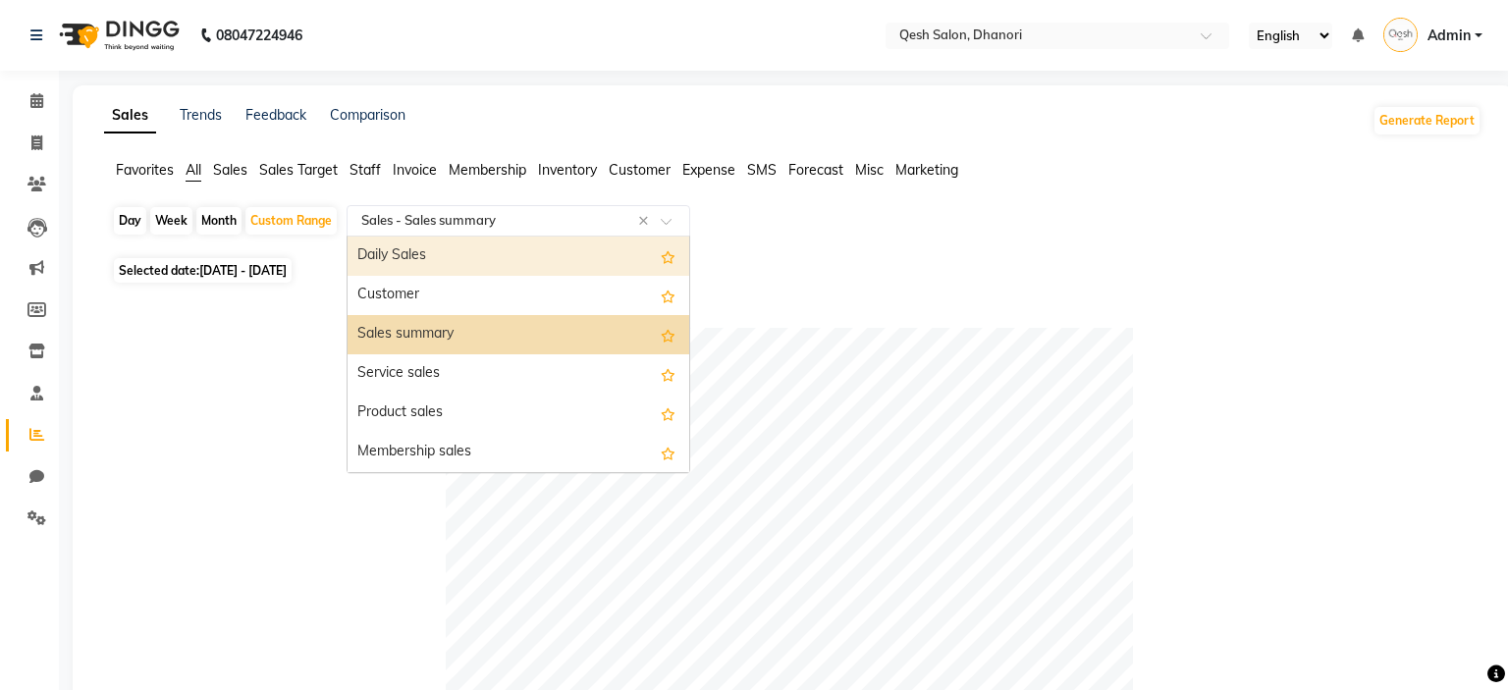
click at [228, 278] on span "[DATE] - [DATE]" at bounding box center [242, 270] width 87 height 15
select select "9"
select select "2025"
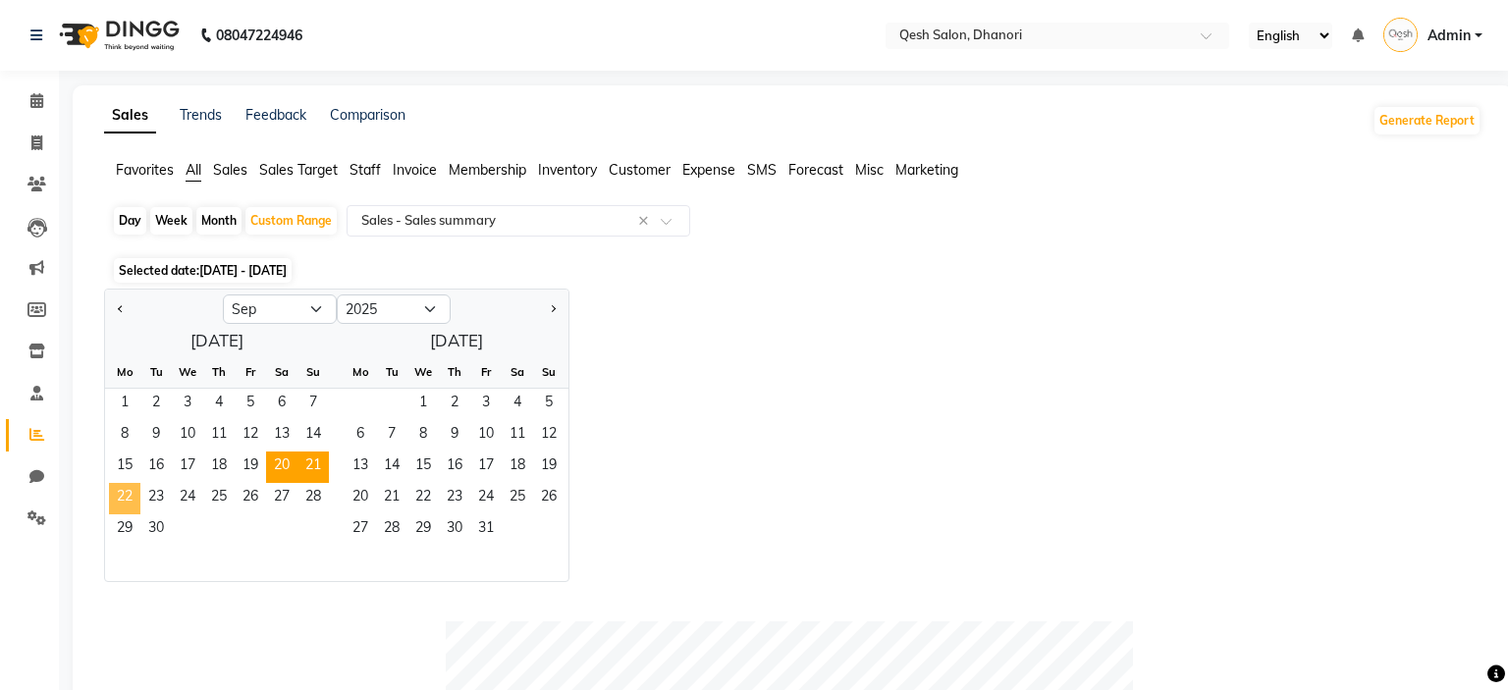
click at [121, 493] on span "22" at bounding box center [124, 498] width 31 height 31
click at [264, 493] on span "26" at bounding box center [250, 498] width 31 height 31
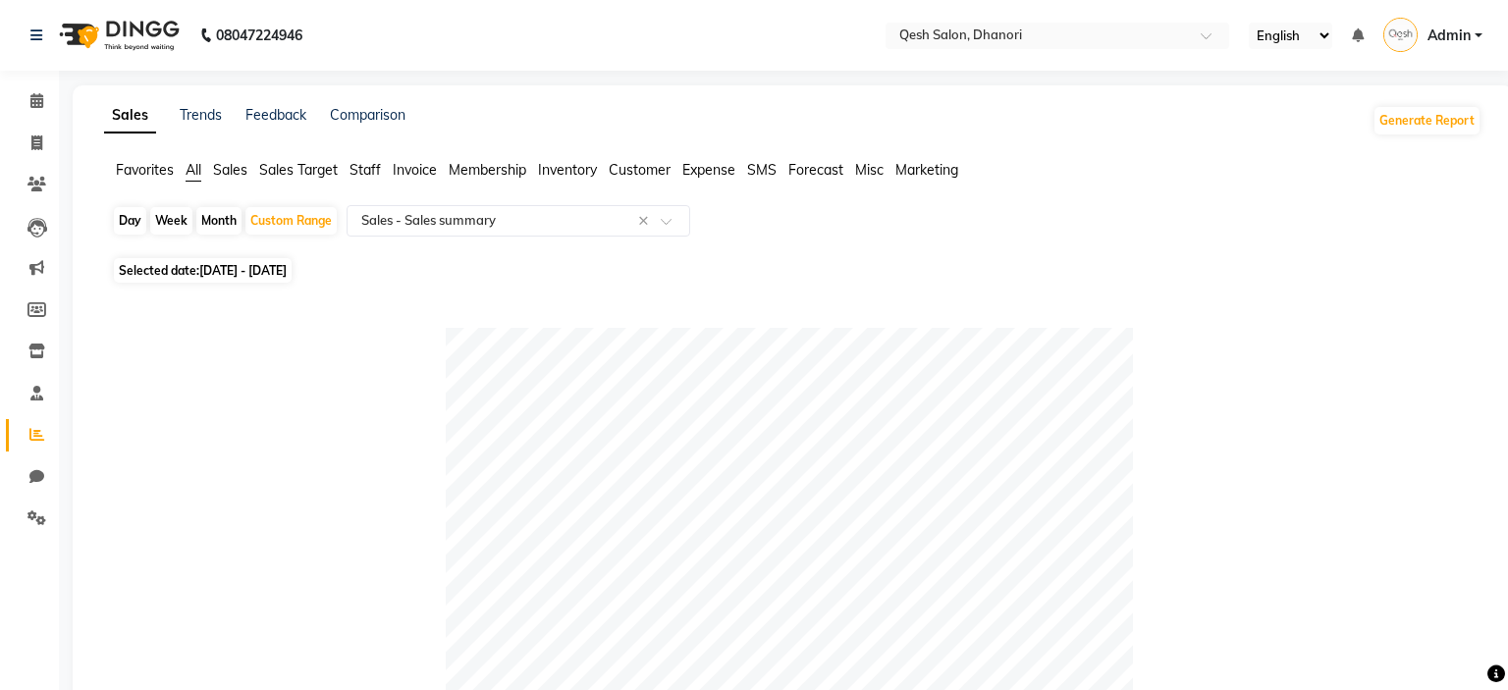
click at [266, 266] on span "[DATE] - [DATE]" at bounding box center [242, 270] width 87 height 15
select select "9"
select select "2025"
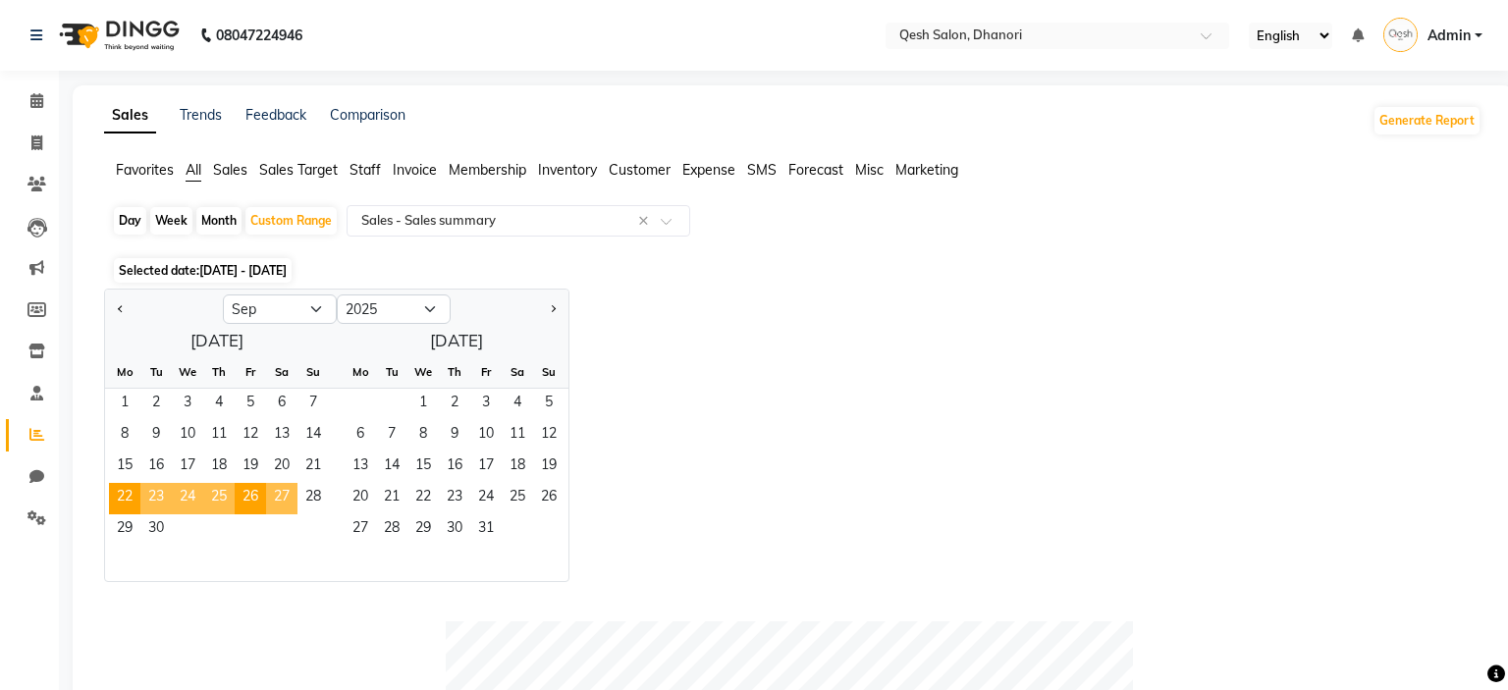
click at [275, 501] on span "27" at bounding box center [281, 498] width 31 height 31
click at [314, 499] on span "28" at bounding box center [312, 498] width 31 height 31
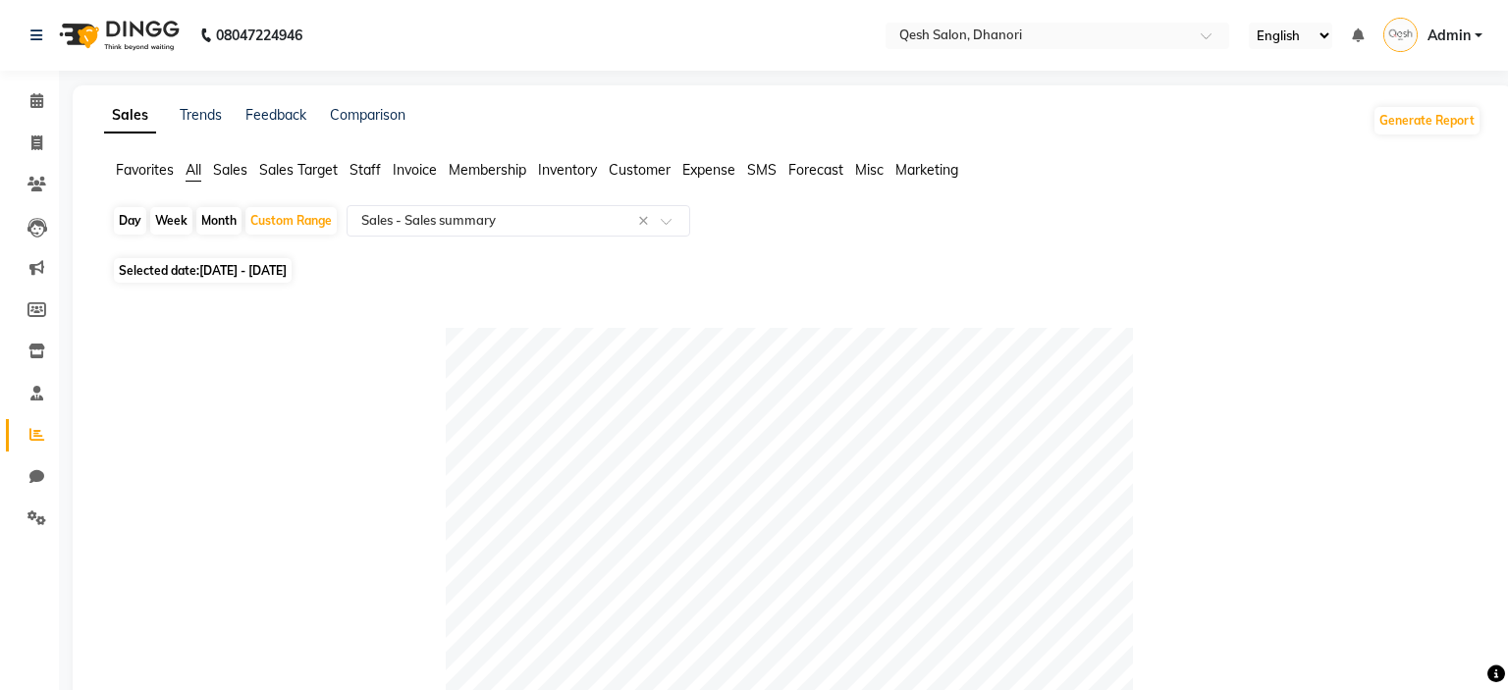
click at [472, 211] on input "text" at bounding box center [498, 221] width 283 height 20
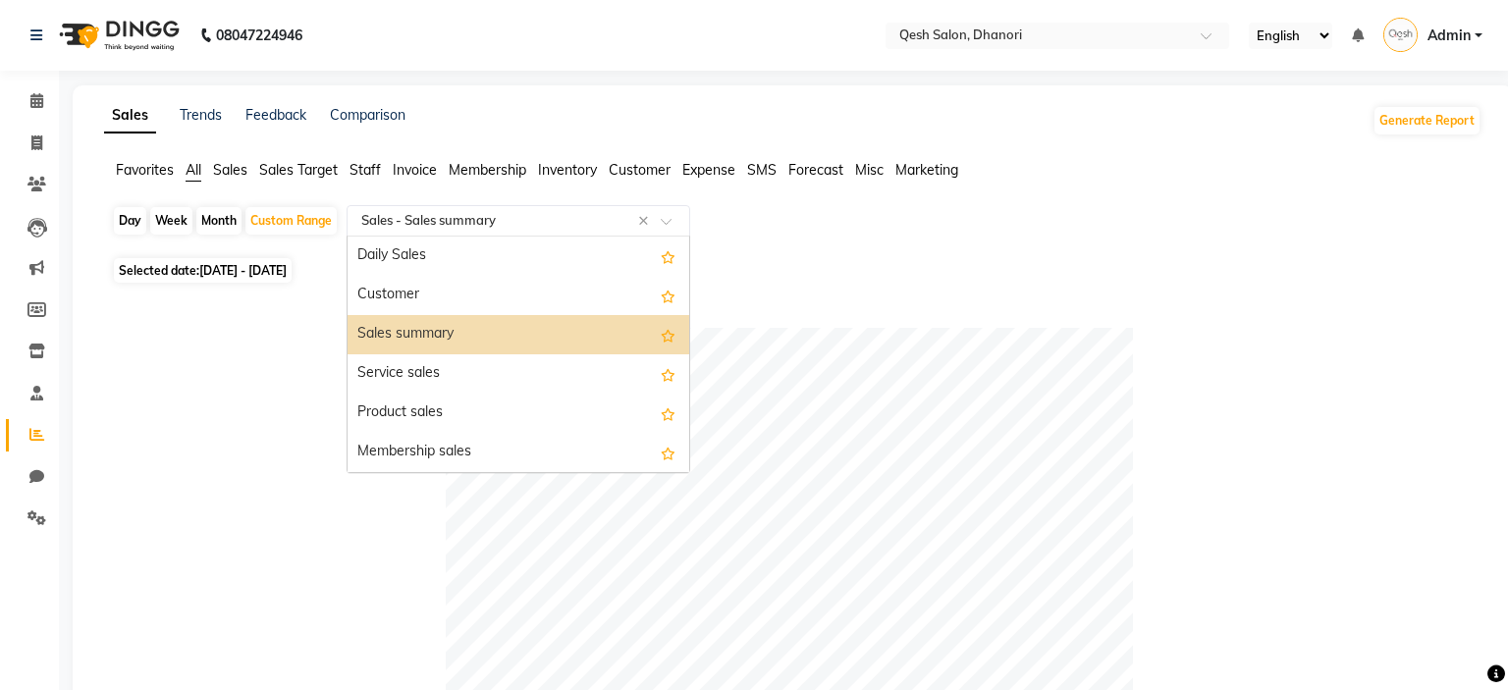
click at [472, 211] on input "text" at bounding box center [498, 221] width 283 height 20
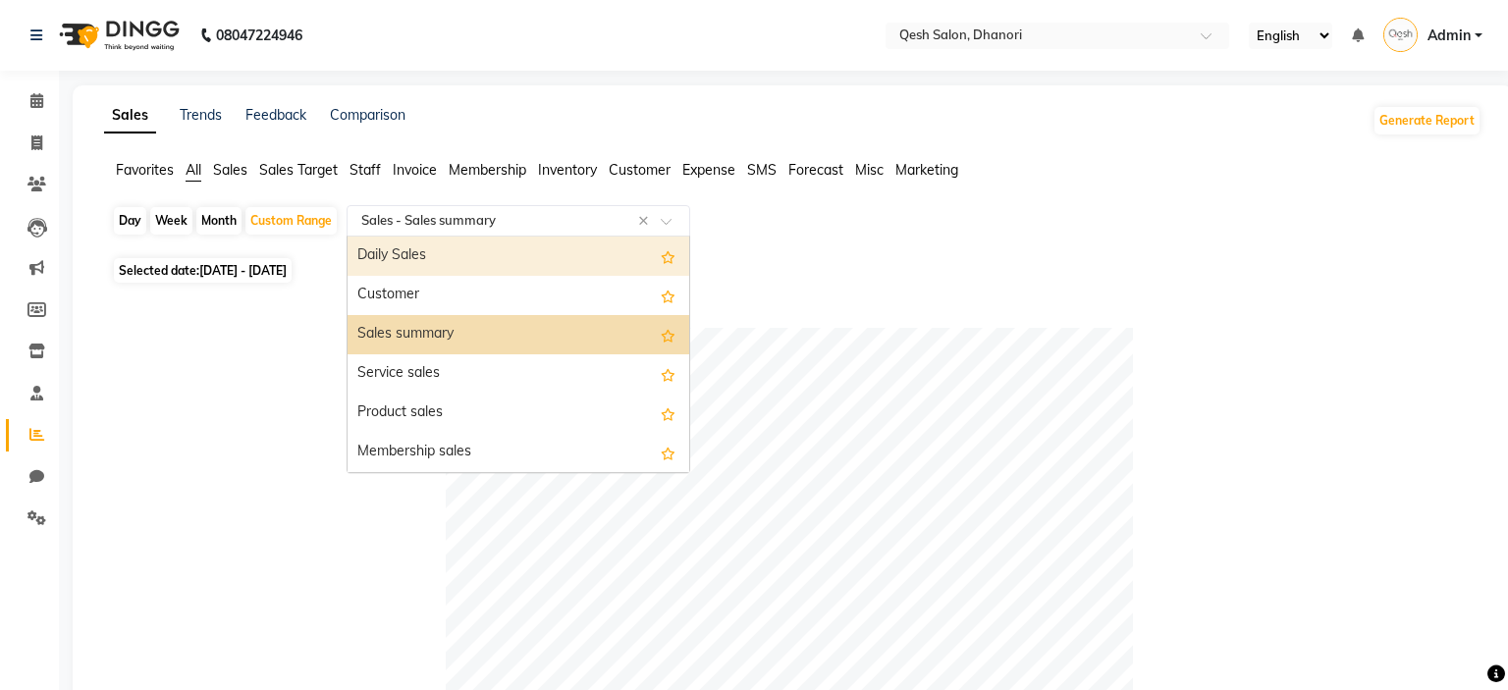
click at [273, 274] on span "[DATE] - [DATE]" at bounding box center [242, 270] width 87 height 15
select select "9"
select select "2025"
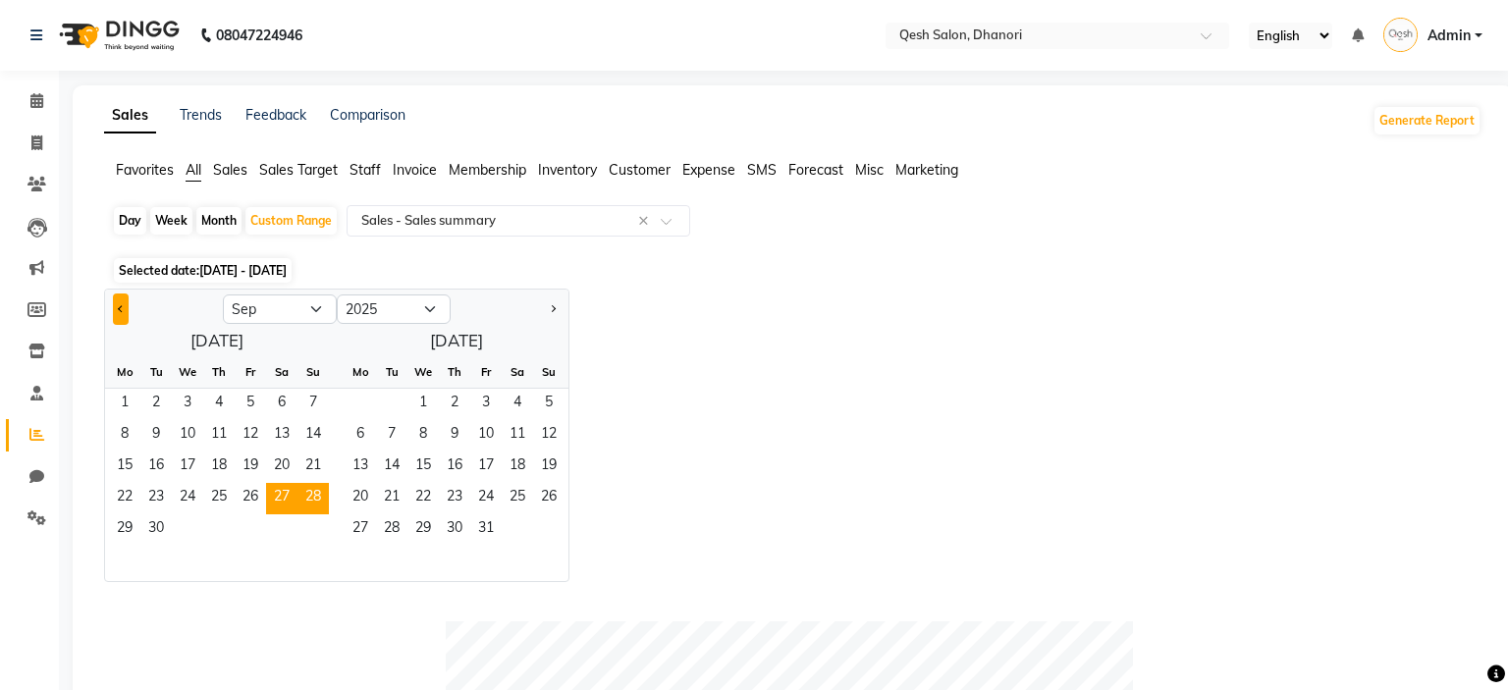
click at [121, 301] on button "Previous month" at bounding box center [121, 309] width 16 height 31
select select "8"
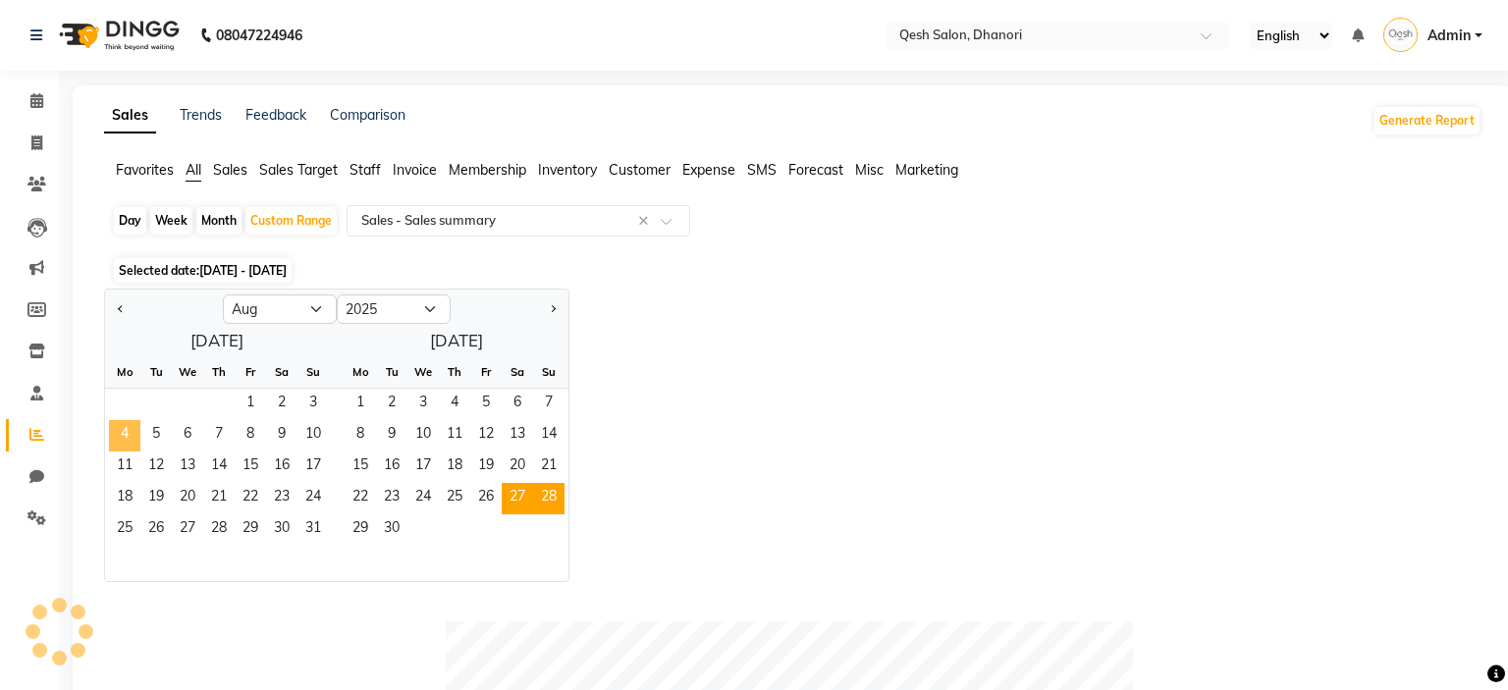
click at [116, 432] on span "4" at bounding box center [124, 435] width 31 height 31
click at [285, 404] on span "2" at bounding box center [281, 404] width 31 height 31
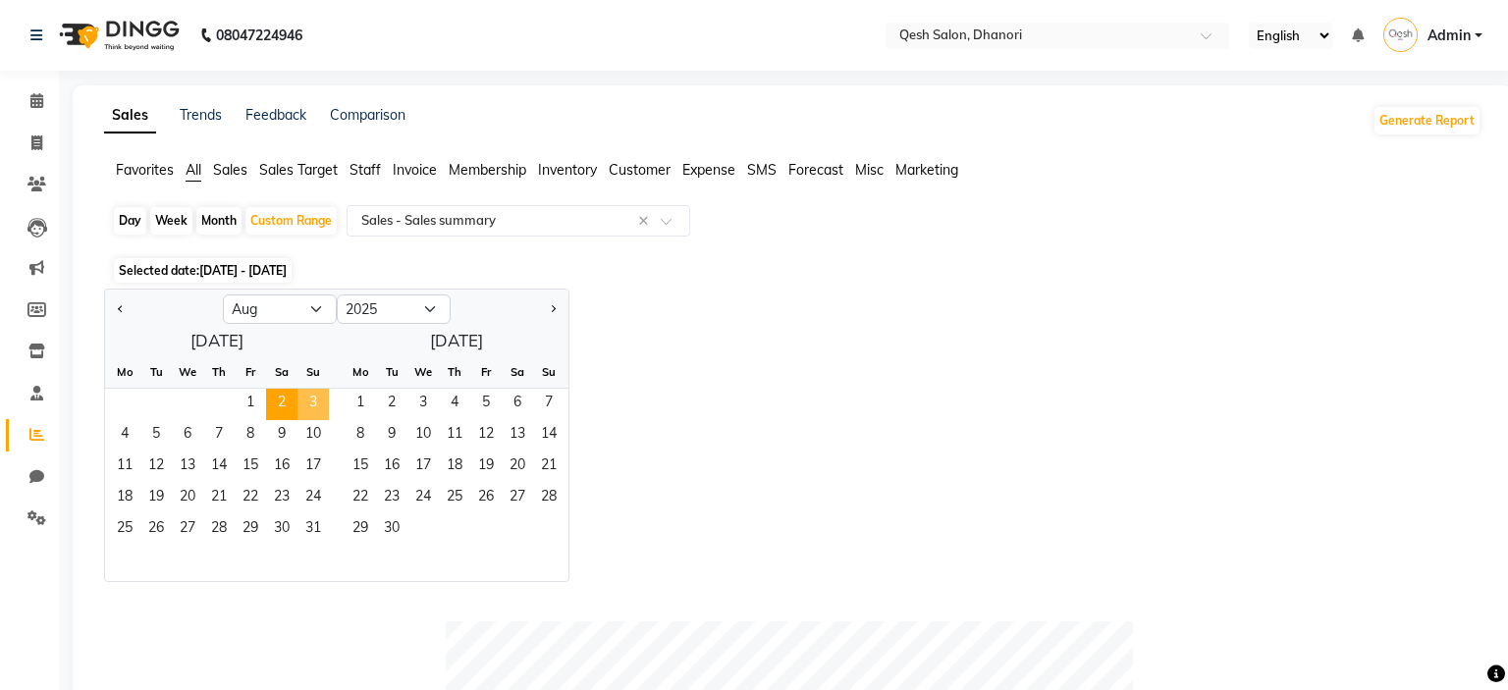
click at [309, 406] on span "3" at bounding box center [312, 404] width 31 height 31
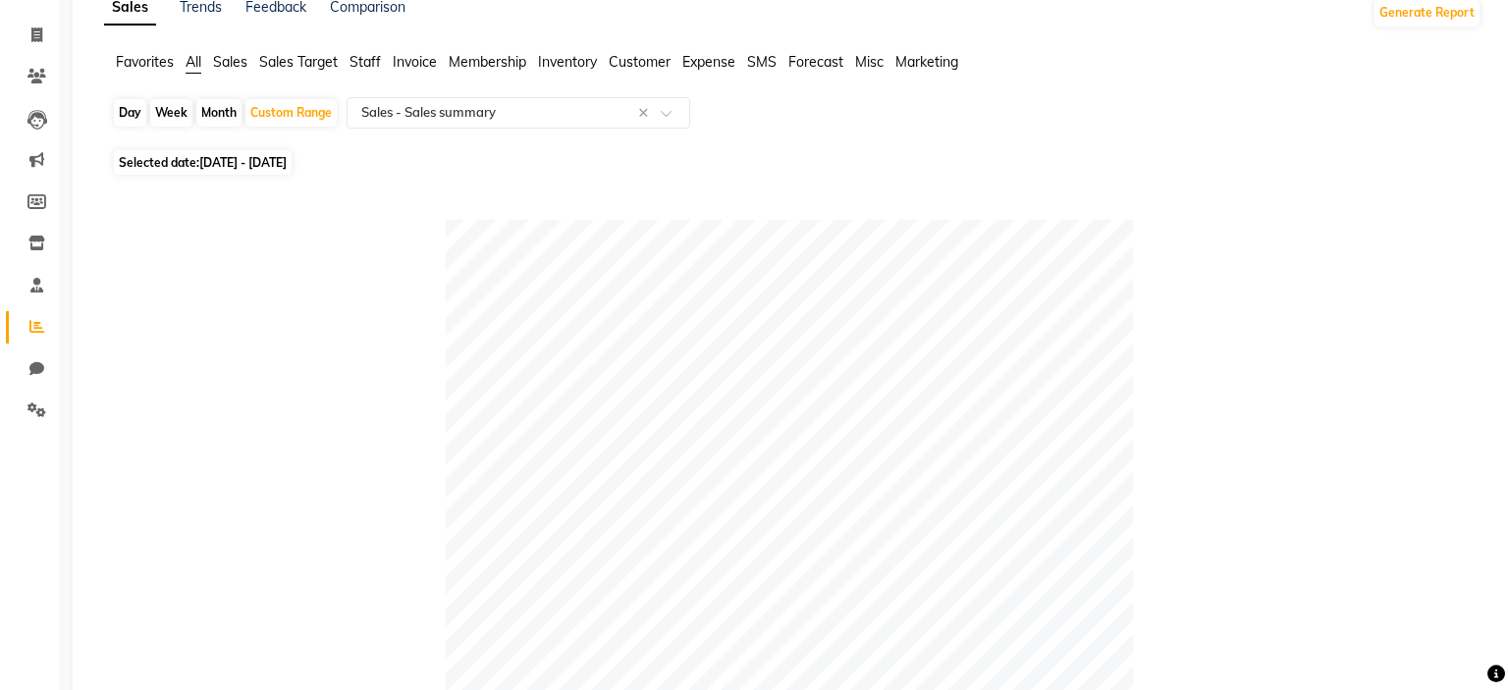
scroll to position [60, 0]
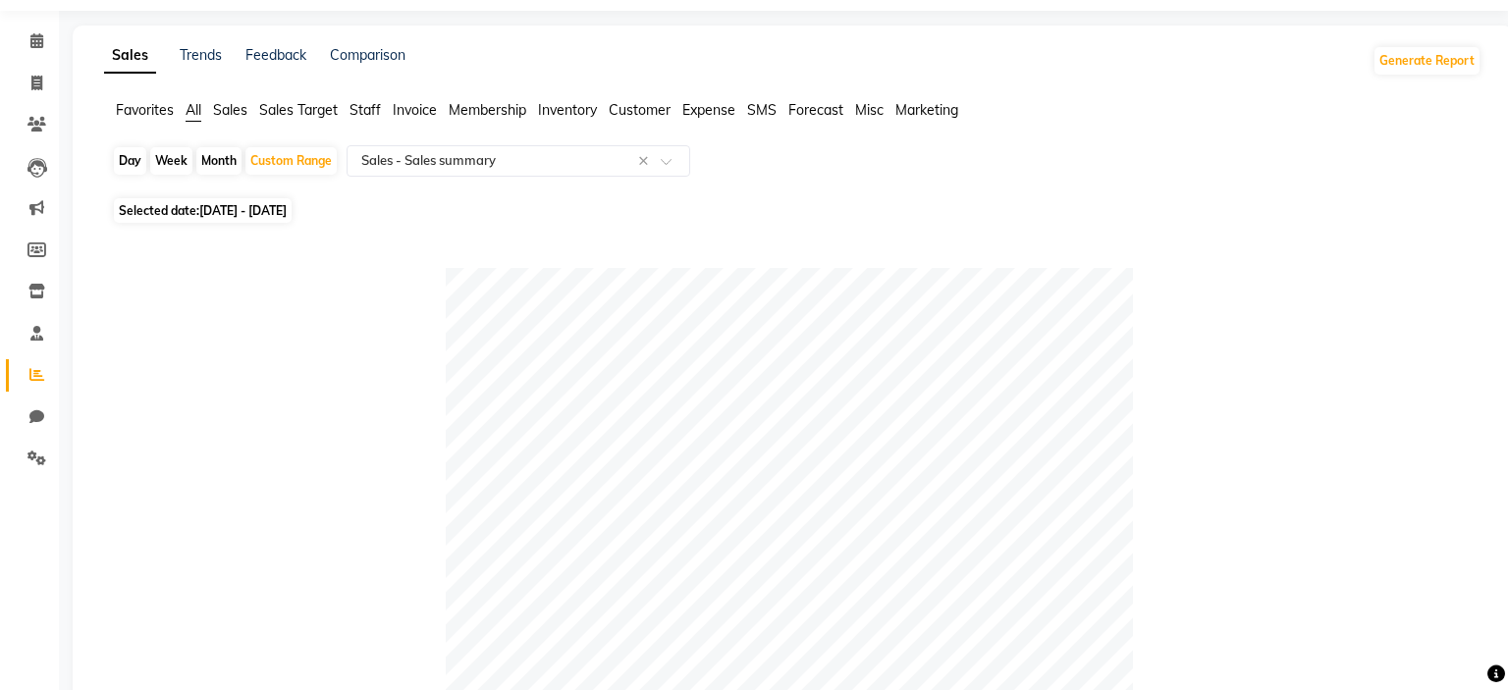
click at [287, 213] on span "[DATE] - [DATE]" at bounding box center [242, 210] width 87 height 15
select select "8"
select select "2025"
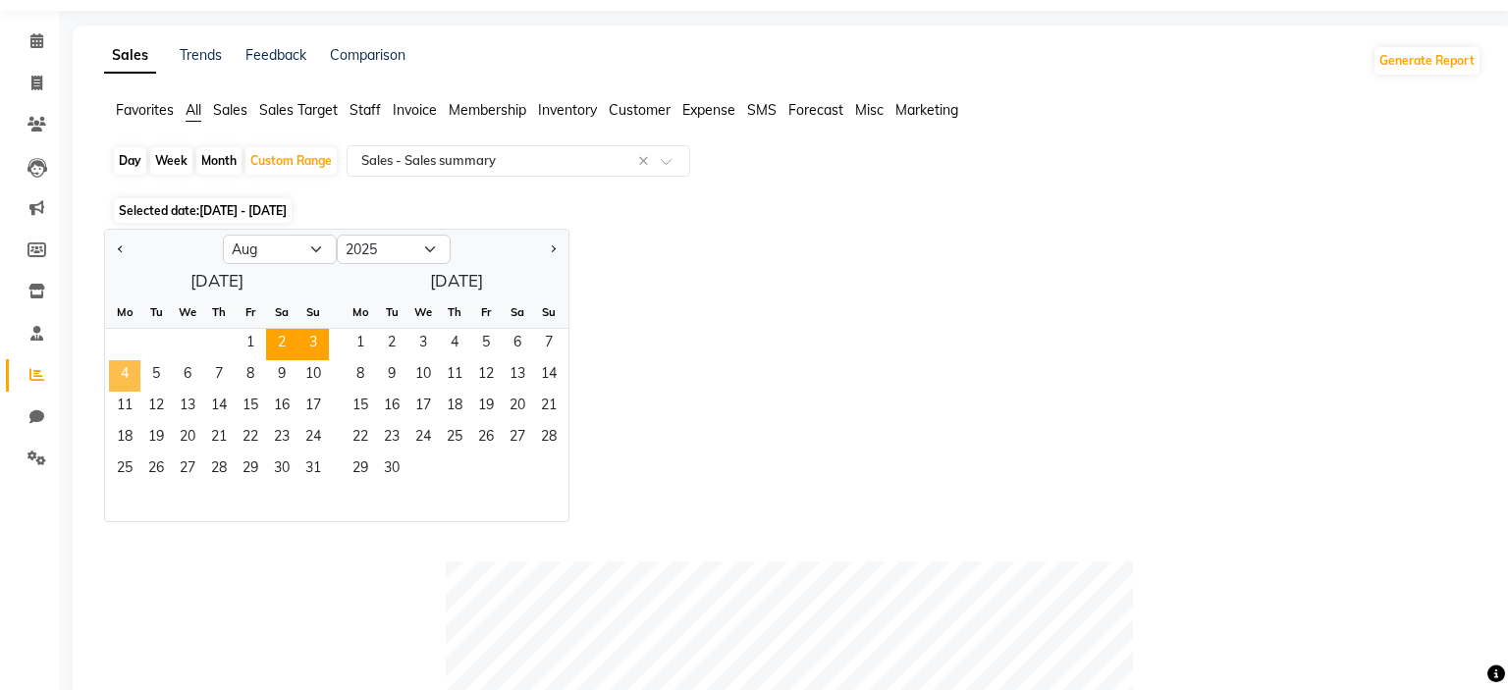
click at [124, 383] on span "4" at bounding box center [124, 375] width 31 height 31
click at [249, 374] on span "8" at bounding box center [250, 375] width 31 height 31
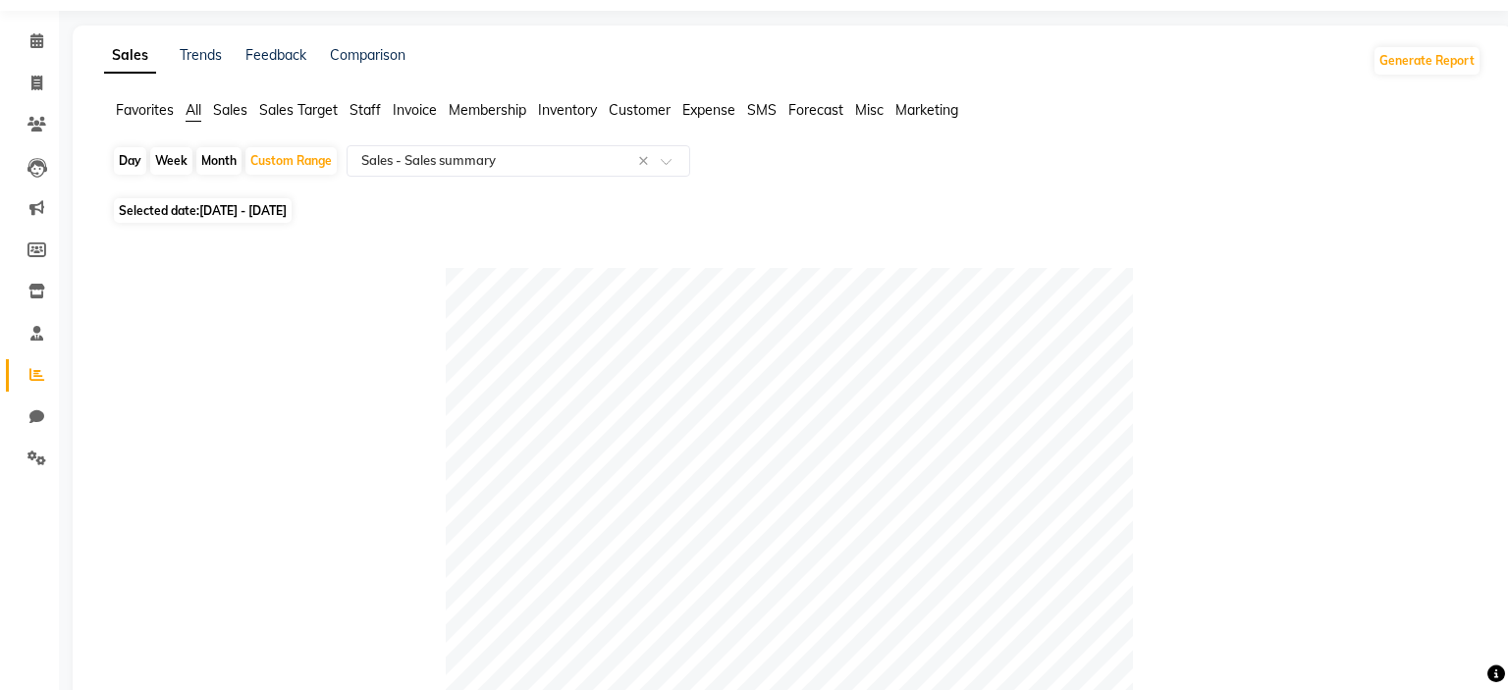
click at [280, 207] on span "[DATE] - [DATE]" at bounding box center [242, 210] width 87 height 15
select select "8"
select select "2025"
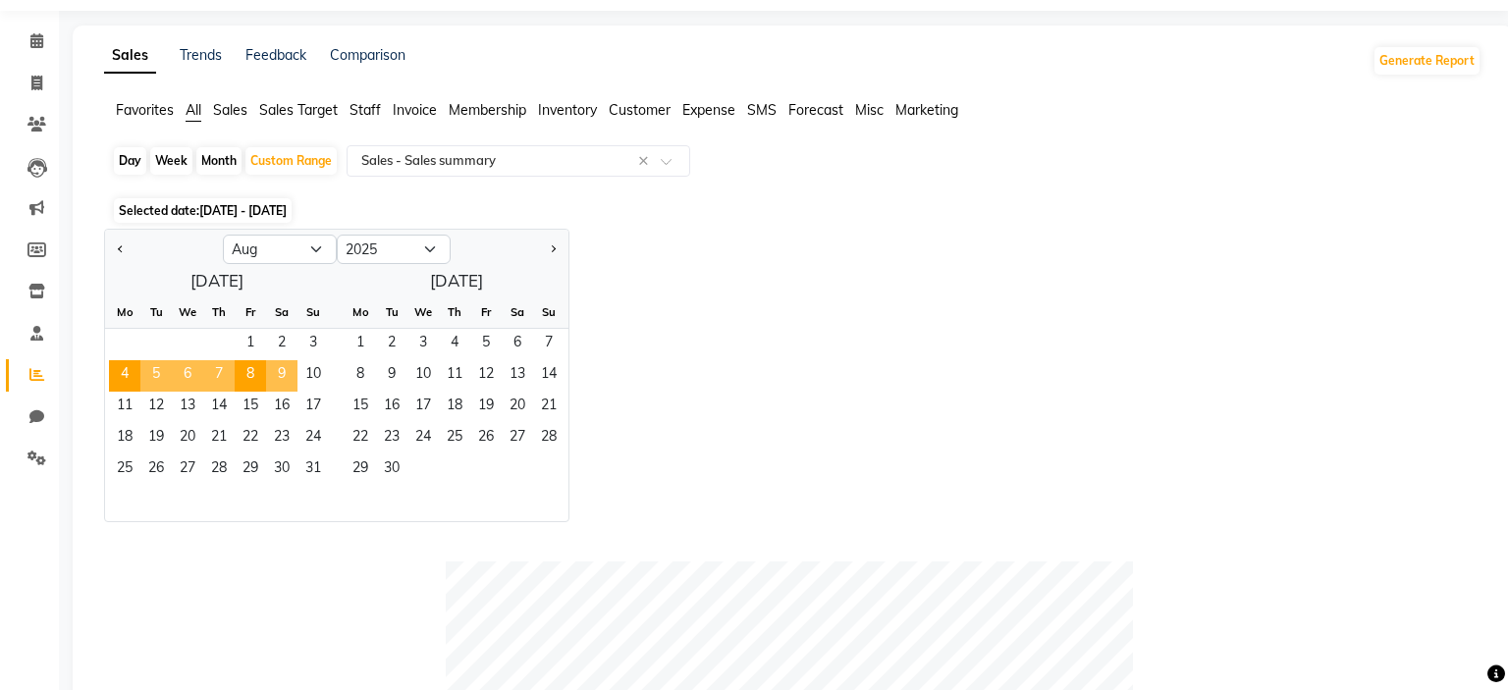
click at [286, 364] on span "9" at bounding box center [281, 375] width 31 height 31
click at [319, 371] on span "10" at bounding box center [312, 375] width 31 height 31
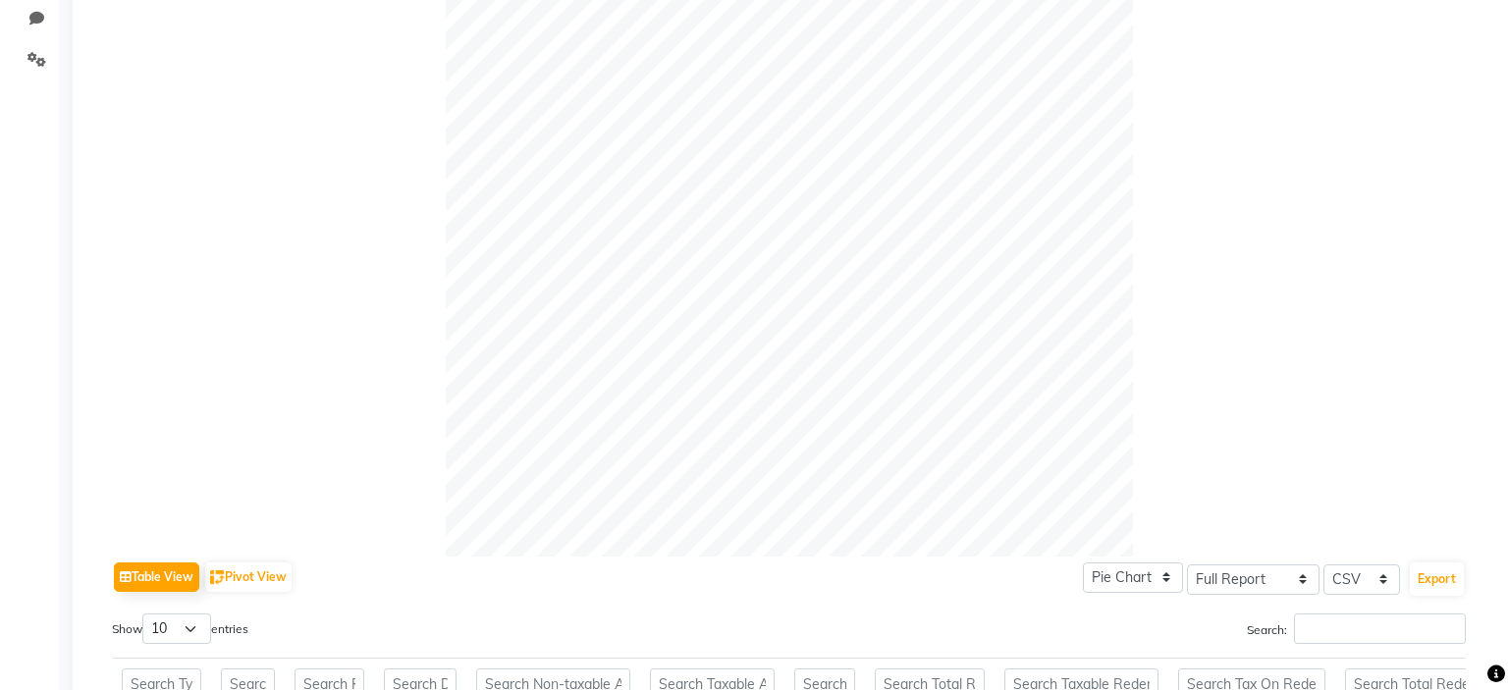
scroll to position [164, 0]
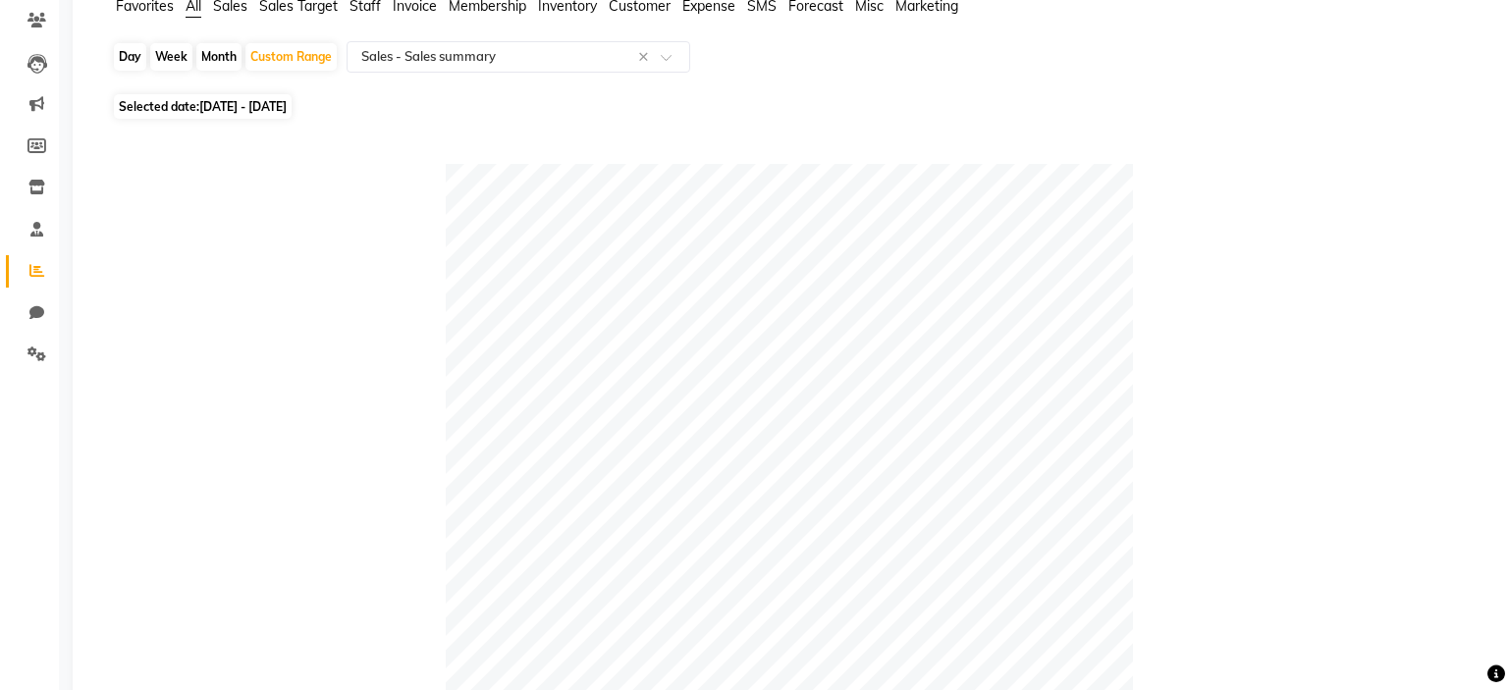
click at [285, 111] on span "[DATE] - [DATE]" at bounding box center [242, 106] width 87 height 15
select select "8"
select select "2025"
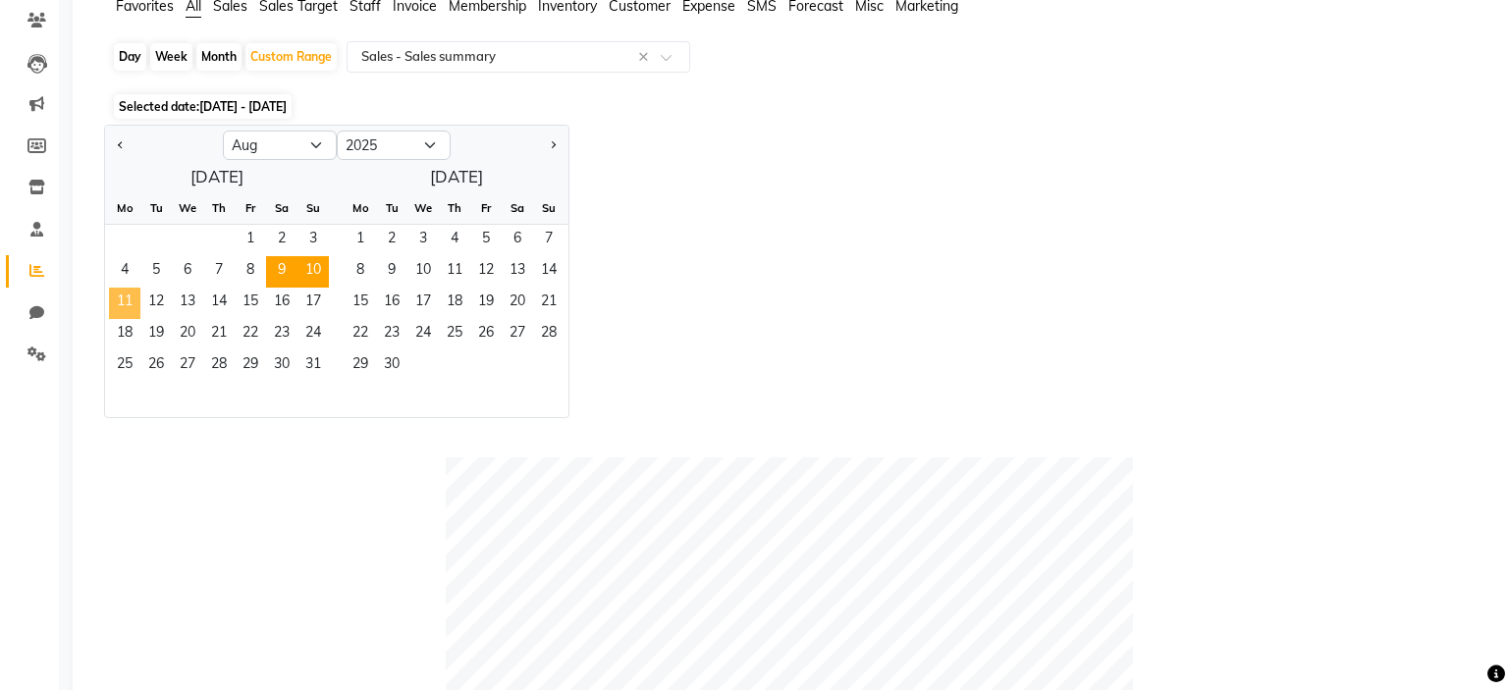
click at [126, 297] on span "11" at bounding box center [124, 303] width 31 height 31
click at [249, 311] on span "15" at bounding box center [250, 303] width 31 height 31
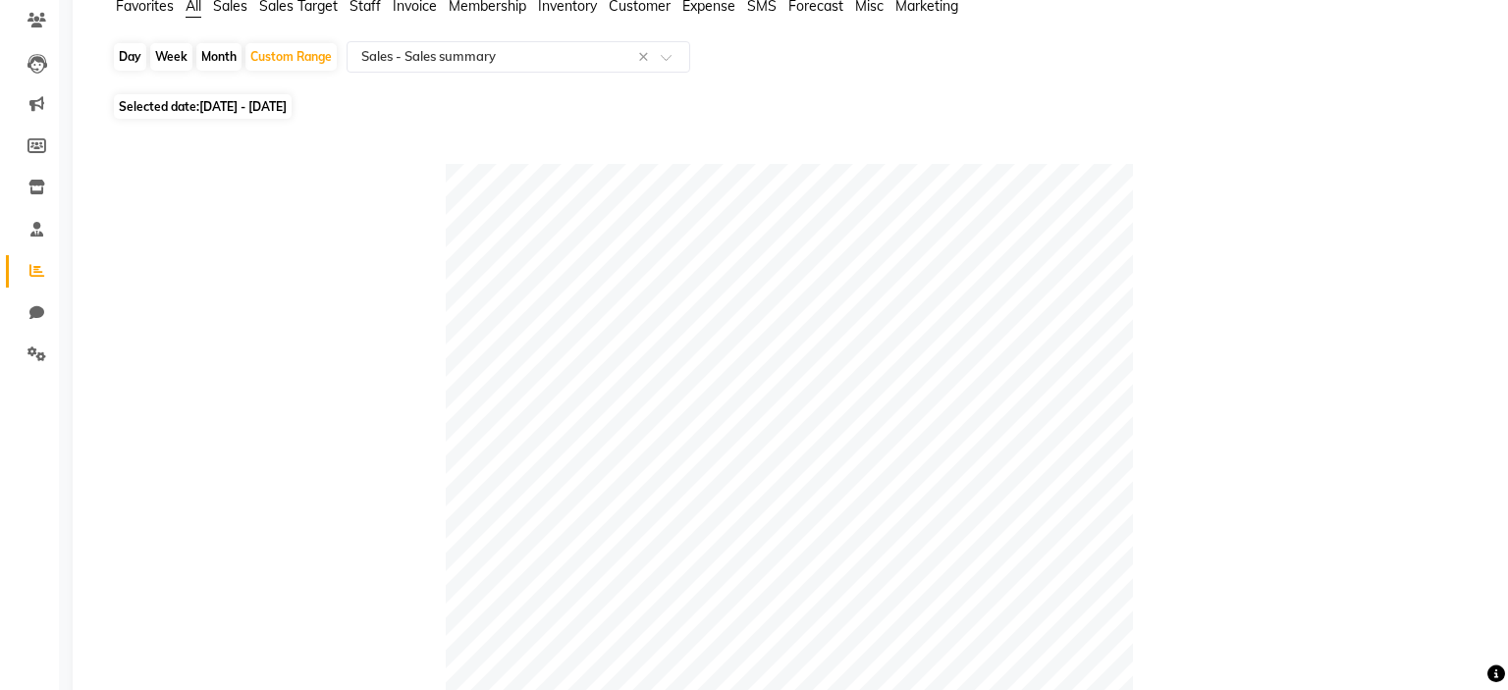
scroll to position [60, 0]
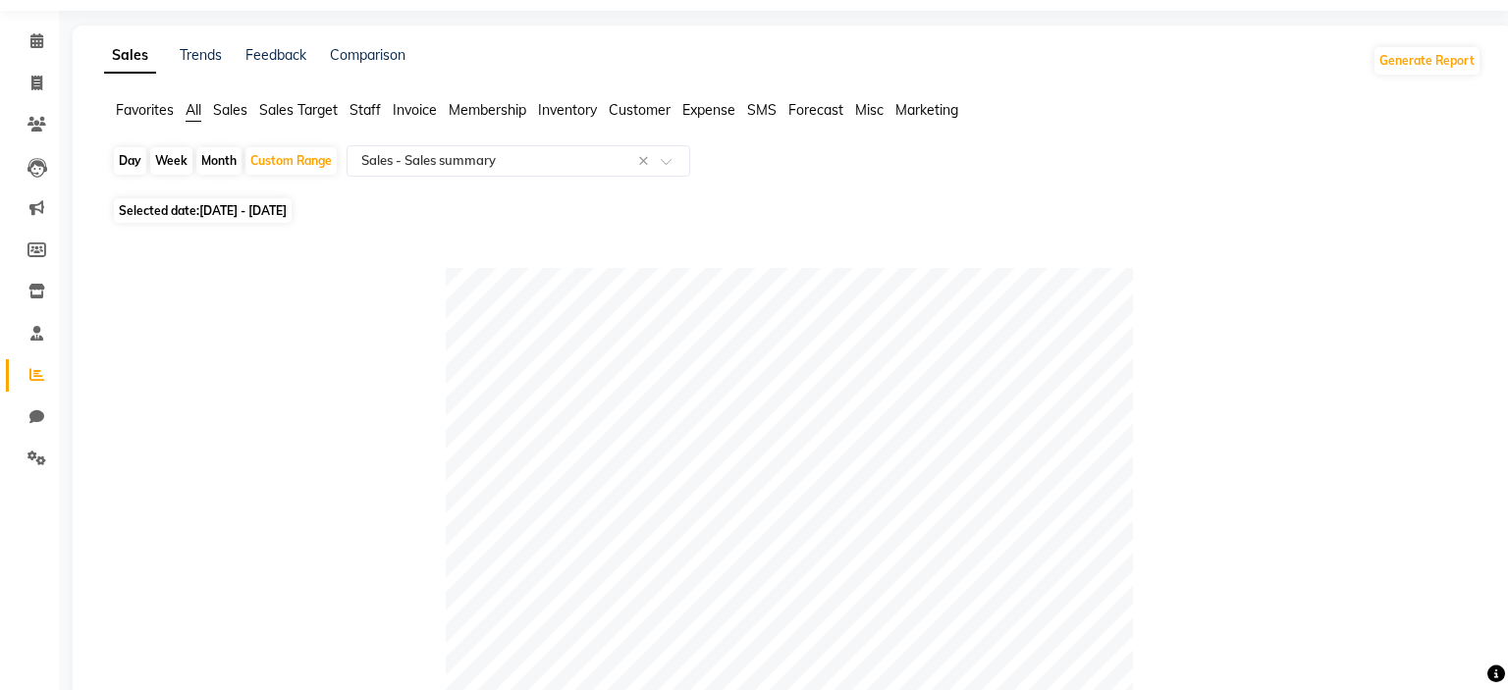
click at [269, 210] on span "[DATE] - [DATE]" at bounding box center [242, 210] width 87 height 15
select select "8"
select select "2025"
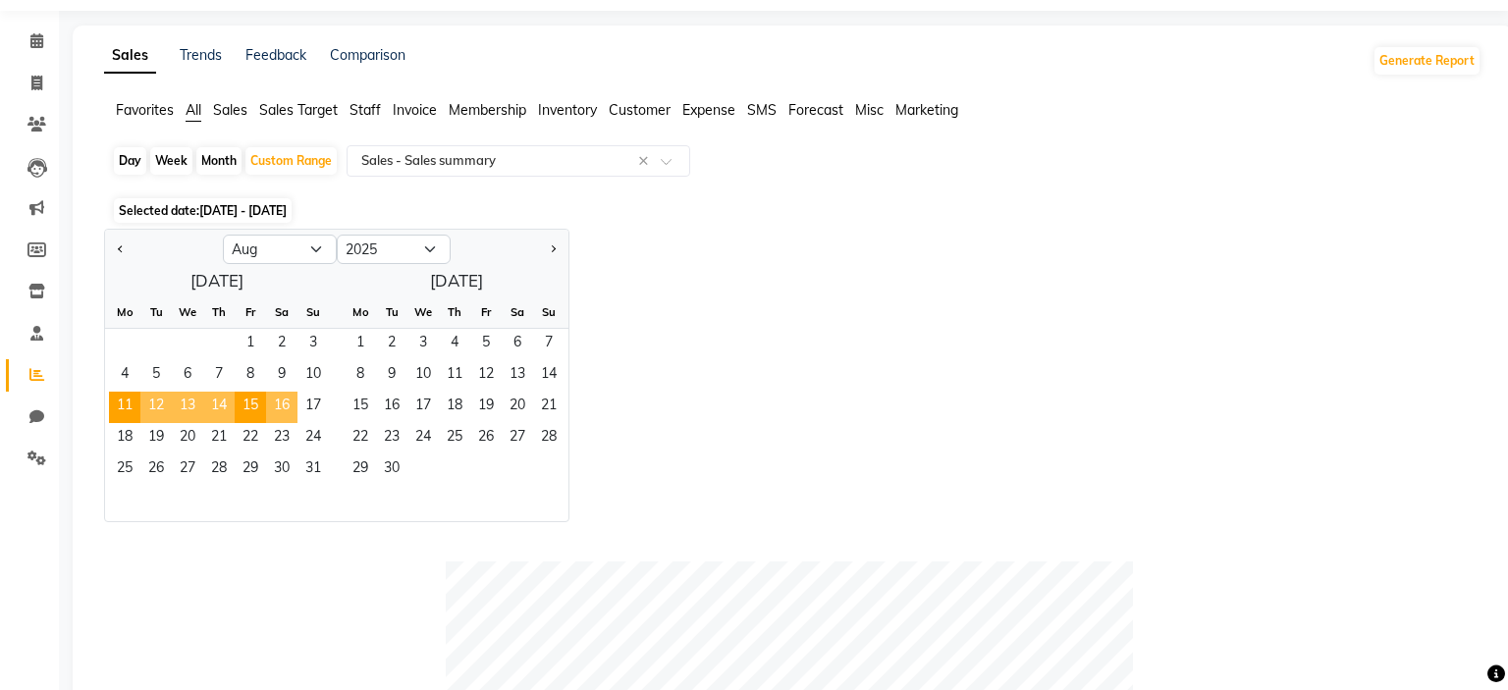
click at [281, 403] on span "16" at bounding box center [281, 407] width 31 height 31
click at [308, 401] on span "17" at bounding box center [312, 407] width 31 height 31
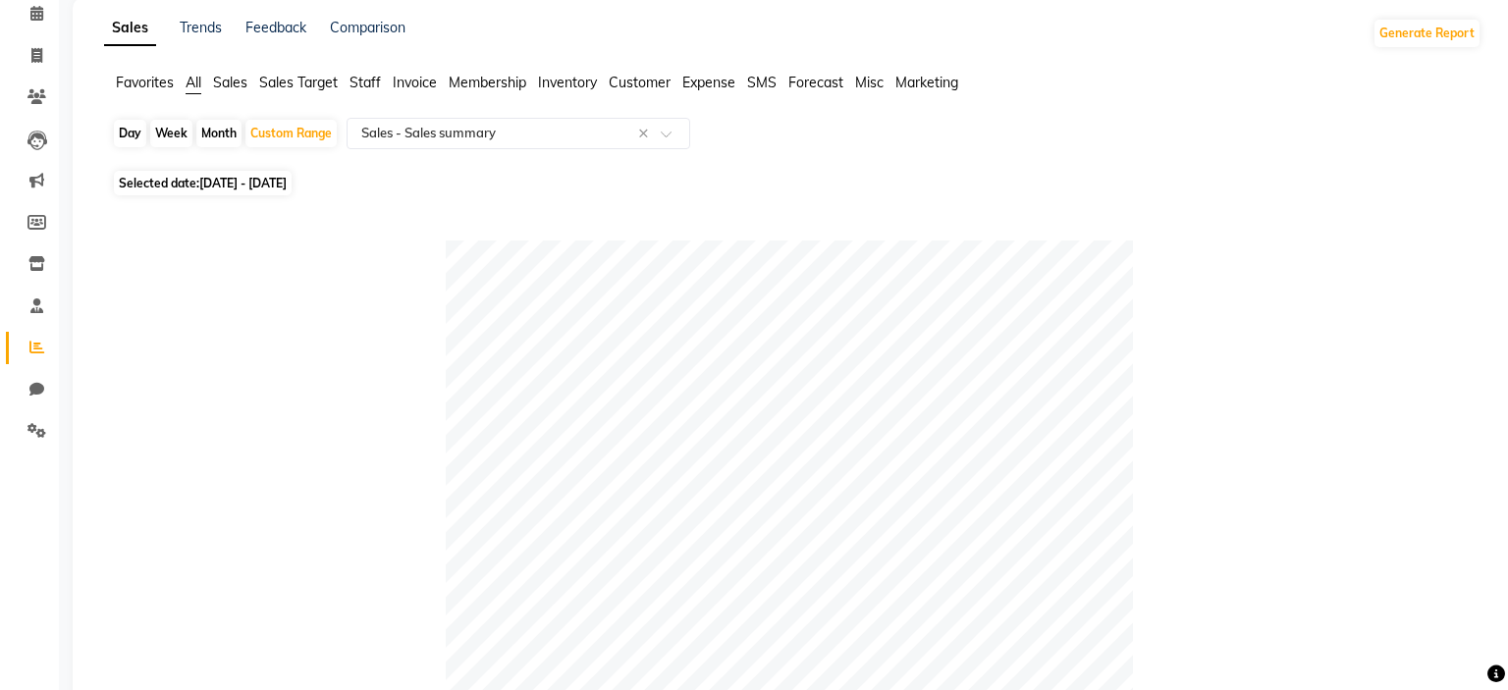
scroll to position [0, 0]
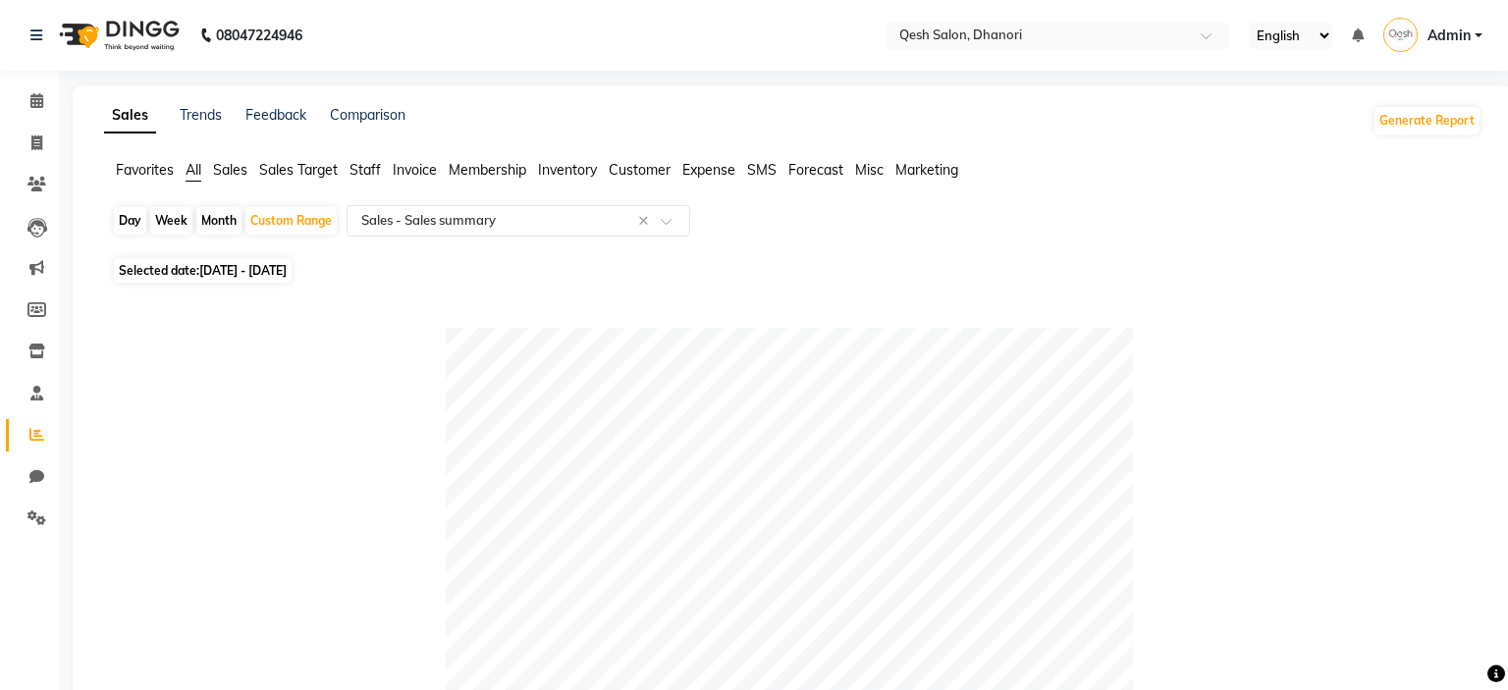
click at [269, 274] on span "[DATE] - [DATE]" at bounding box center [242, 270] width 87 height 15
select select "8"
select select "2025"
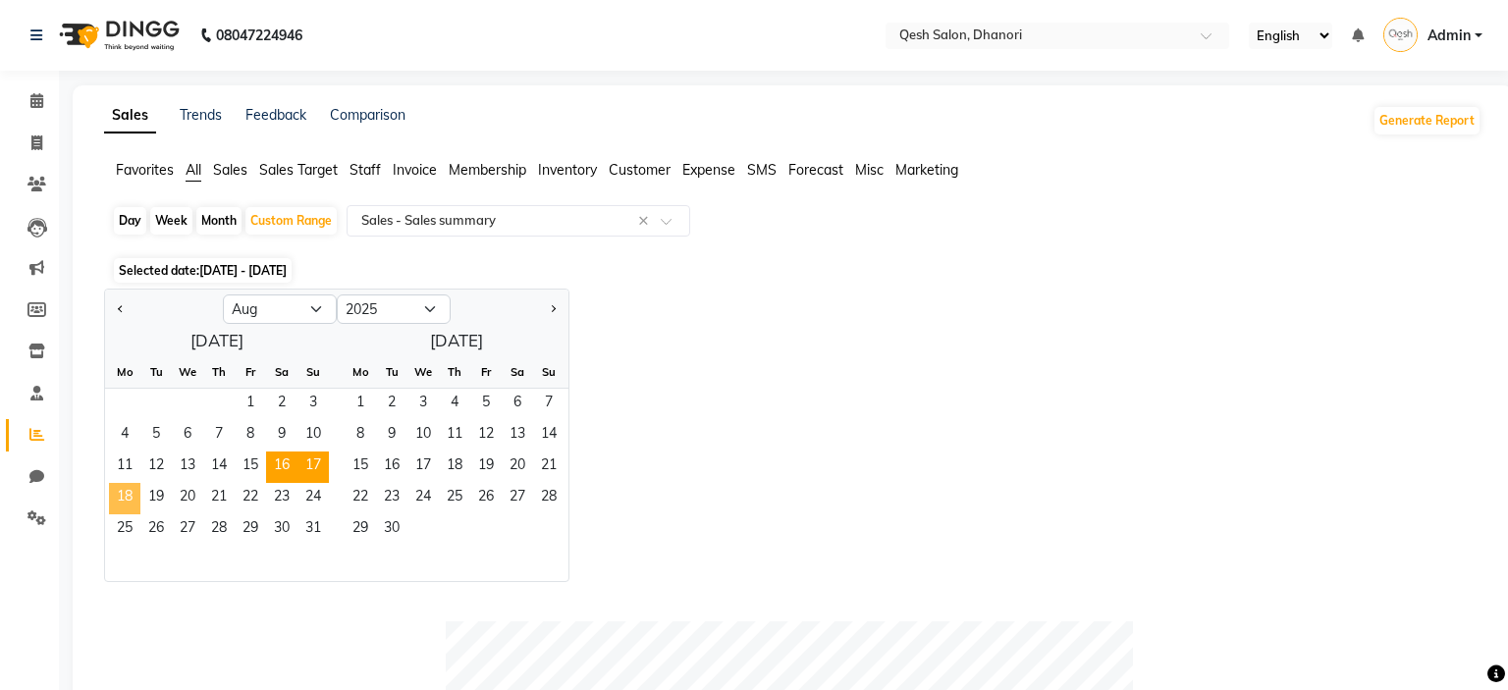
click at [135, 493] on span "18" at bounding box center [124, 498] width 31 height 31
click at [253, 500] on span "22" at bounding box center [250, 498] width 31 height 31
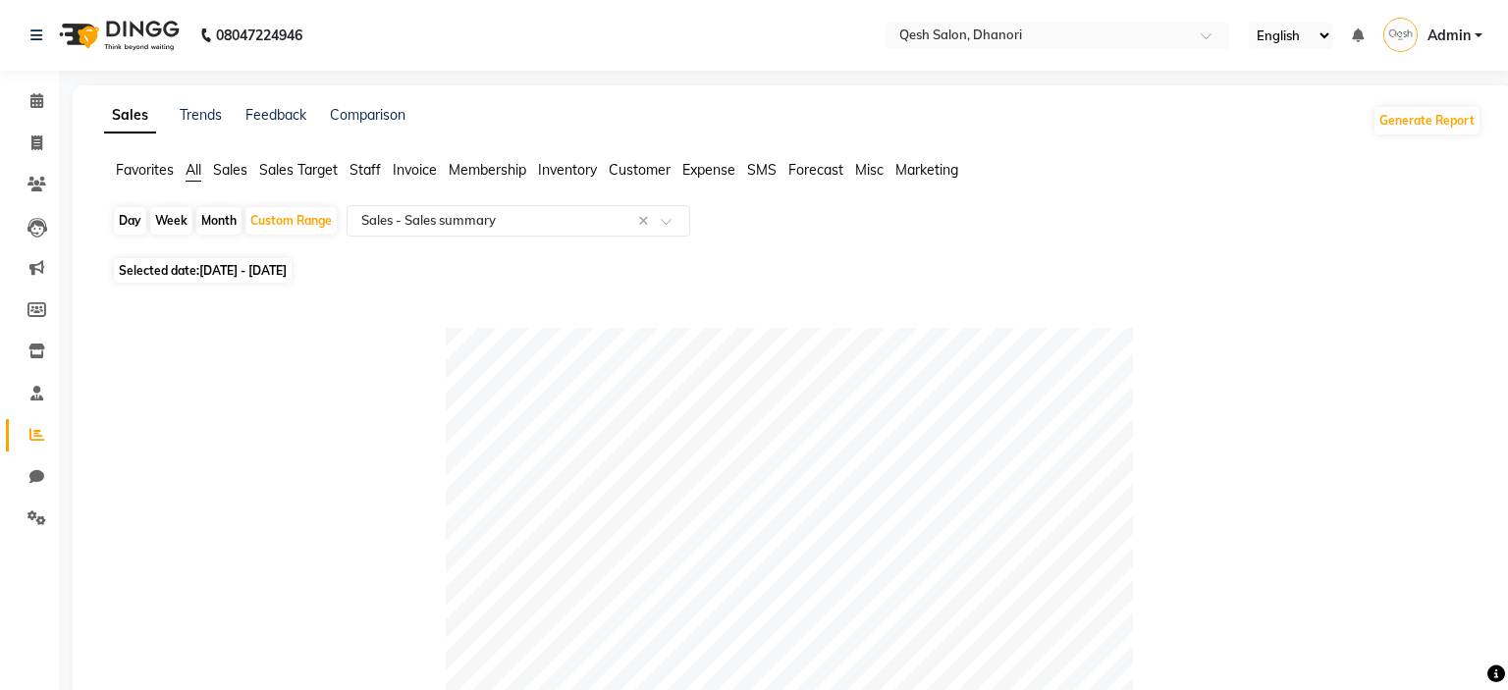
click at [278, 277] on span "[DATE] - [DATE]" at bounding box center [242, 270] width 87 height 15
select select "8"
select select "2025"
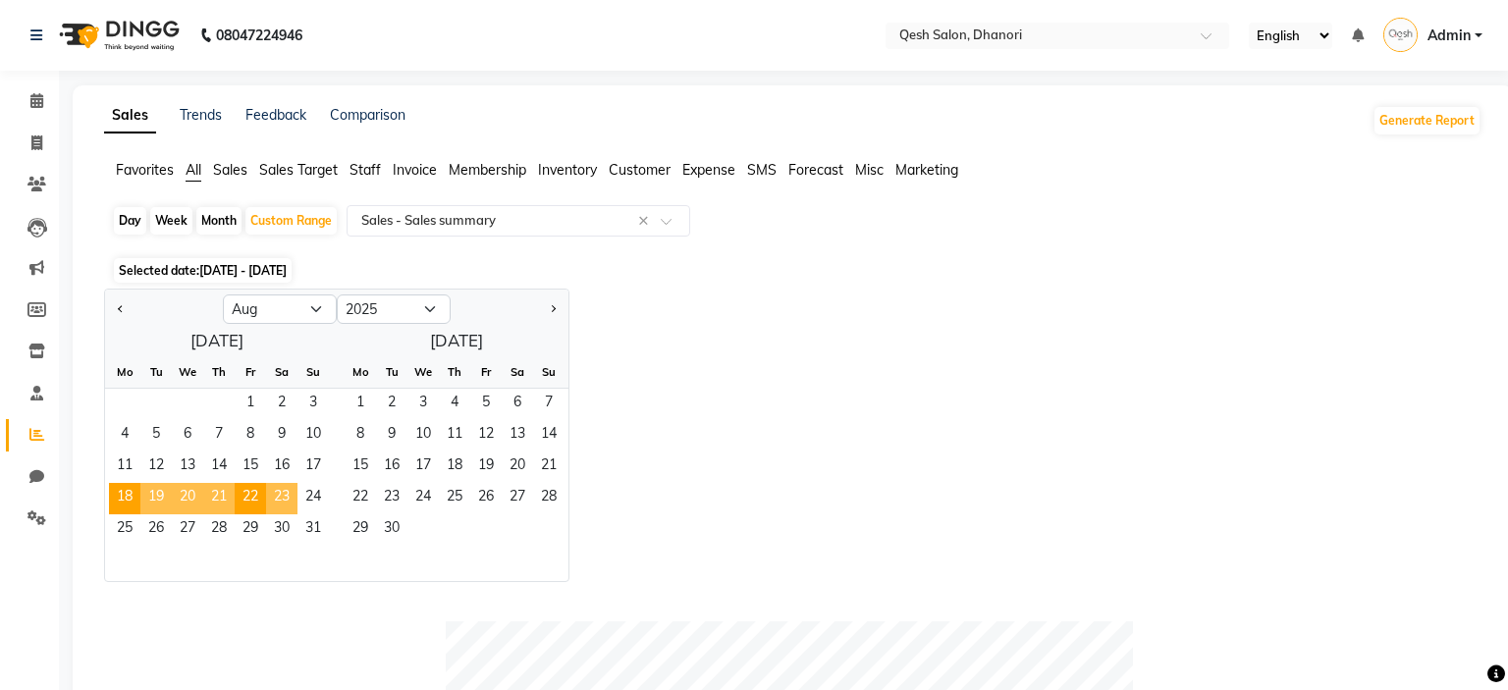
click at [286, 505] on span "23" at bounding box center [281, 498] width 31 height 31
click at [316, 501] on span "24" at bounding box center [312, 498] width 31 height 31
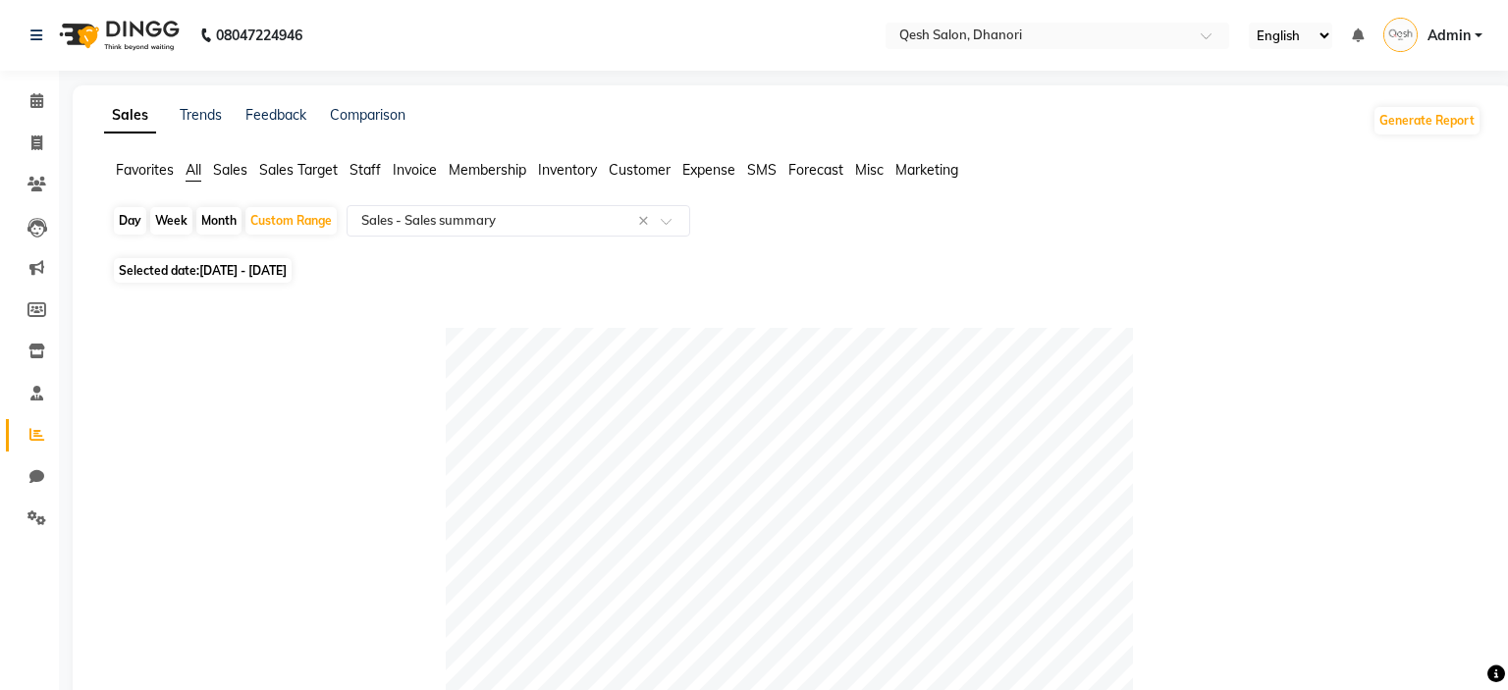
click at [287, 268] on span "[DATE] - [DATE]" at bounding box center [242, 270] width 87 height 15
select select "8"
select select "2025"
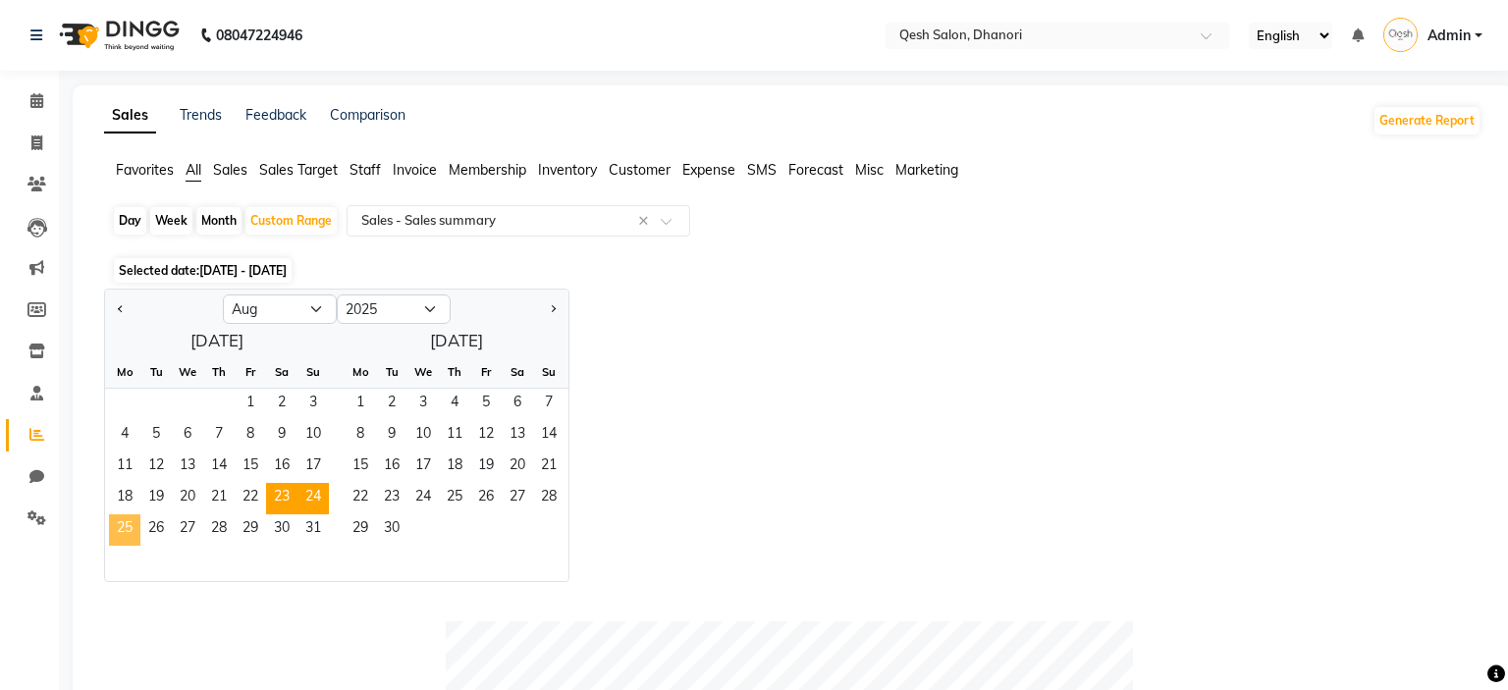
click at [129, 532] on span "25" at bounding box center [124, 529] width 31 height 31
click at [259, 538] on span "29" at bounding box center [250, 529] width 31 height 31
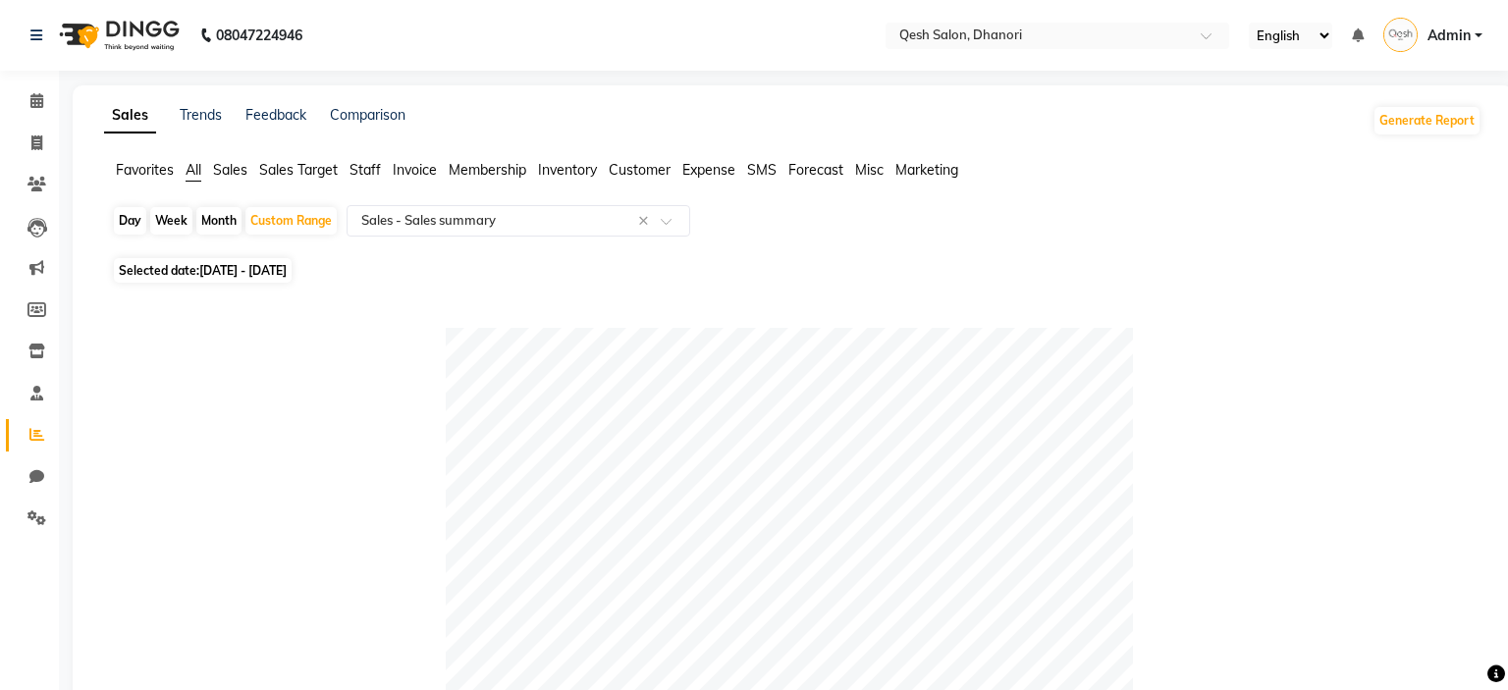
click at [262, 260] on span "Selected date: [DATE] - [DATE]" at bounding box center [203, 270] width 178 height 25
select select "8"
select select "2025"
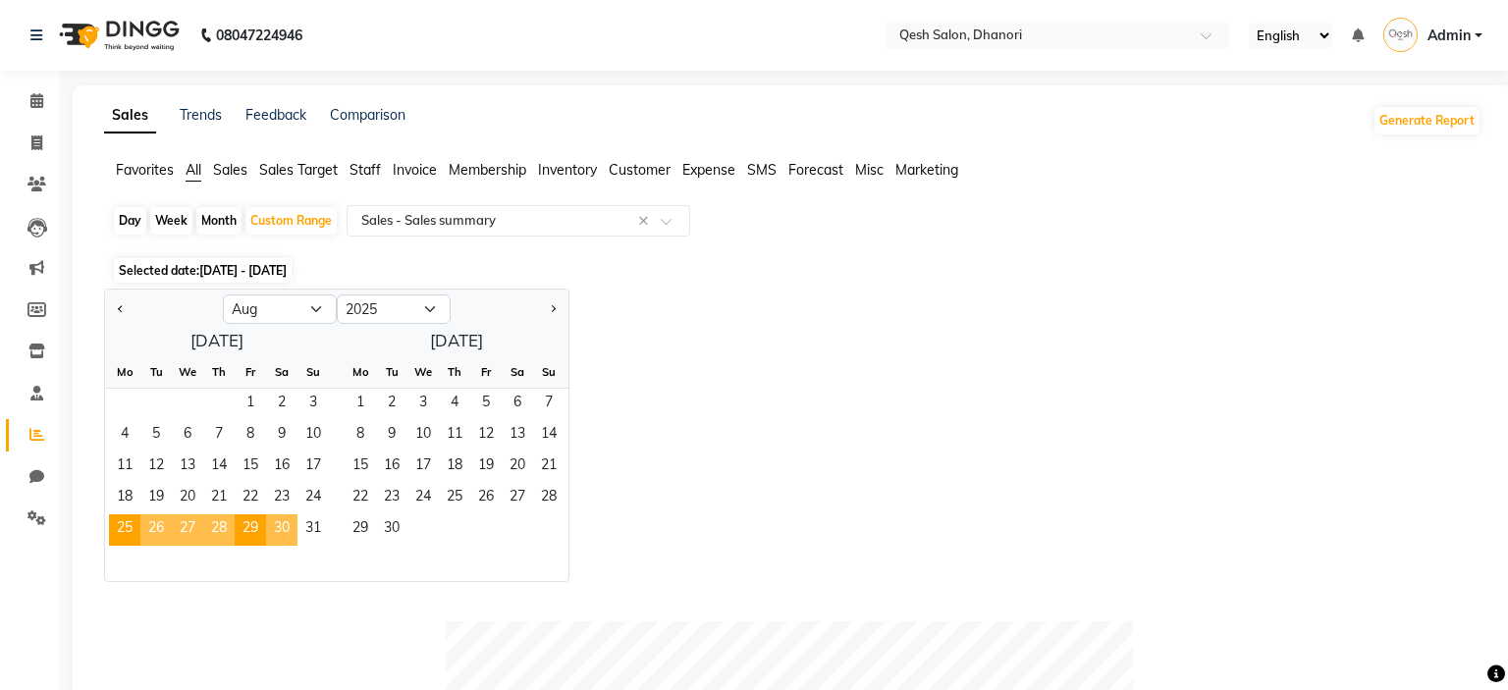
click at [286, 540] on span "30" at bounding box center [281, 529] width 31 height 31
click at [314, 528] on span "31" at bounding box center [312, 529] width 31 height 31
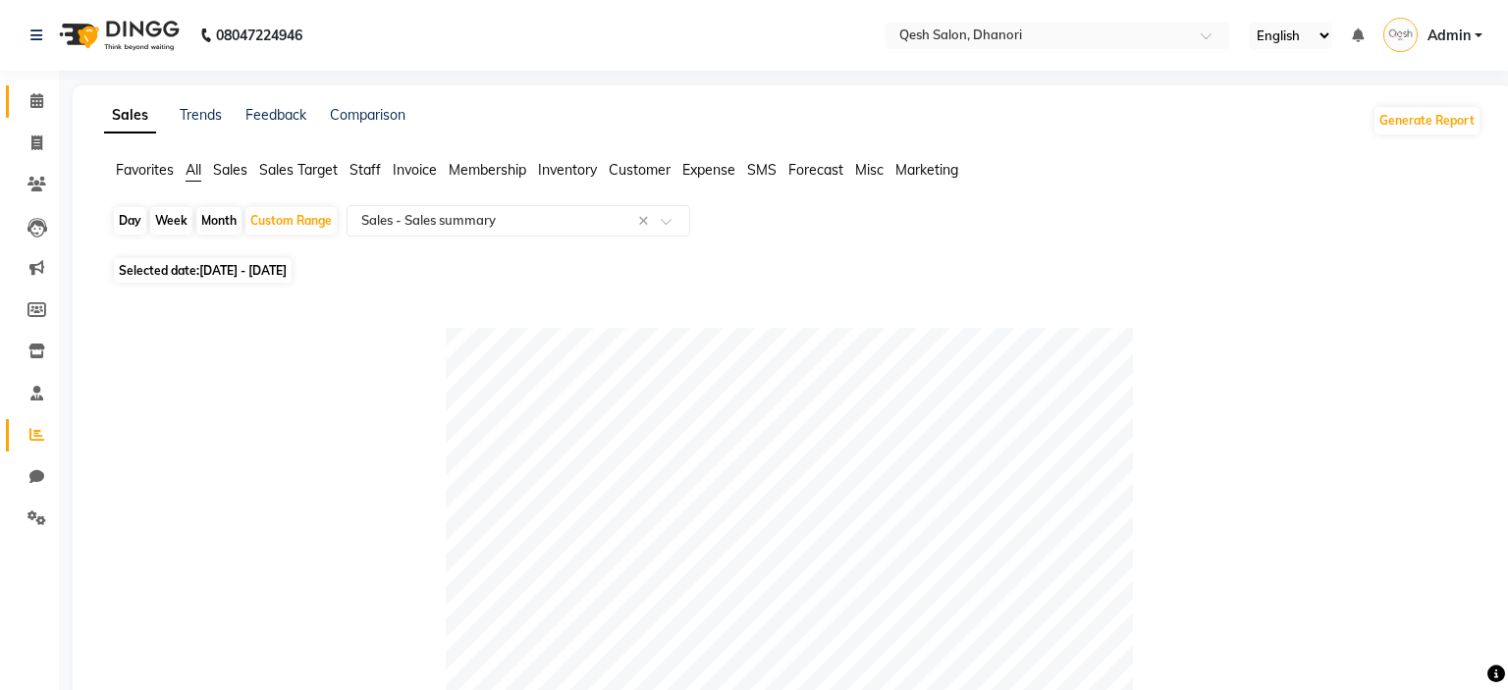
click at [9, 91] on link "Calendar" at bounding box center [29, 101] width 47 height 32
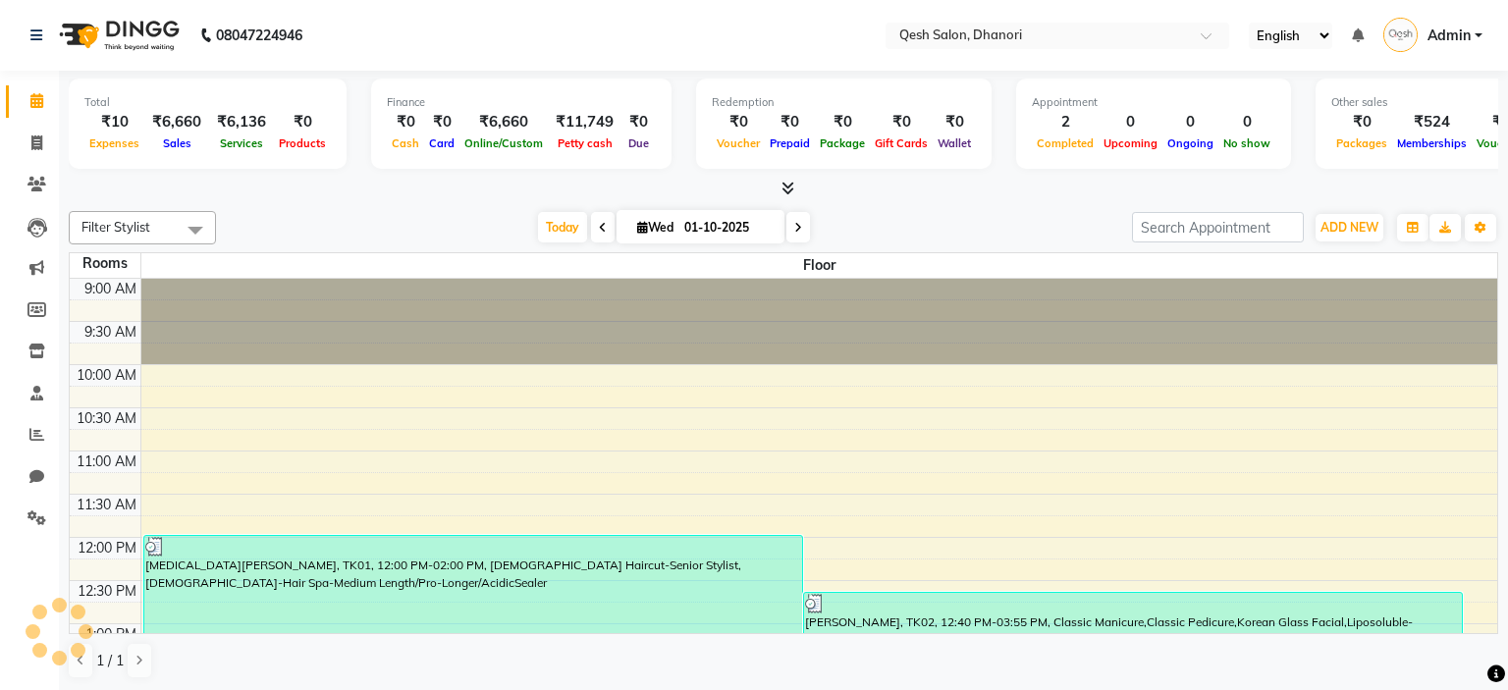
click at [787, 184] on icon at bounding box center [787, 188] width 13 height 15
